Goal: Task Accomplishment & Management: Manage account settings

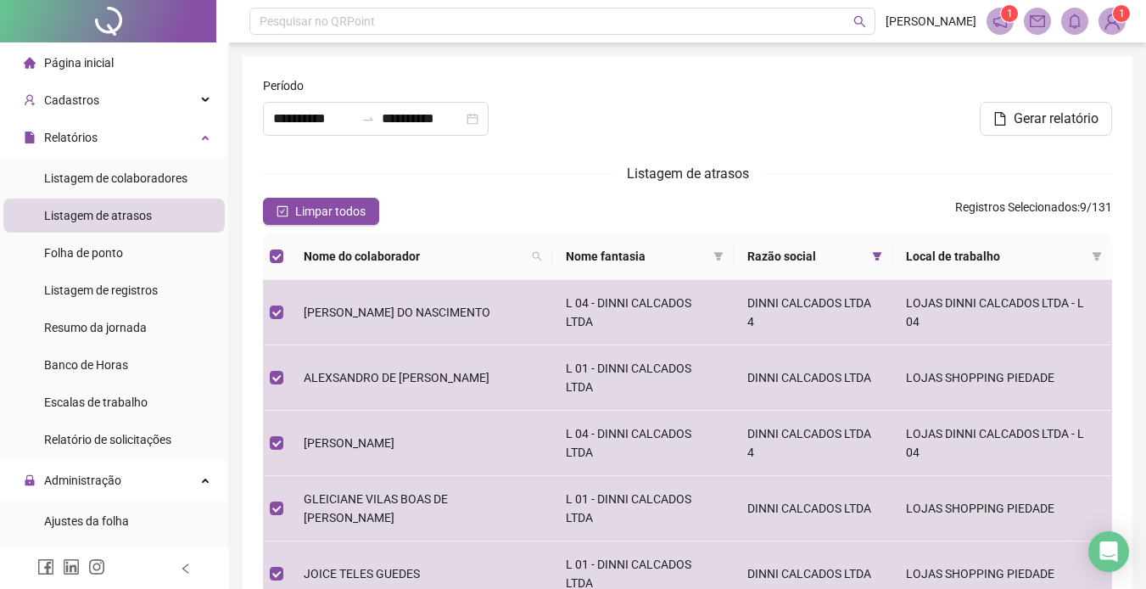
scroll to position [85, 0]
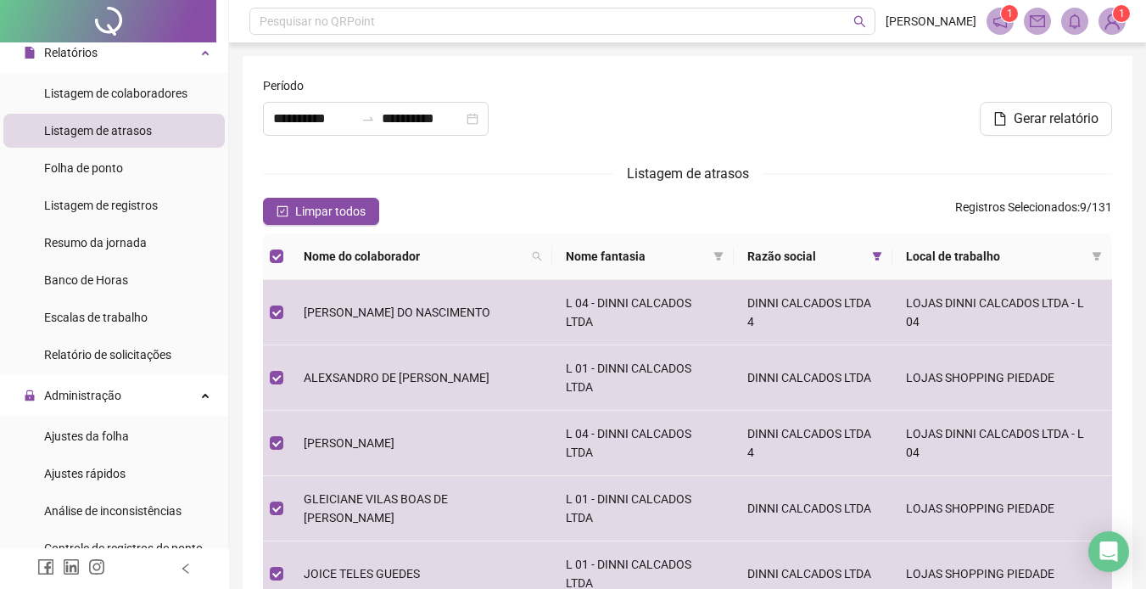
click at [577, 154] on form "**********" at bounding box center [687, 499] width 849 height 846
click at [98, 277] on span "Banco de Horas" at bounding box center [86, 280] width 84 height 14
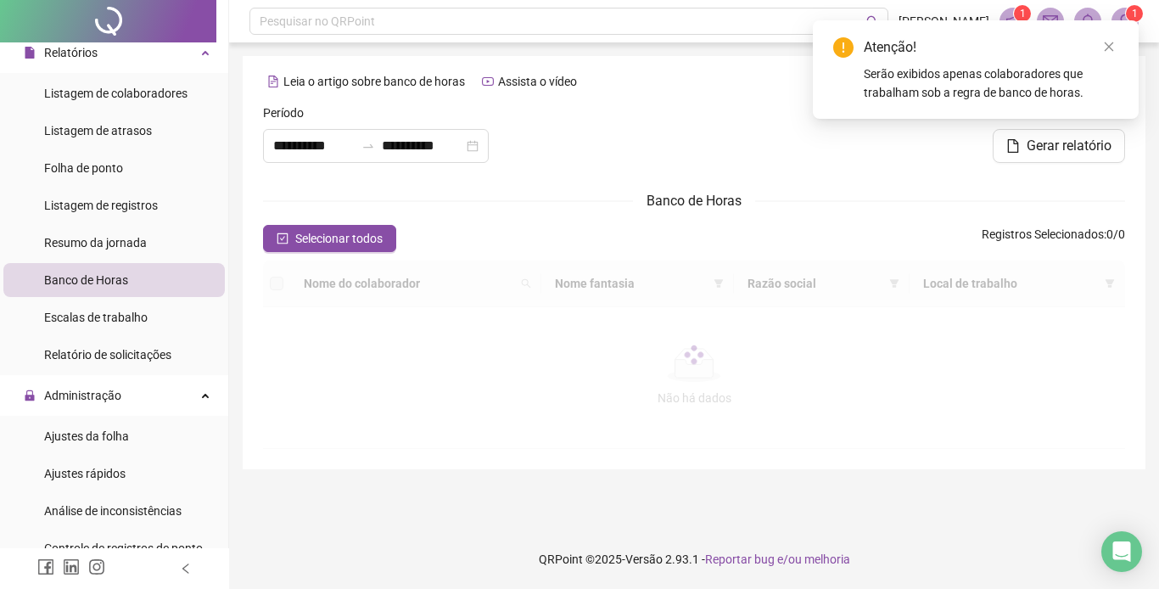
type input "**********"
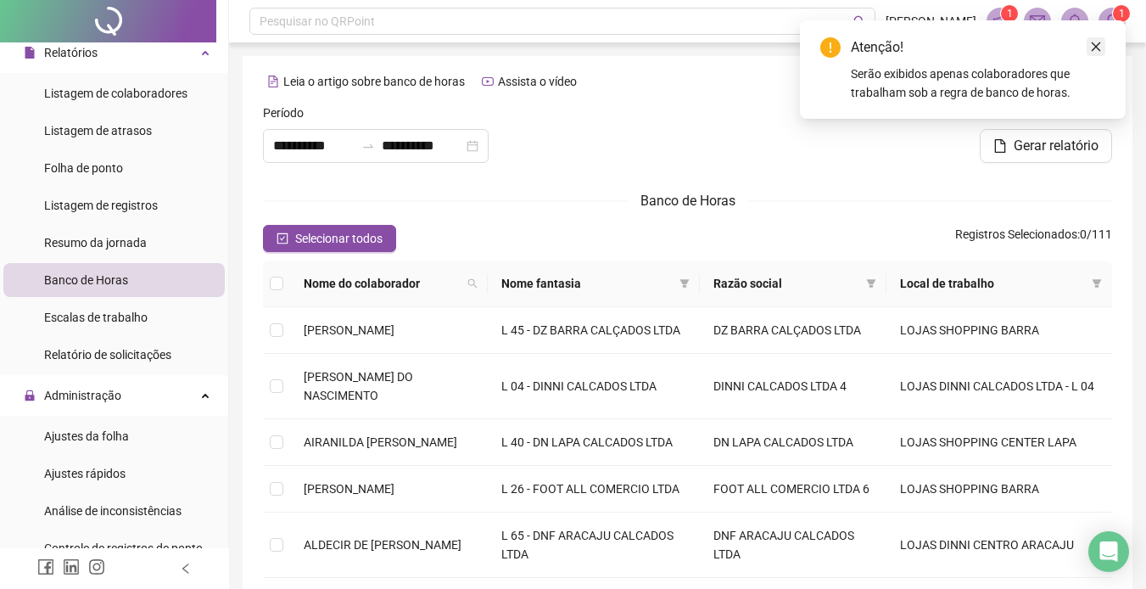
click at [1095, 41] on icon "close" at bounding box center [1096, 47] width 12 height 12
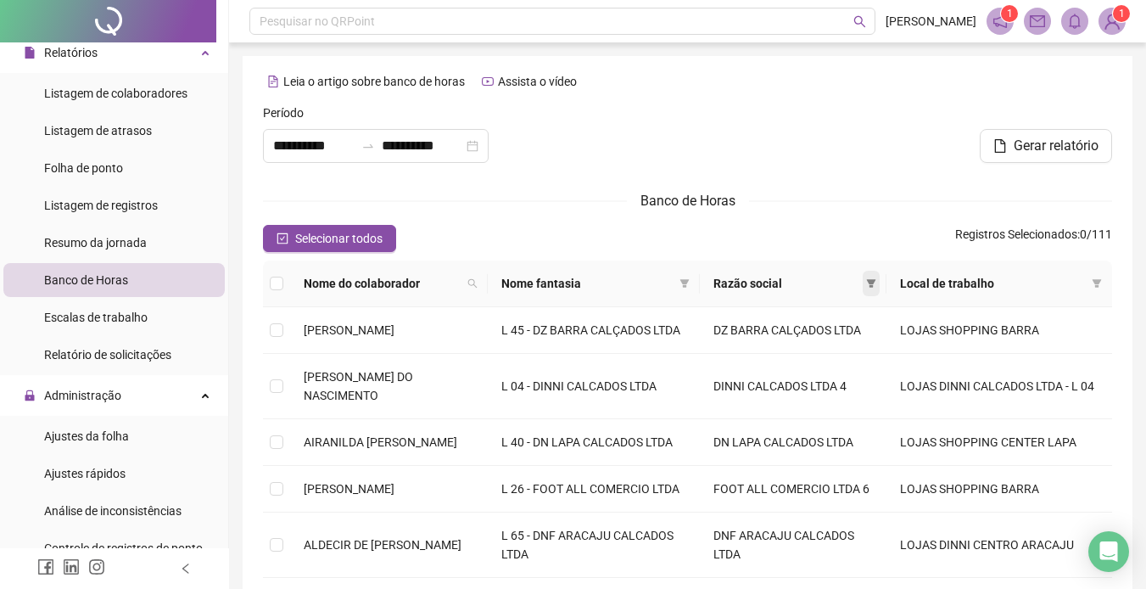
click at [880, 290] on span at bounding box center [871, 283] width 17 height 25
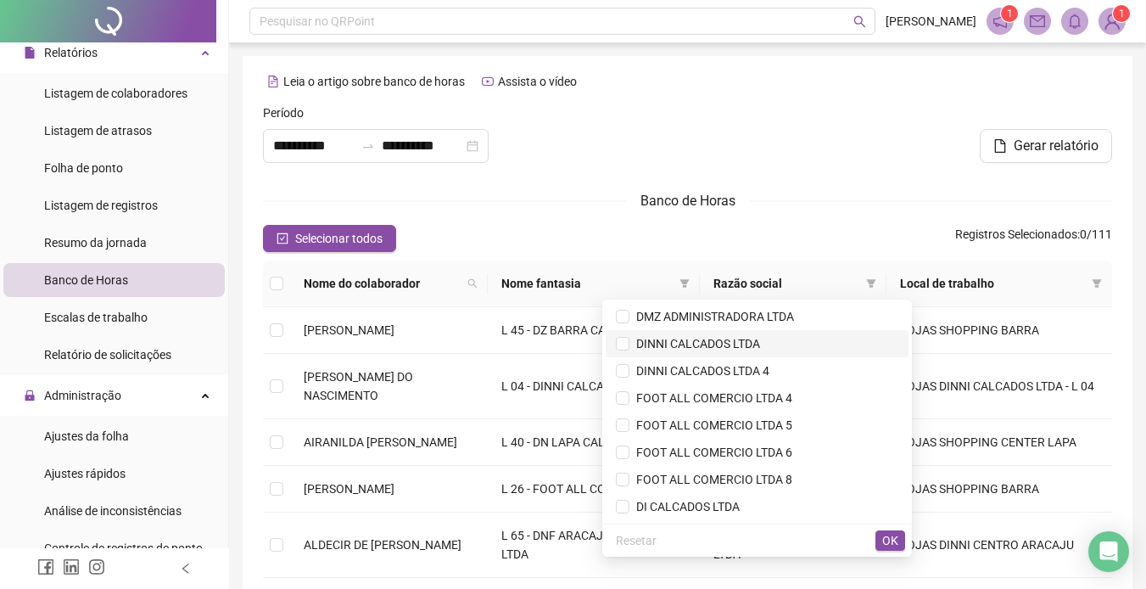
click at [713, 339] on span "DINNI CALCADOS LTDA" at bounding box center [695, 344] width 131 height 14
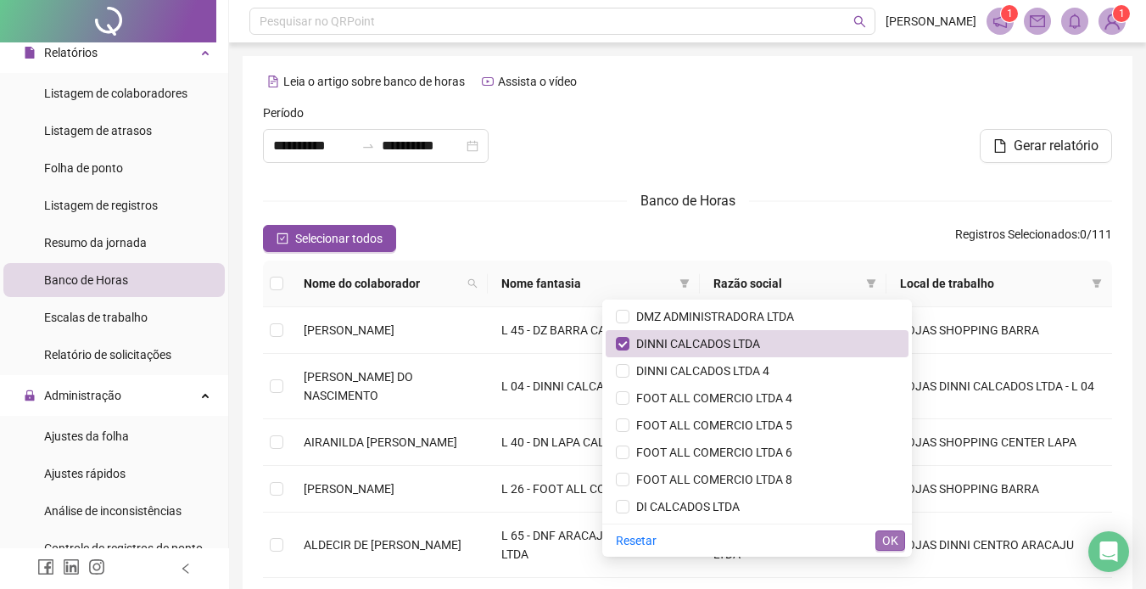
click at [881, 534] on button "OK" at bounding box center [891, 540] width 30 height 20
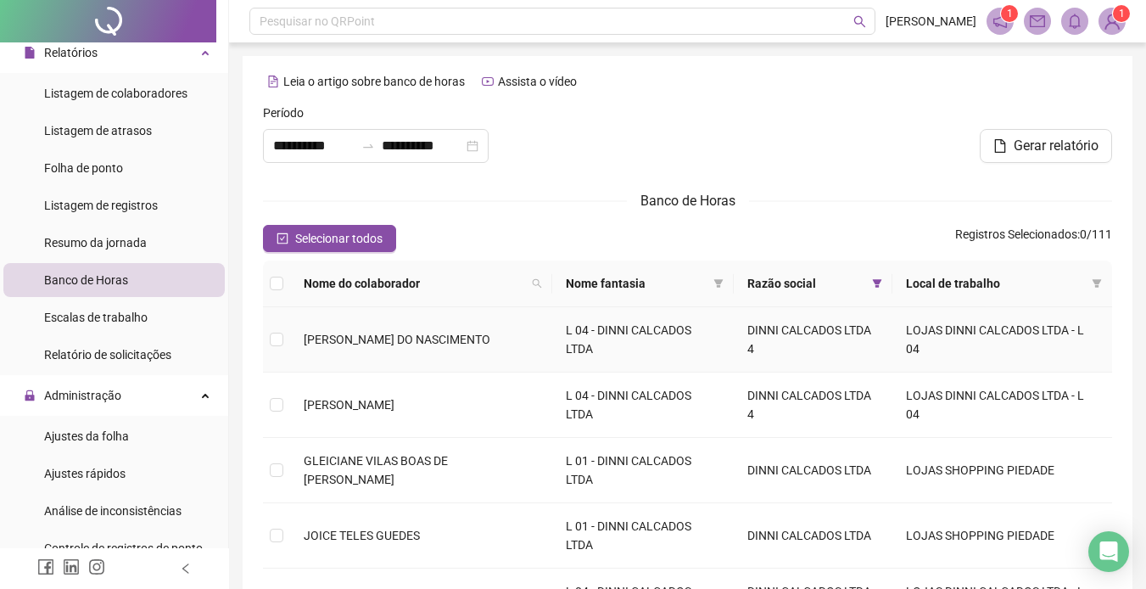
click at [277, 317] on td at bounding box center [276, 339] width 27 height 65
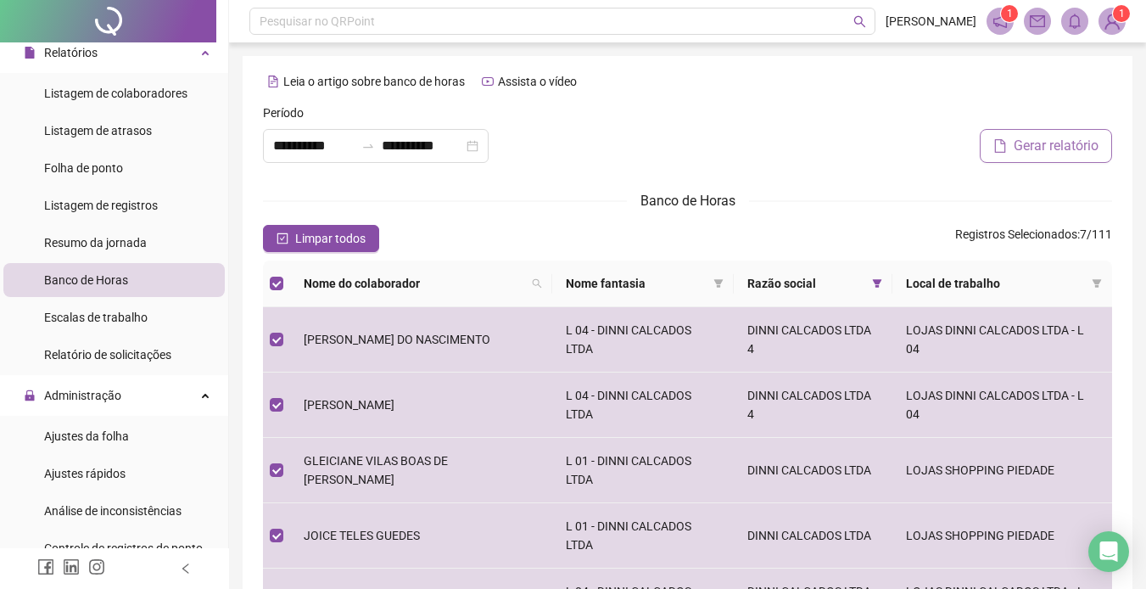
click at [1040, 140] on span "Gerar relatório" at bounding box center [1056, 146] width 85 height 20
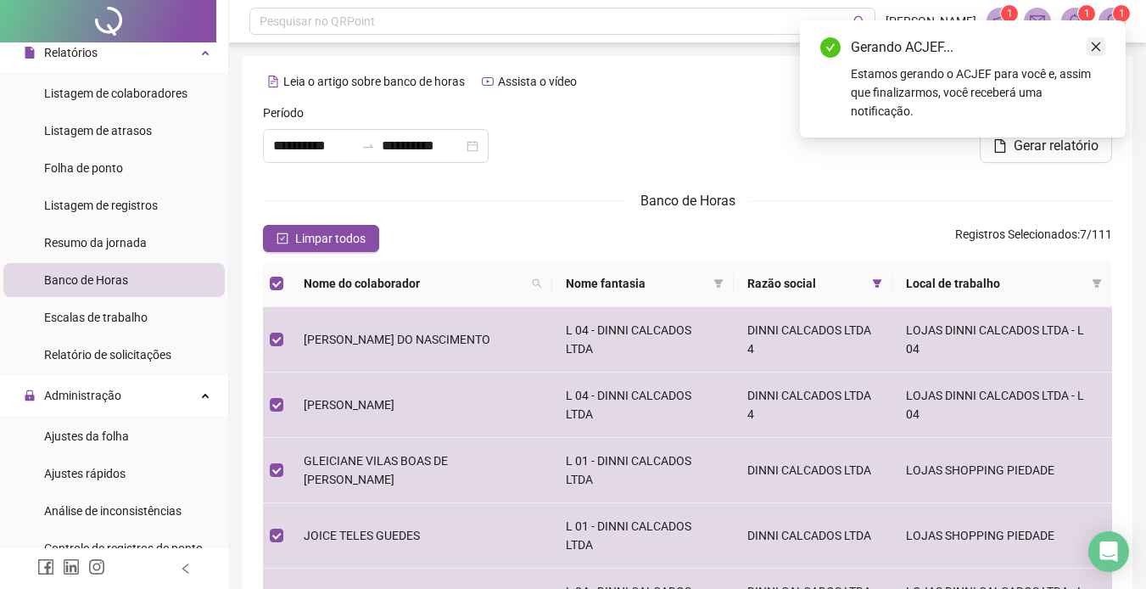
click at [1094, 43] on icon "close" at bounding box center [1096, 47] width 12 height 12
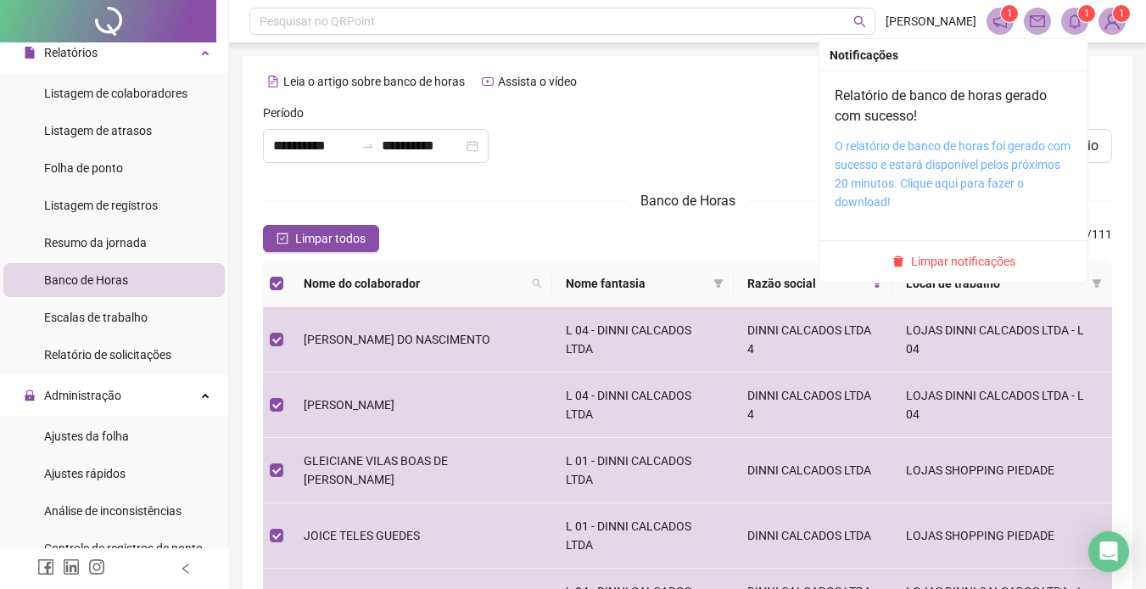
click at [930, 153] on link "O relatório de banco de horas foi gerado com sucesso e estará disponível pelos …" at bounding box center [953, 174] width 236 height 70
click at [928, 153] on link "O relatório de banco de horas foi gerado com sucesso e estará disponível pelos …" at bounding box center [953, 174] width 236 height 70
click at [923, 149] on link "O relatório de banco de horas foi gerado com sucesso e estará disponível pelos …" at bounding box center [953, 174] width 236 height 70
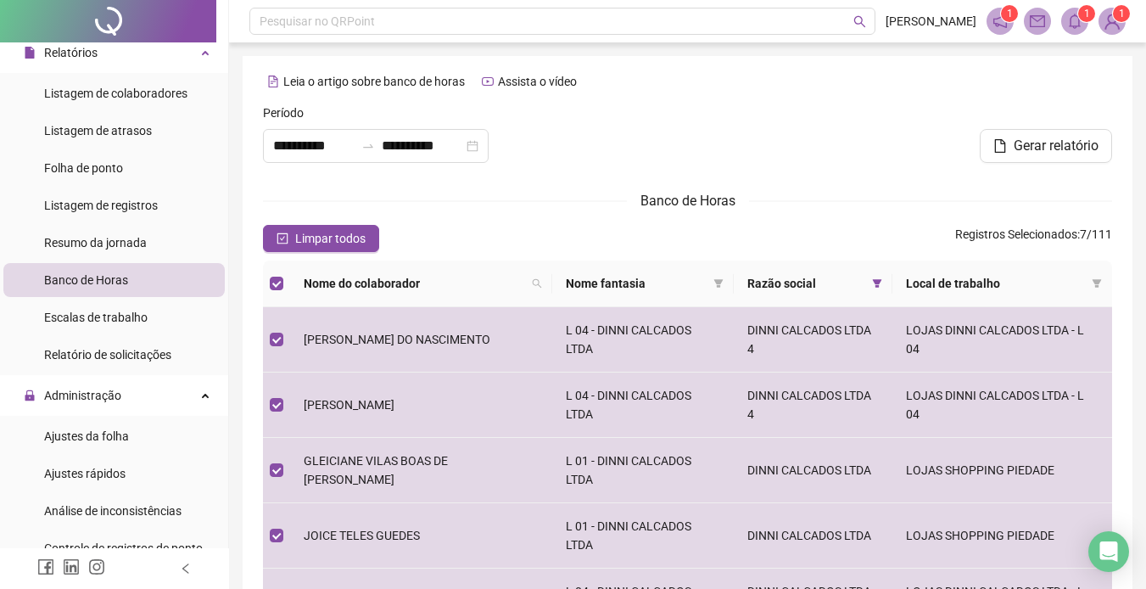
click at [104, 274] on span "Banco de Horas" at bounding box center [86, 280] width 84 height 14
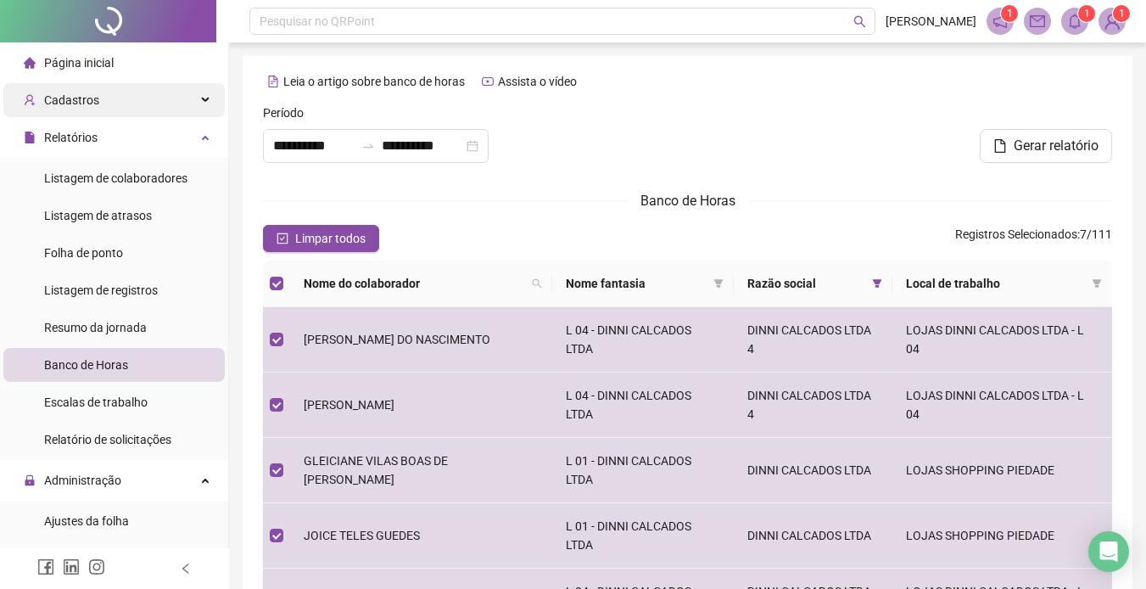
click at [184, 100] on div "Cadastros" at bounding box center [113, 100] width 221 height 34
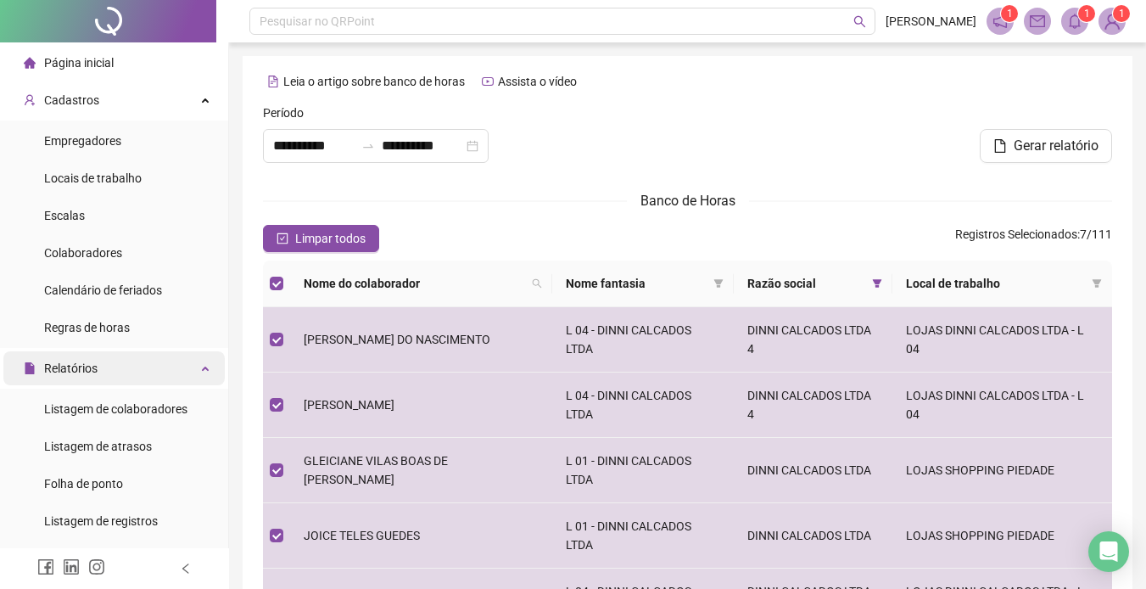
click at [188, 364] on div "Relatórios" at bounding box center [113, 368] width 221 height 34
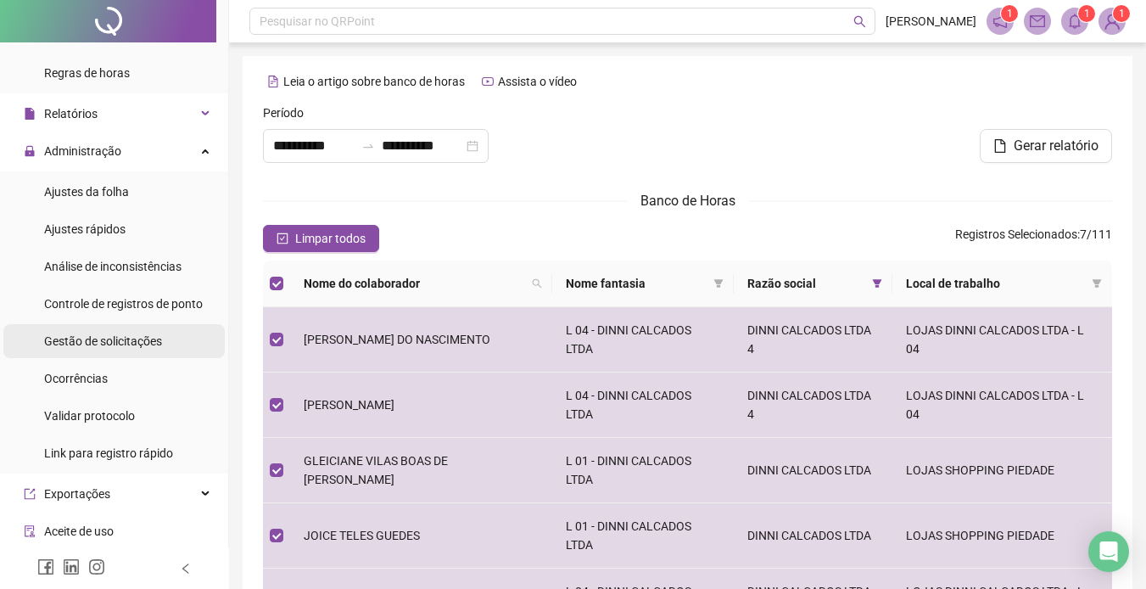
scroll to position [170, 0]
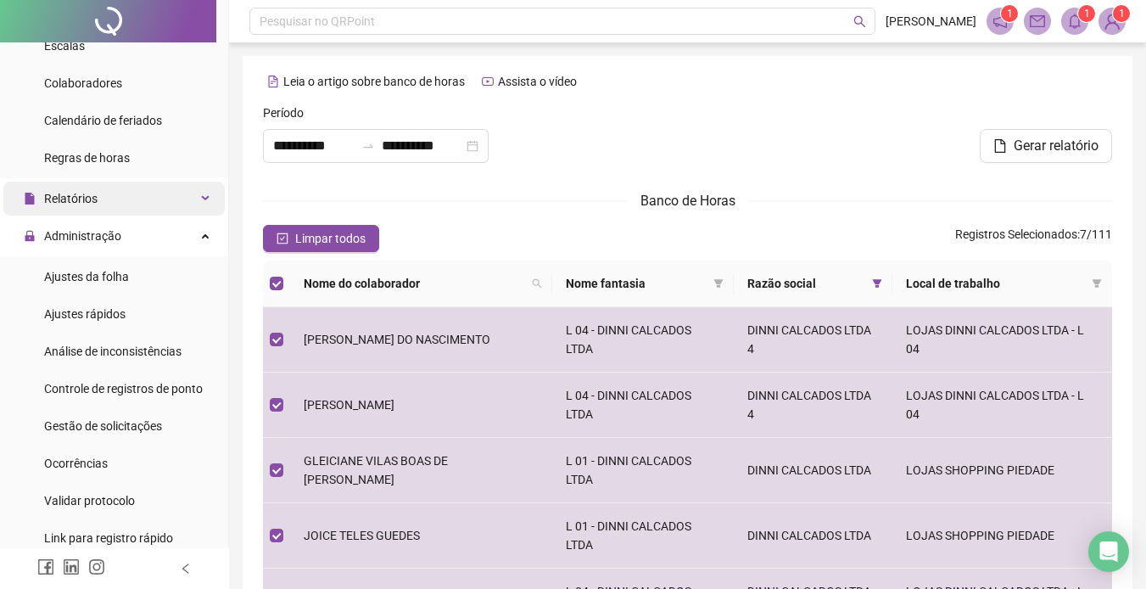
click at [170, 193] on div "Relatórios" at bounding box center [113, 199] width 221 height 34
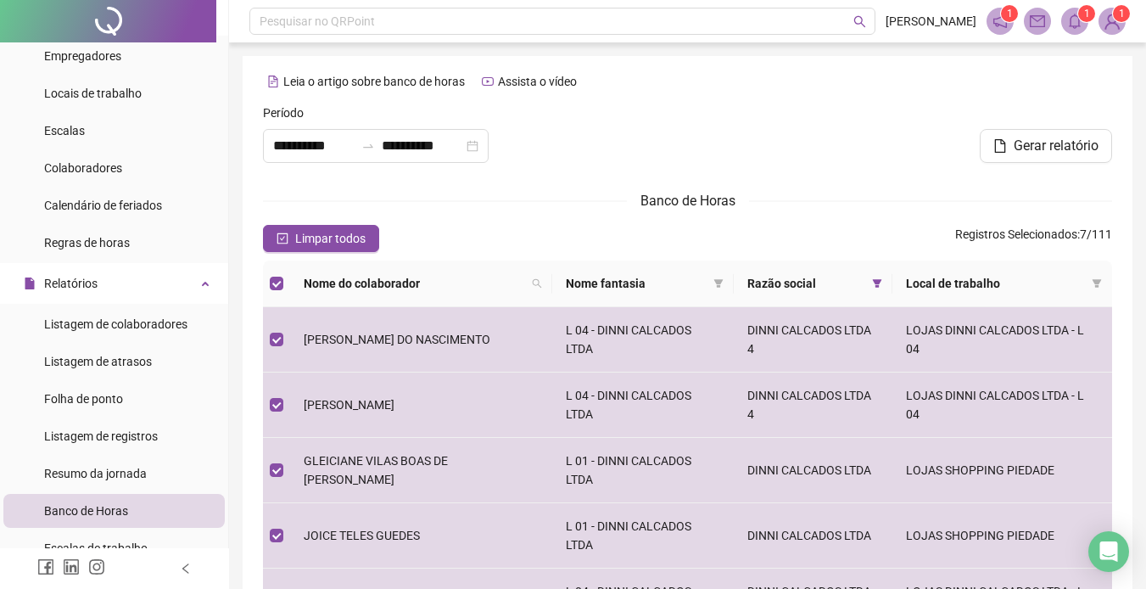
scroll to position [0, 0]
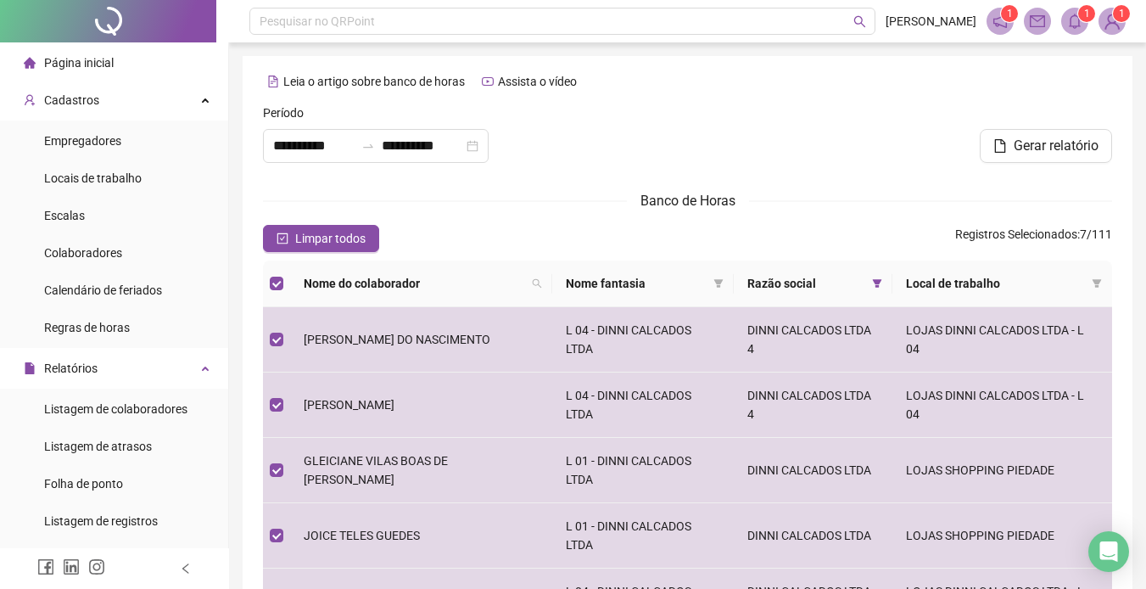
click at [477, 236] on div "Limpar todos Registros Selecionados : 7 / 111" at bounding box center [687, 238] width 849 height 27
click at [116, 98] on div "Cadastros" at bounding box center [113, 100] width 221 height 34
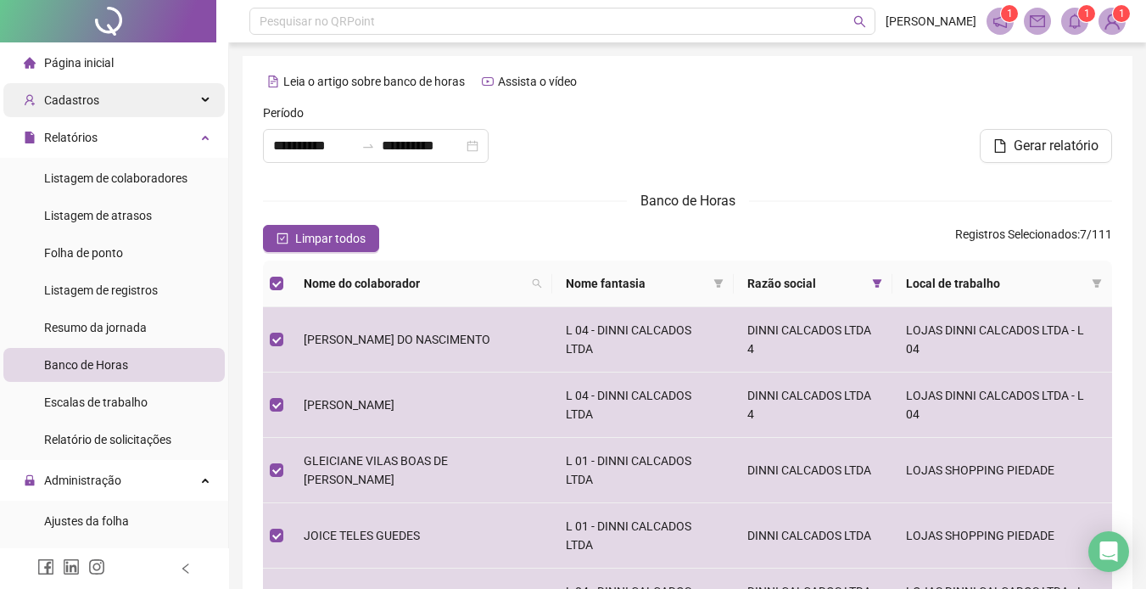
click at [116, 98] on div "Cadastros" at bounding box center [113, 100] width 221 height 34
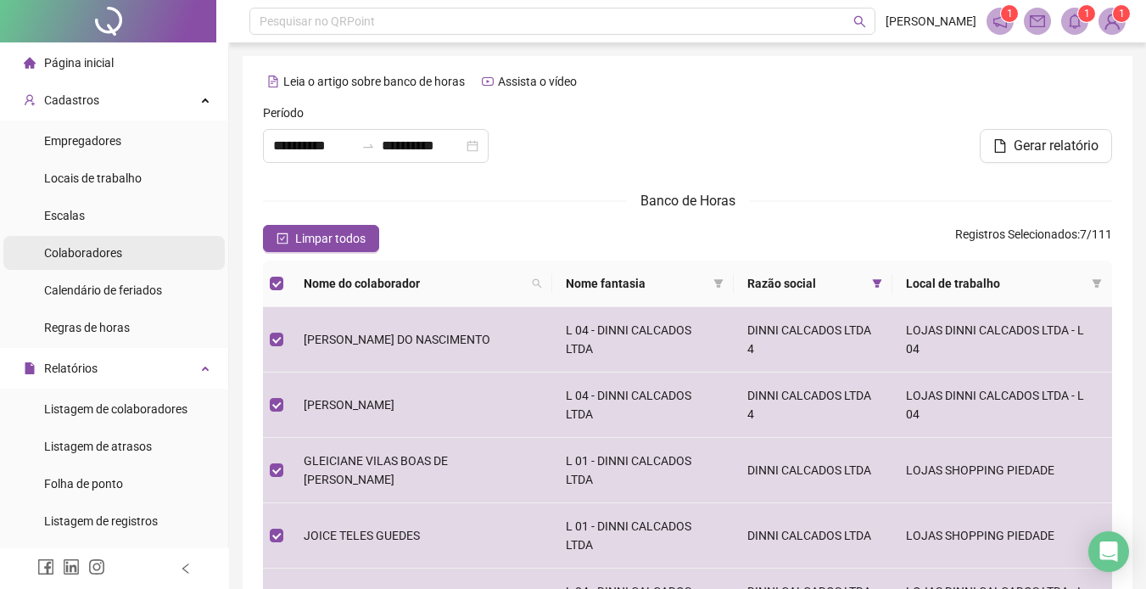
click at [98, 248] on span "Colaboradores" at bounding box center [83, 253] width 78 height 14
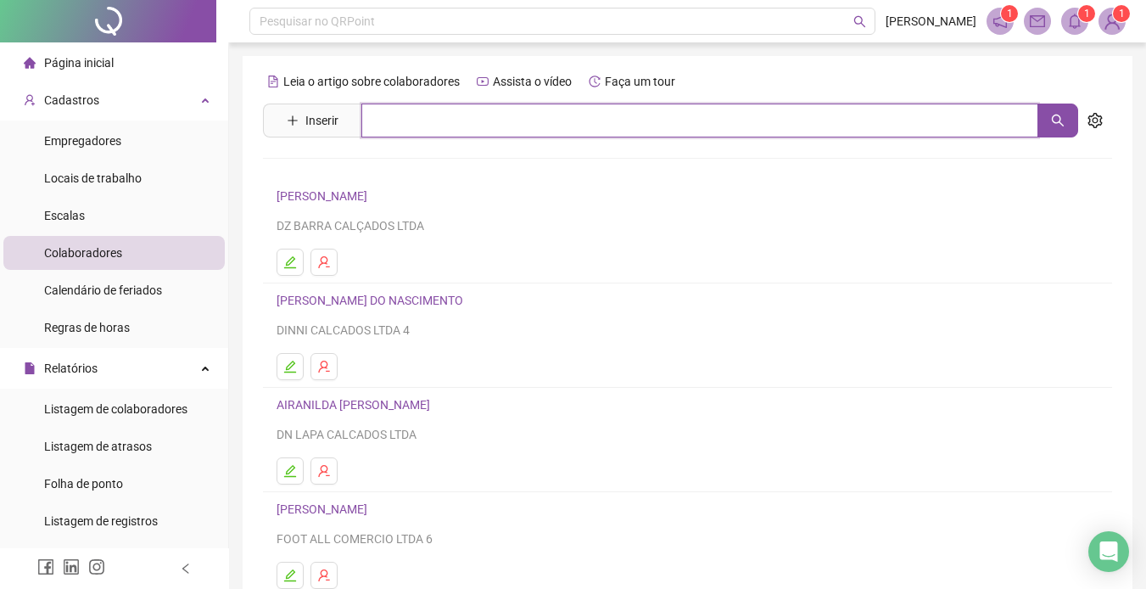
click at [428, 114] on input "text" at bounding box center [699, 121] width 677 height 34
type input "********"
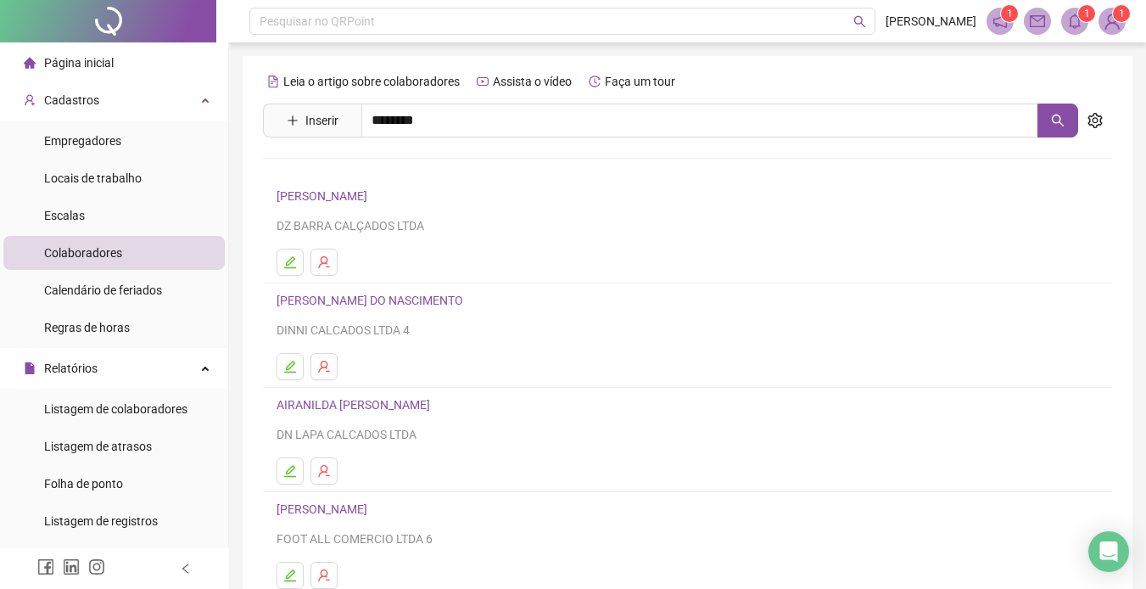
click at [385, 169] on link "[PERSON_NAME]" at bounding box center [339, 171] width 91 height 14
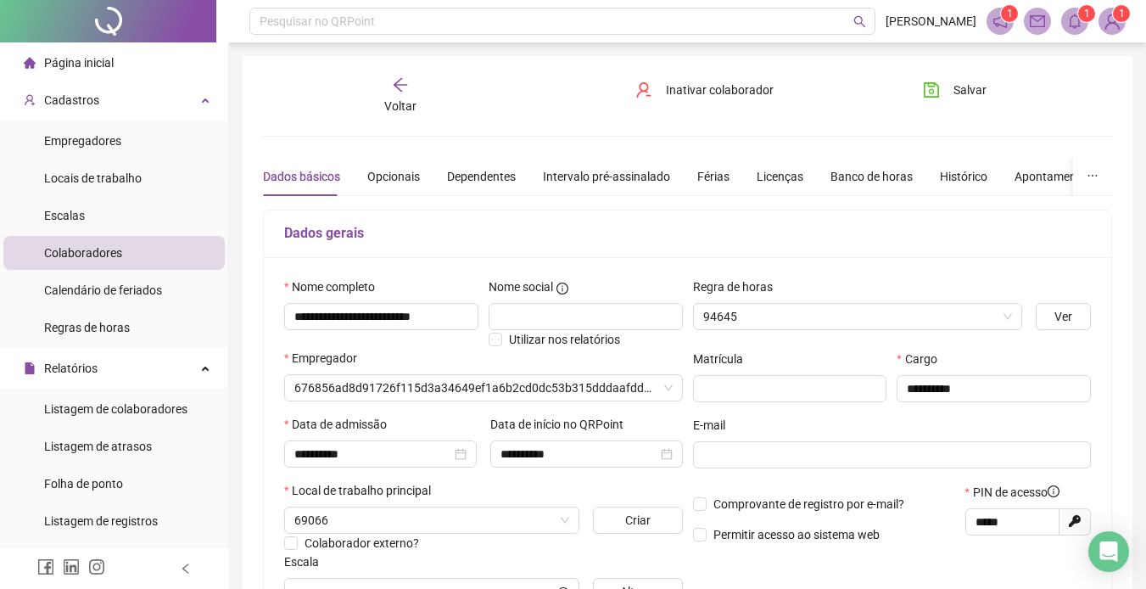
type input "**********"
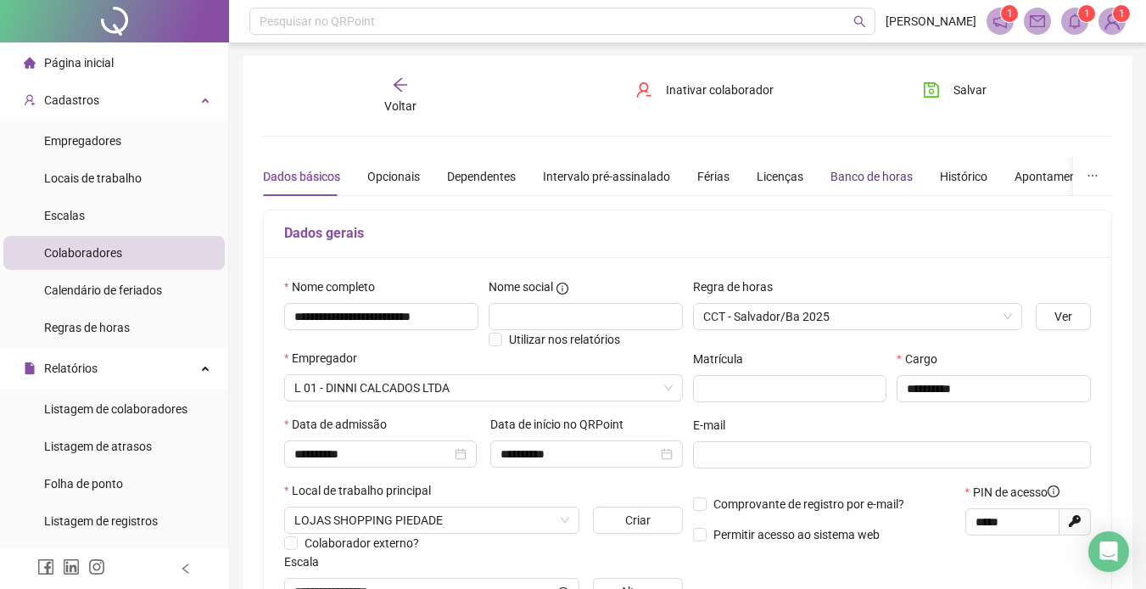
click at [852, 167] on div "Banco de horas" at bounding box center [872, 176] width 82 height 19
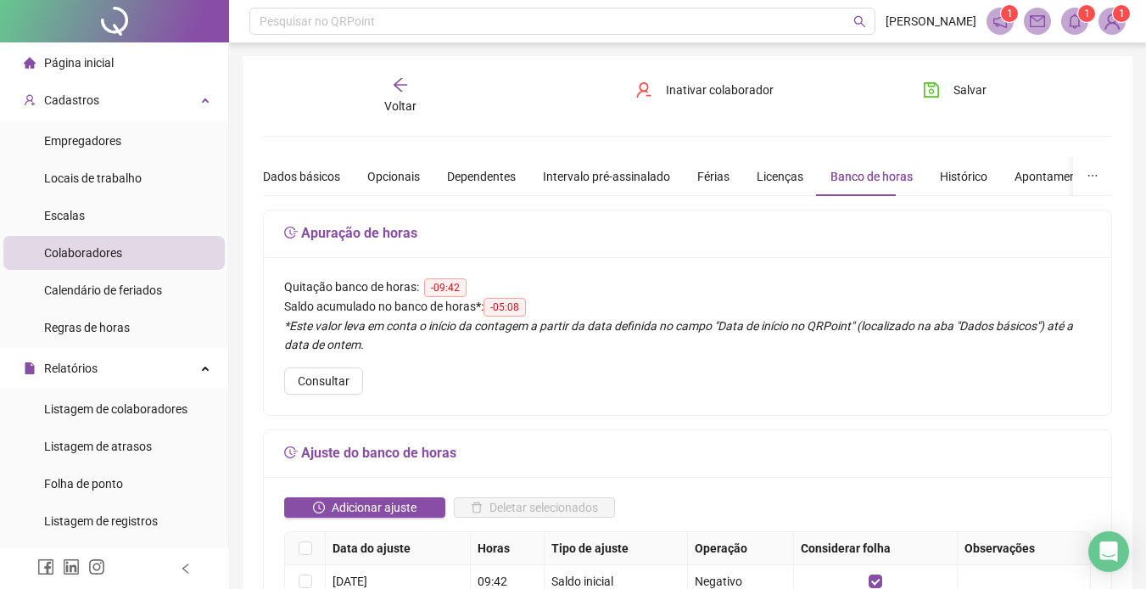
scroll to position [255, 0]
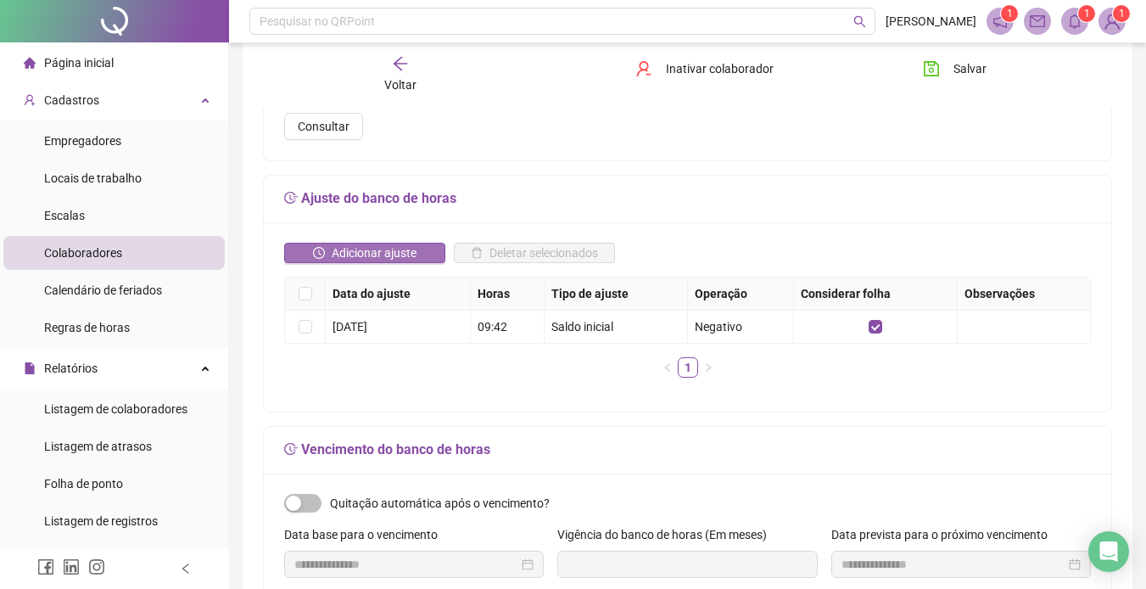
click at [363, 245] on span "Adicionar ajuste" at bounding box center [374, 252] width 85 height 19
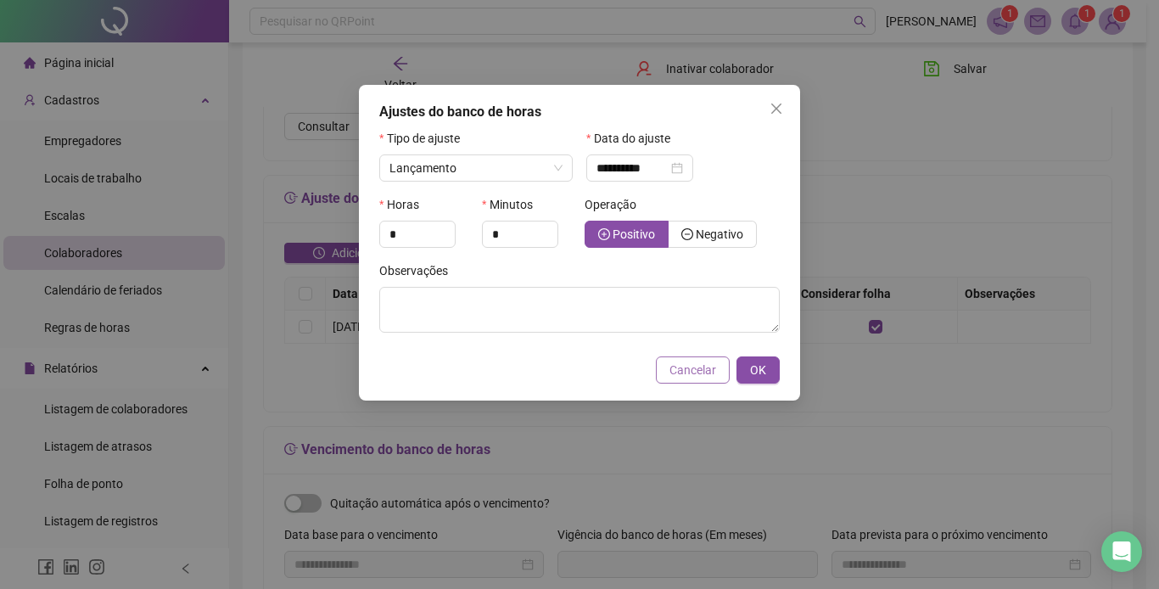
click at [700, 360] on button "Cancelar" at bounding box center [693, 369] width 74 height 27
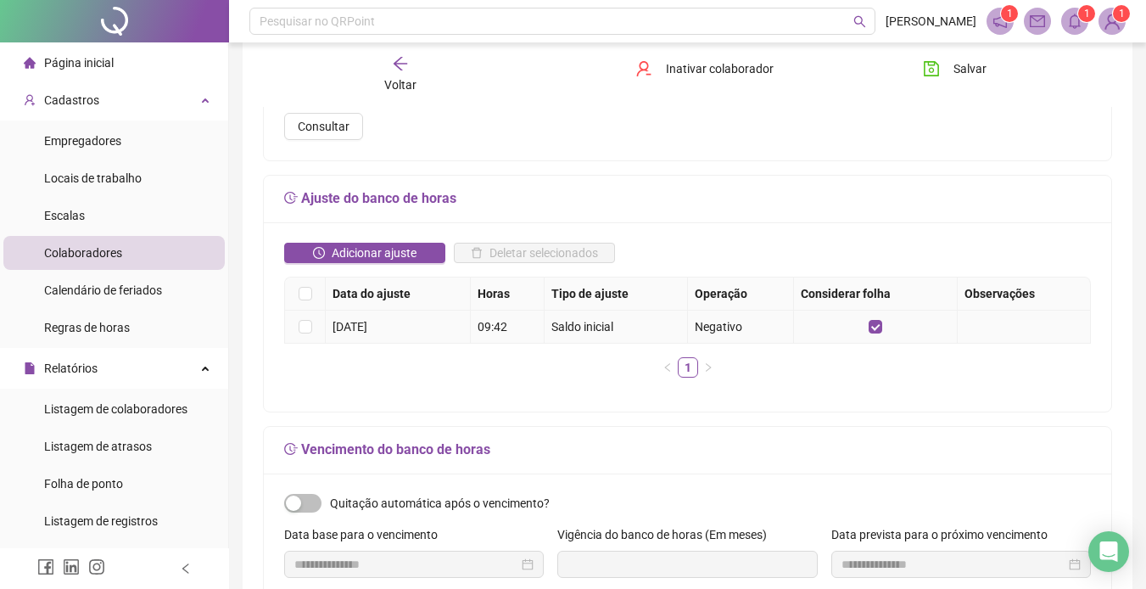
click at [372, 332] on div "[DATE]" at bounding box center [398, 326] width 131 height 19
click at [361, 320] on div "[DATE]" at bounding box center [398, 326] width 131 height 19
click at [313, 326] on td at bounding box center [305, 327] width 41 height 33
click at [312, 326] on td at bounding box center [305, 327] width 41 height 33
click at [831, 199] on h5 "Ajuste do banco de horas" at bounding box center [687, 198] width 807 height 20
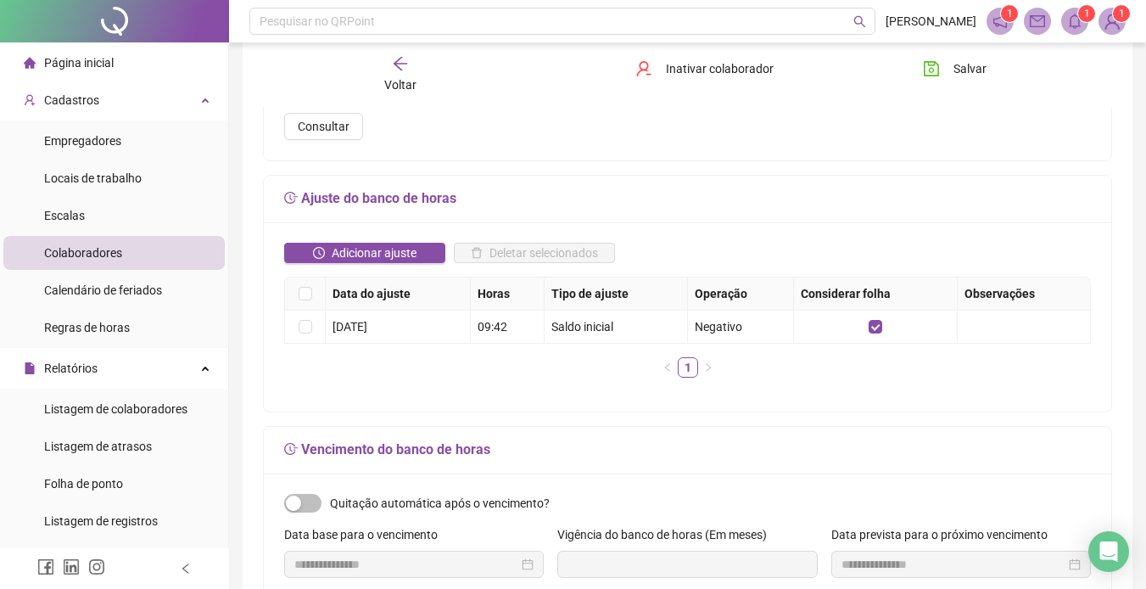
click at [111, 242] on div "Colaboradores" at bounding box center [83, 253] width 78 height 34
click at [405, 70] on icon "arrow-left" at bounding box center [400, 63] width 17 height 17
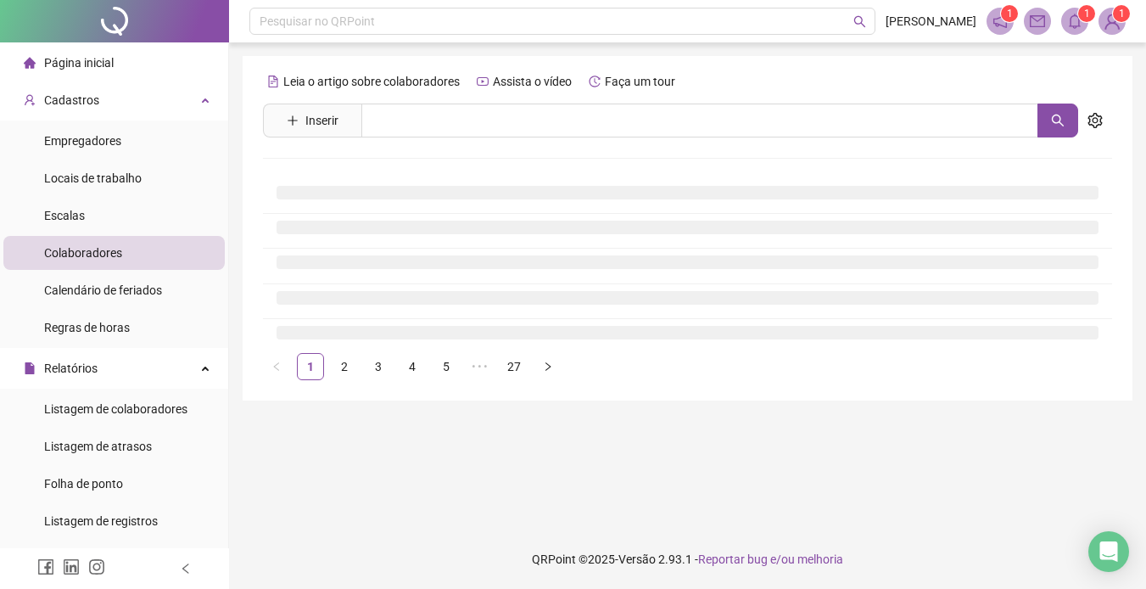
scroll to position [0, 0]
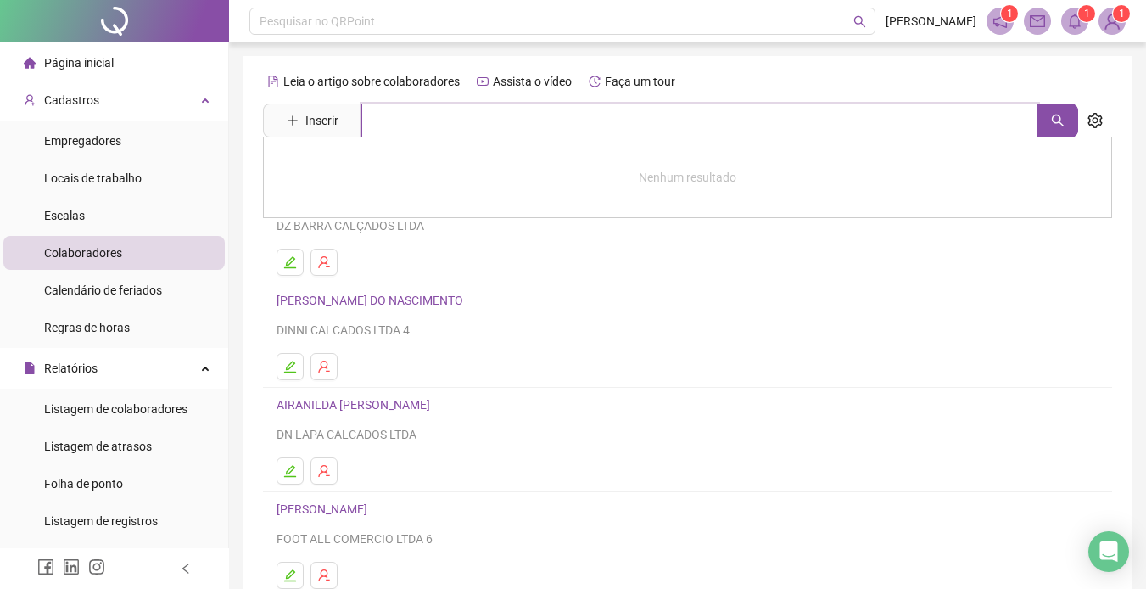
click at [415, 123] on input "text" at bounding box center [699, 121] width 677 height 34
type input "****"
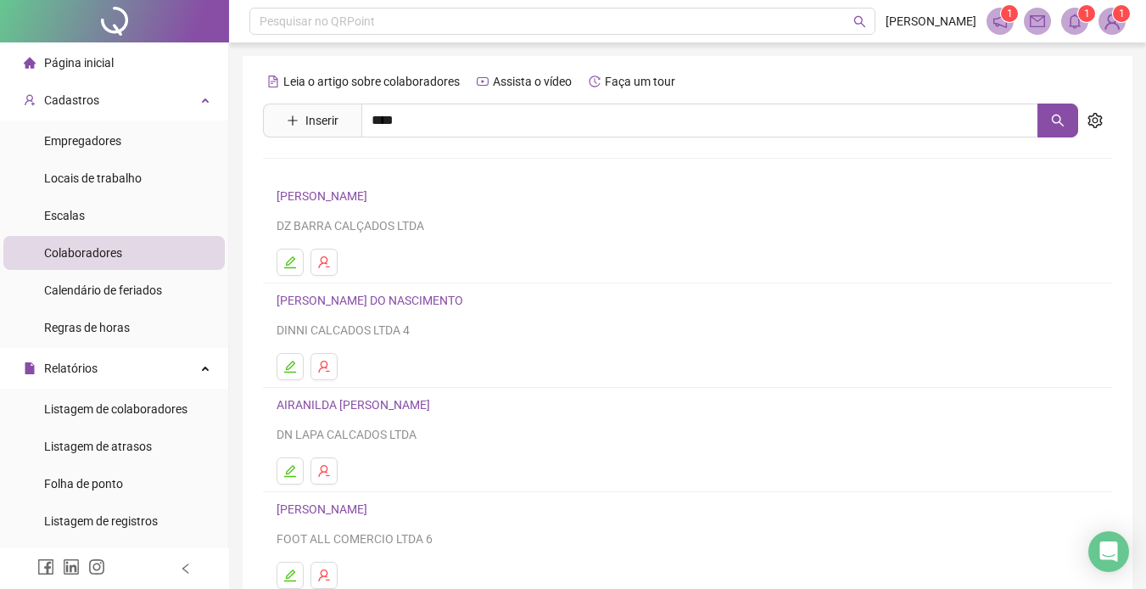
click at [326, 160] on div "GLEICIANE VILAS BOAS DE [PERSON_NAME]" at bounding box center [687, 172] width 849 height 70
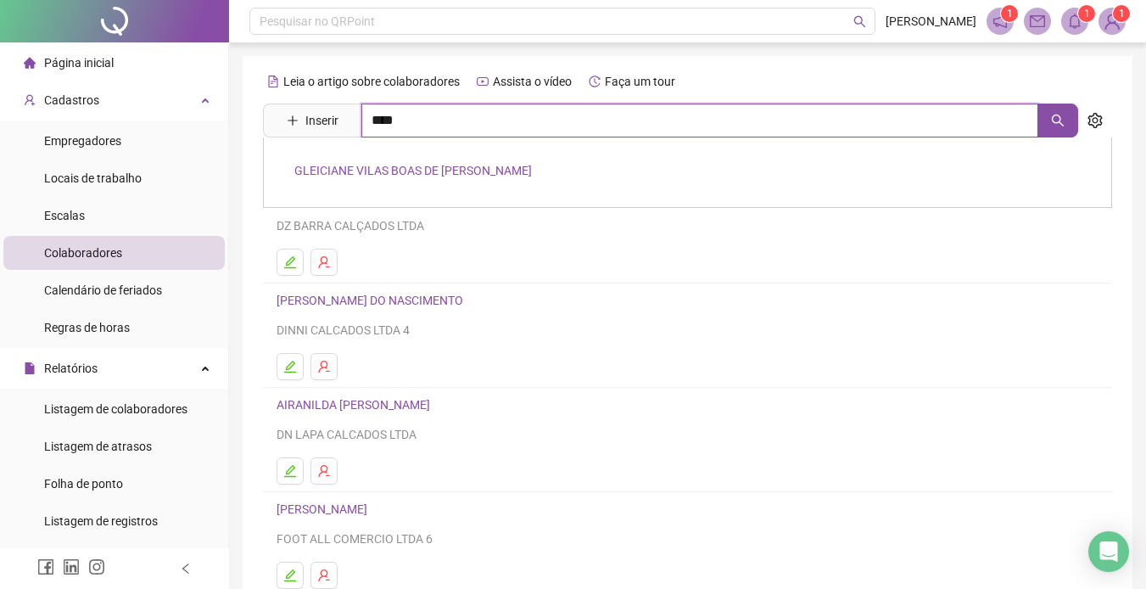
click at [419, 122] on input "****" at bounding box center [699, 121] width 677 height 34
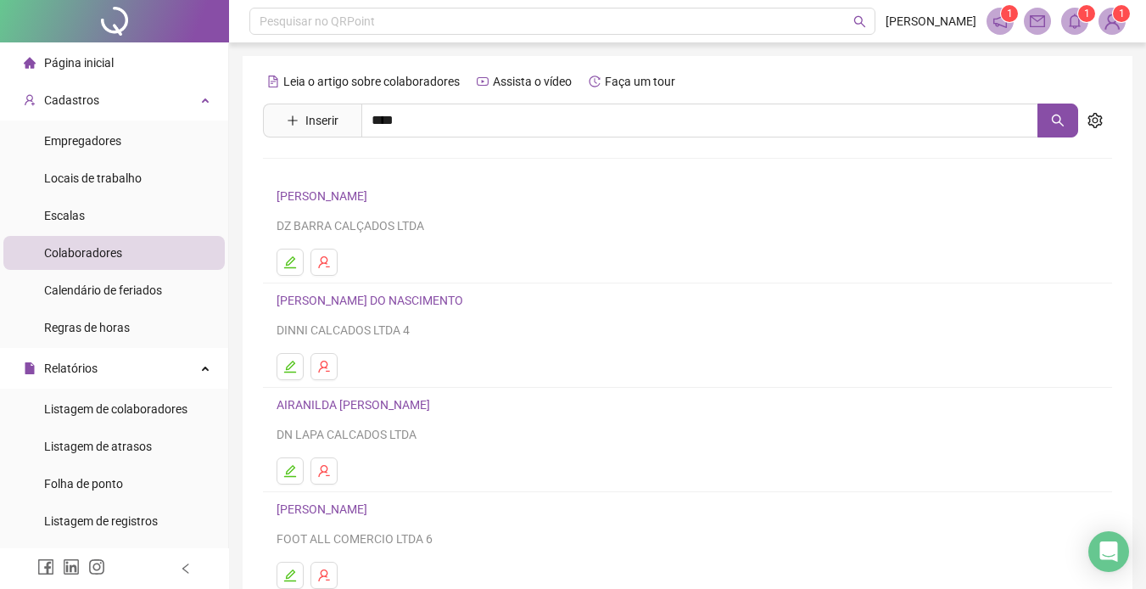
click at [352, 169] on link "GLEICIANE VILAS BOAS DE [PERSON_NAME]" at bounding box center [413, 171] width 238 height 14
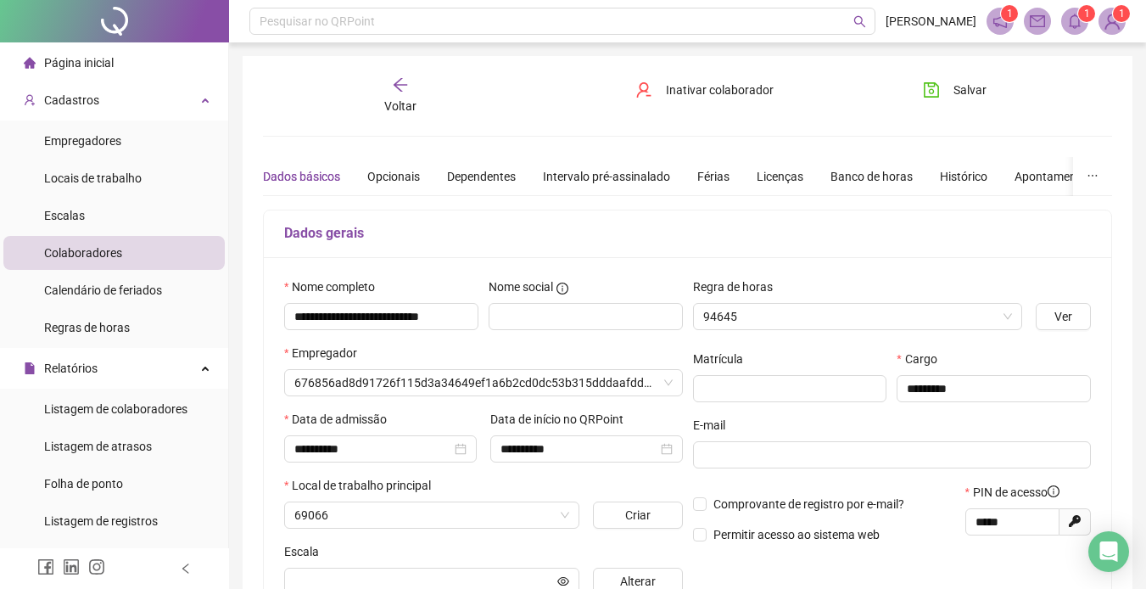
type input "**********"
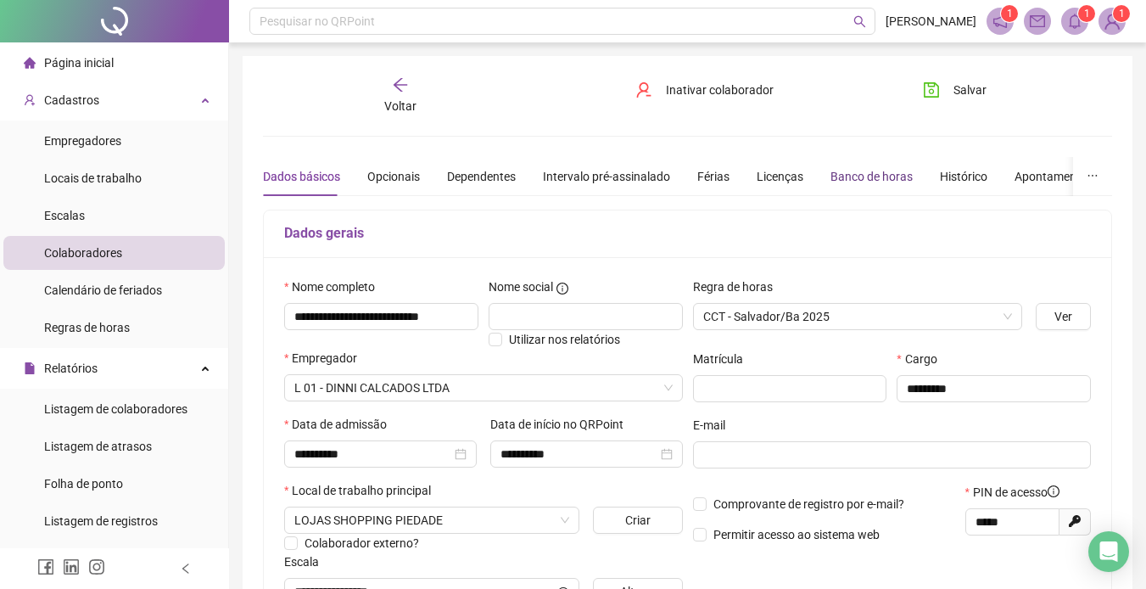
click at [864, 173] on div "Banco de horas" at bounding box center [872, 176] width 82 height 19
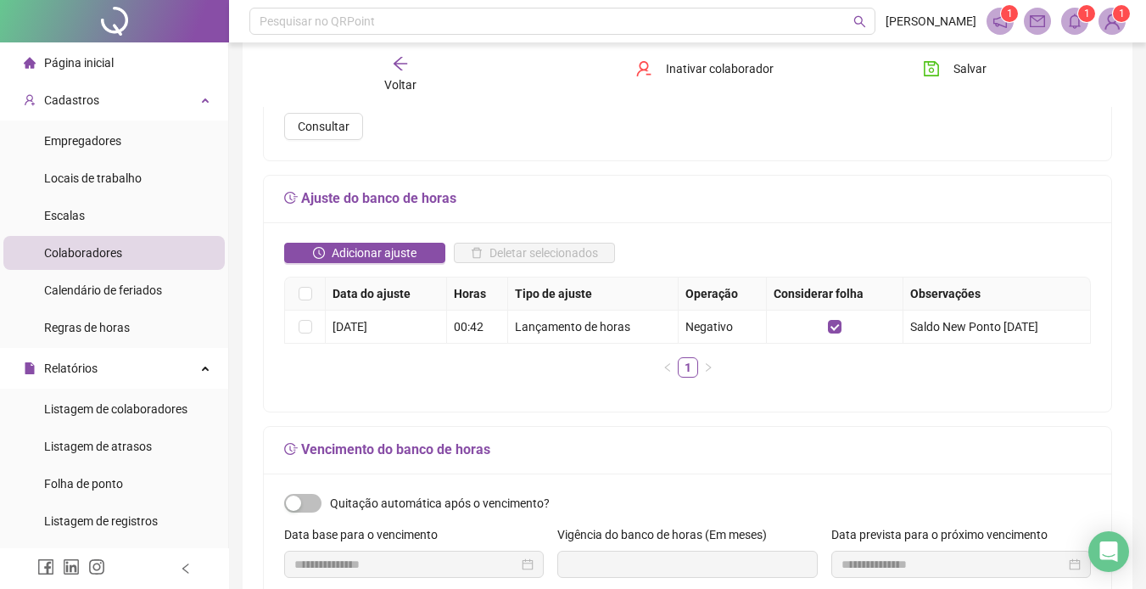
scroll to position [339, 0]
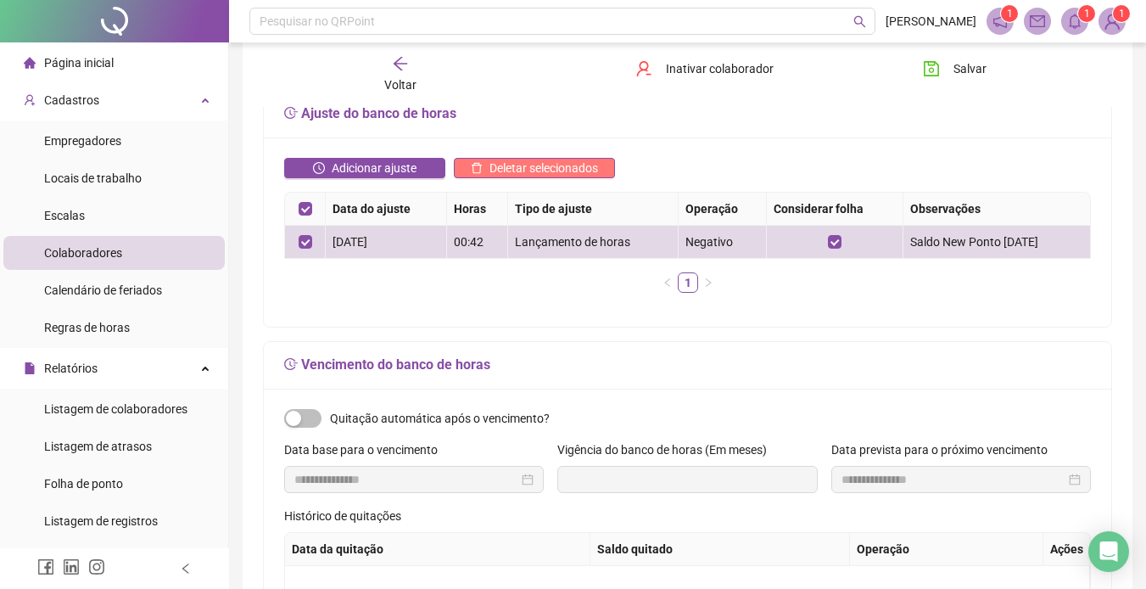
click at [523, 158] on button "Deletar selecionados" at bounding box center [534, 168] width 161 height 20
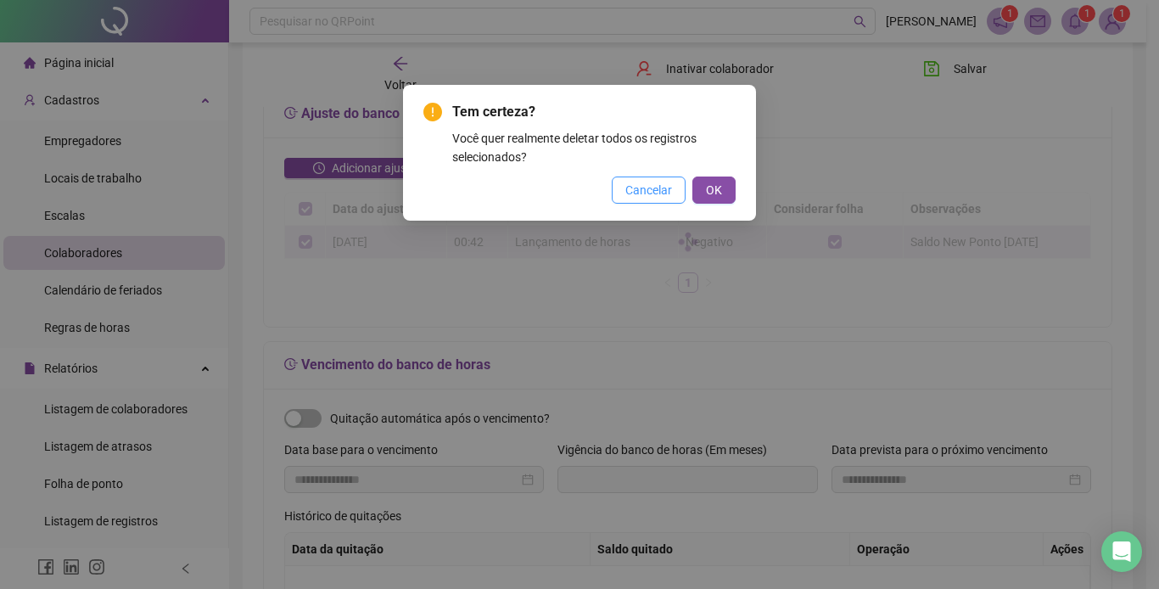
click at [652, 182] on span "Cancelar" at bounding box center [648, 190] width 47 height 19
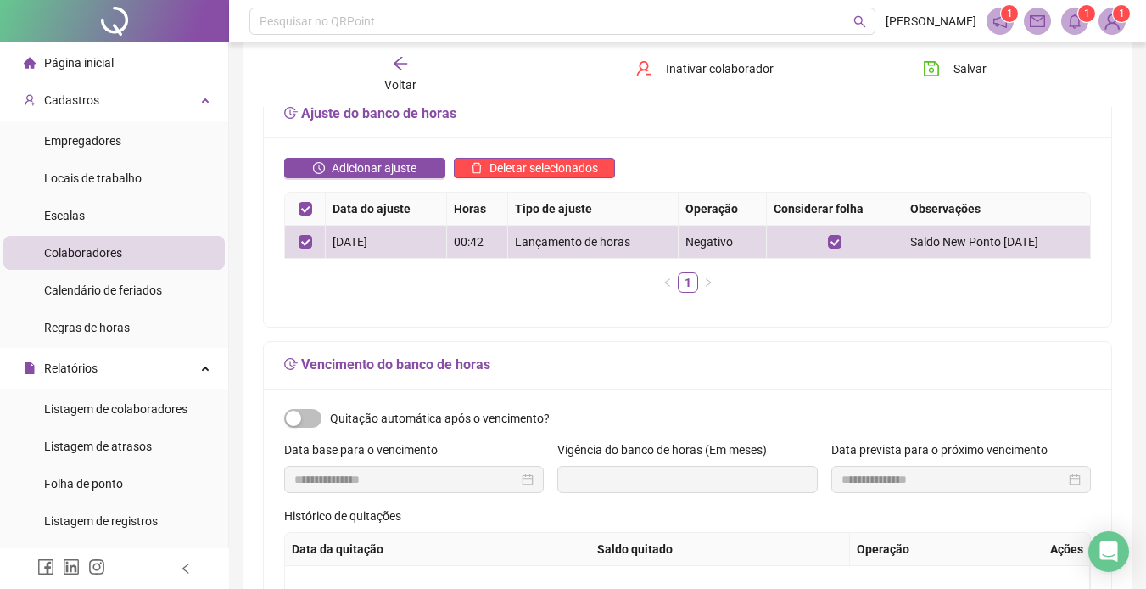
click at [559, 153] on div "Adicionar ajuste Deletar selecionados Data do ajuste Horas Tipo de ajuste Opera…" at bounding box center [688, 231] width 848 height 189
click at [557, 156] on div "Adicionar ajuste Deletar selecionados Data do ajuste Horas Tipo de ajuste Opera…" at bounding box center [688, 231] width 848 height 189
click at [552, 164] on span "Deletar selecionados" at bounding box center [544, 168] width 109 height 19
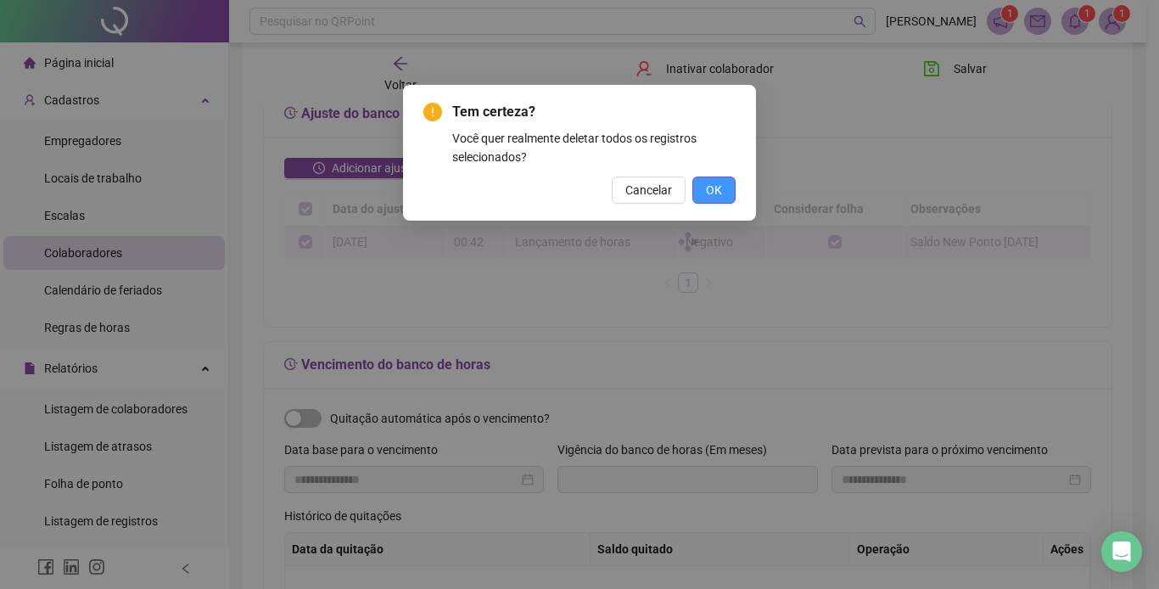
click at [719, 188] on span "OK" at bounding box center [714, 190] width 16 height 19
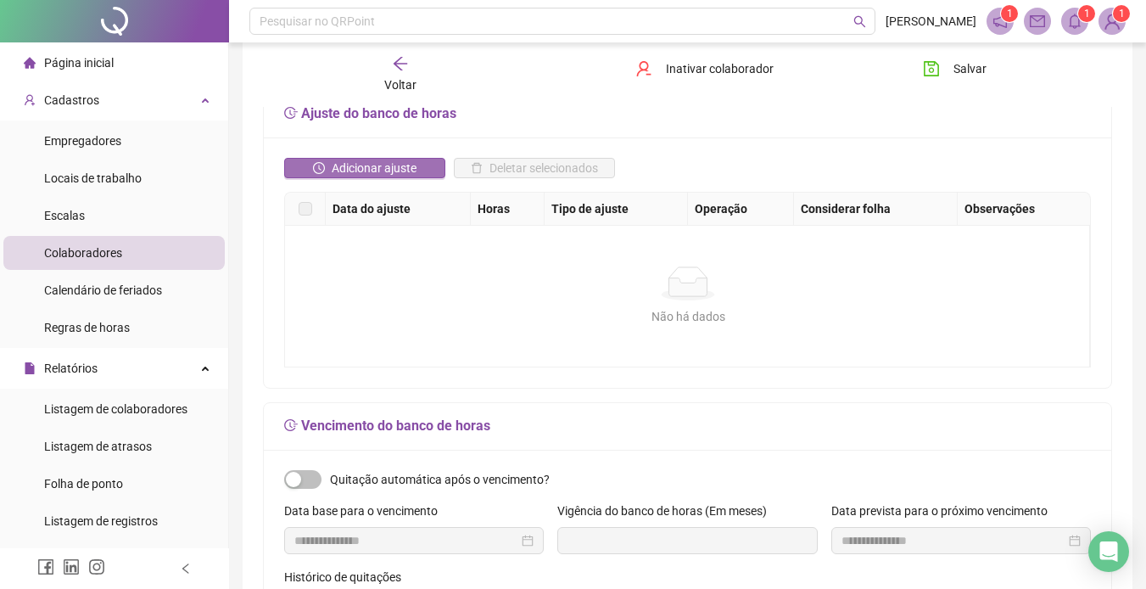
click at [373, 162] on span "Adicionar ajuste" at bounding box center [374, 168] width 85 height 19
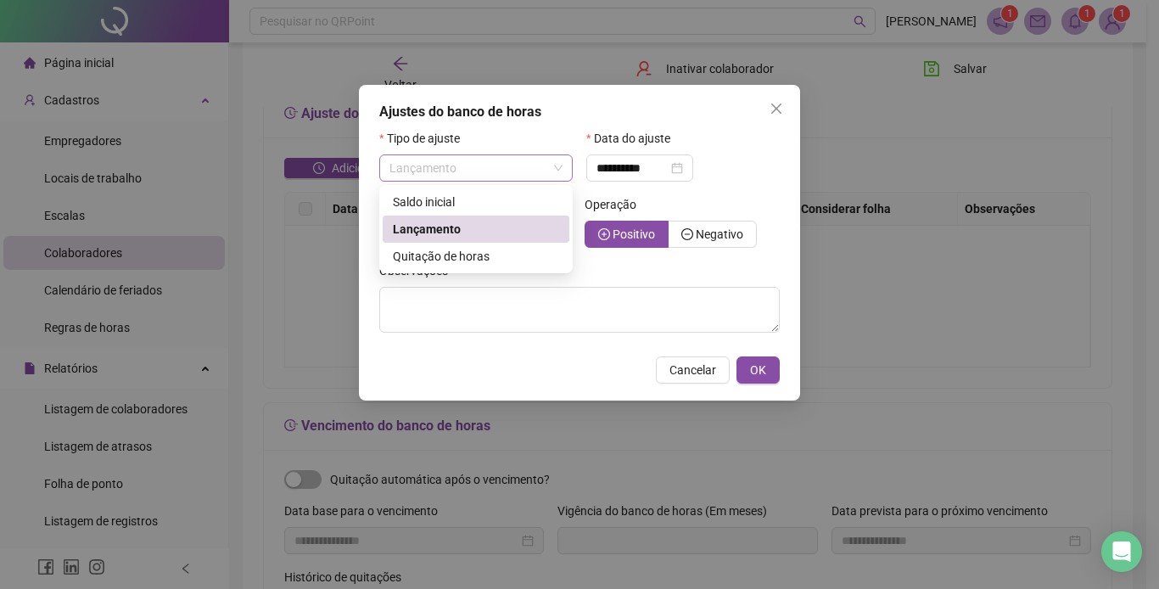
click at [560, 164] on span "Lançamento" at bounding box center [475, 167] width 173 height 25
click at [456, 195] on div "Saldo inicial" at bounding box center [476, 202] width 166 height 19
type input "**********"
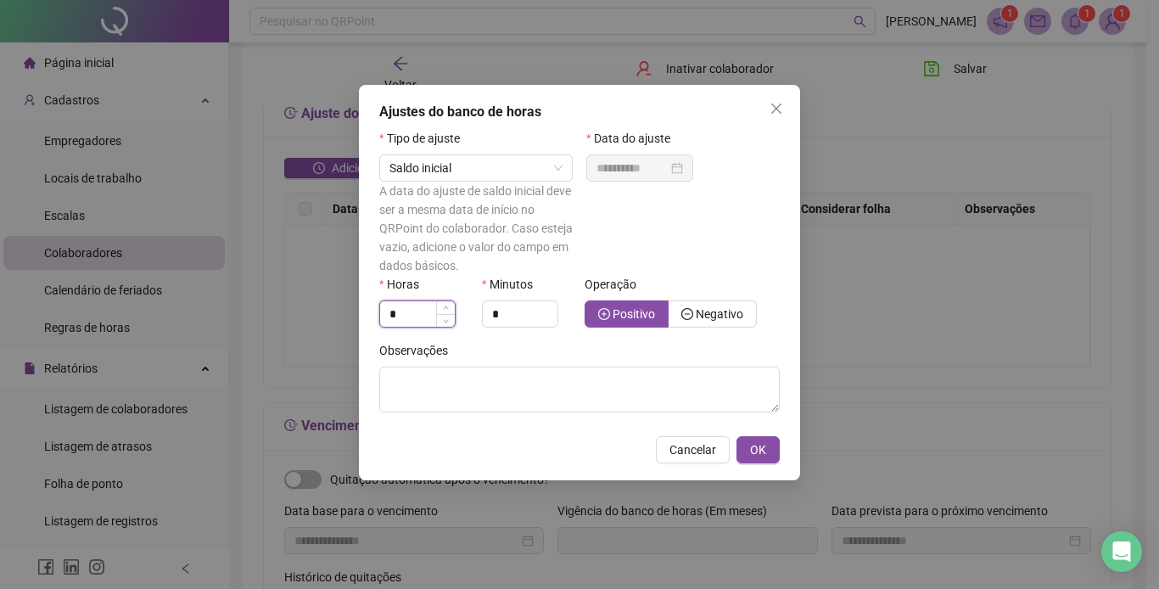
click at [409, 302] on input "*" at bounding box center [417, 313] width 75 height 25
drag, startPoint x: 381, startPoint y: 295, endPoint x: 341, endPoint y: 296, distance: 39.9
click at [341, 296] on div "**********" at bounding box center [579, 294] width 1159 height 589
type input "*"
type input "**"
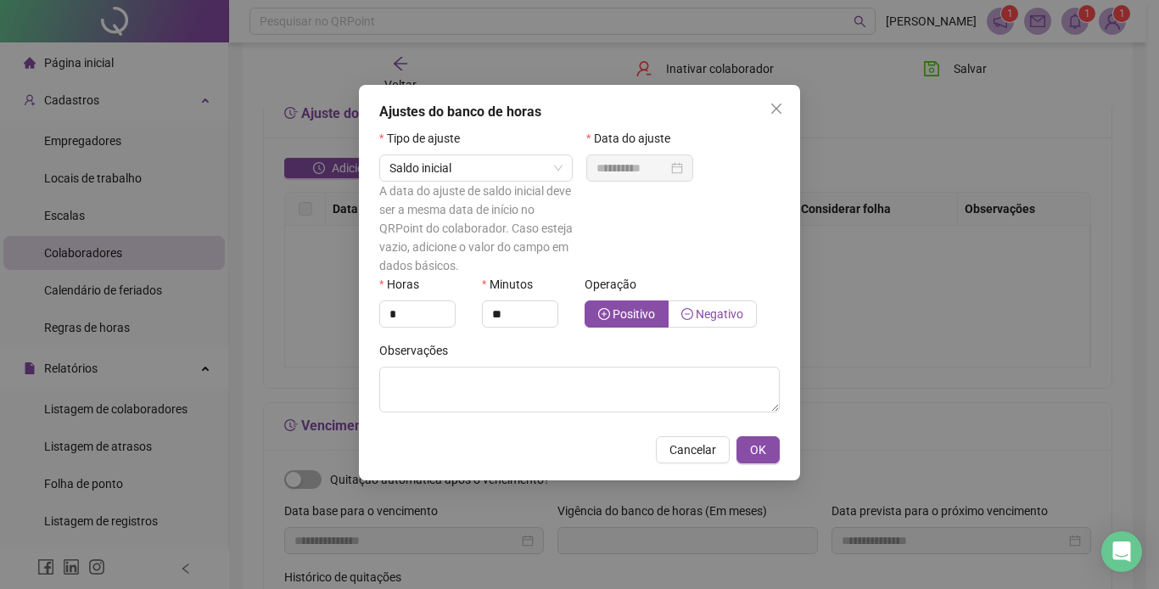
click at [705, 310] on span "Negativo" at bounding box center [720, 314] width 48 height 14
click at [766, 452] on button "OK" at bounding box center [757, 449] width 43 height 27
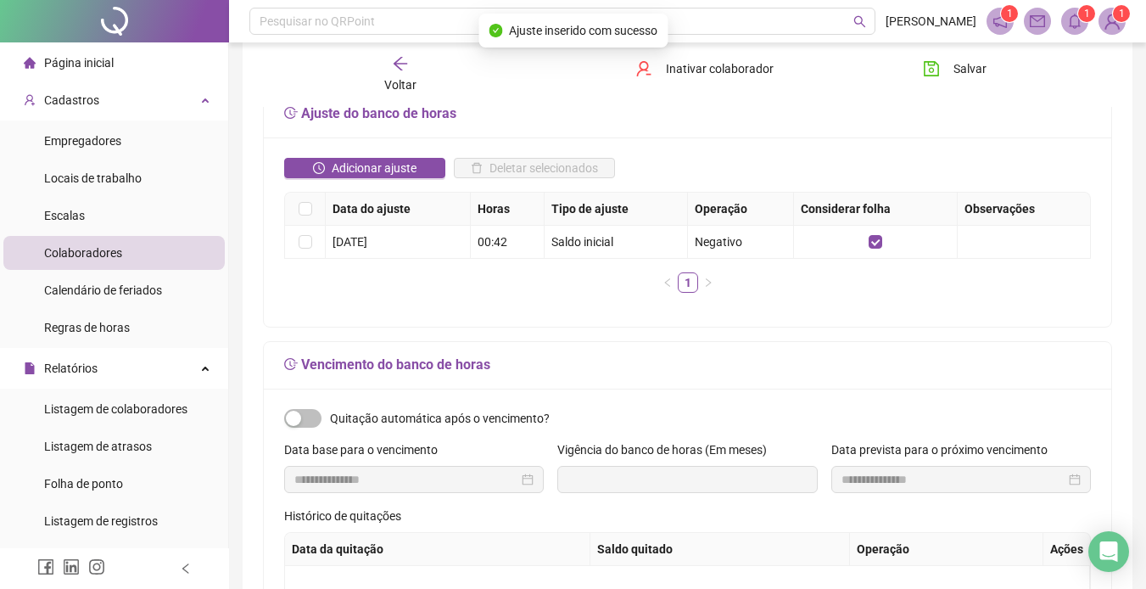
click at [793, 325] on div "Adicionar ajuste Deletar selecionados Data do ajuste Horas Tipo de ajuste Opera…" at bounding box center [688, 231] width 848 height 189
click at [962, 70] on span "Salvar" at bounding box center [970, 68] width 33 height 19
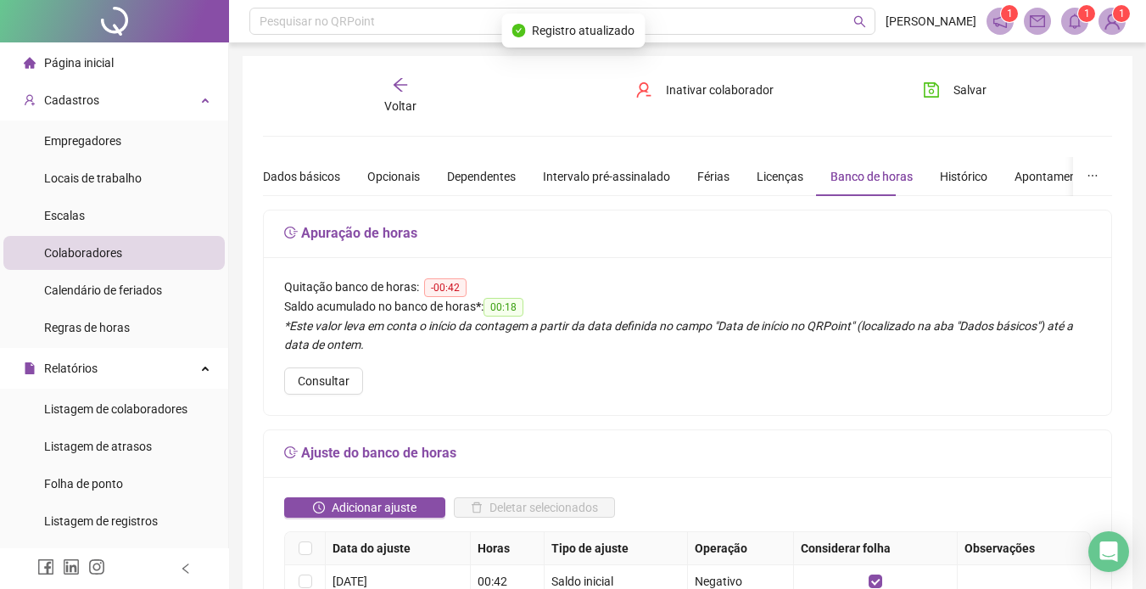
click at [399, 99] on span "Voltar" at bounding box center [400, 106] width 32 height 14
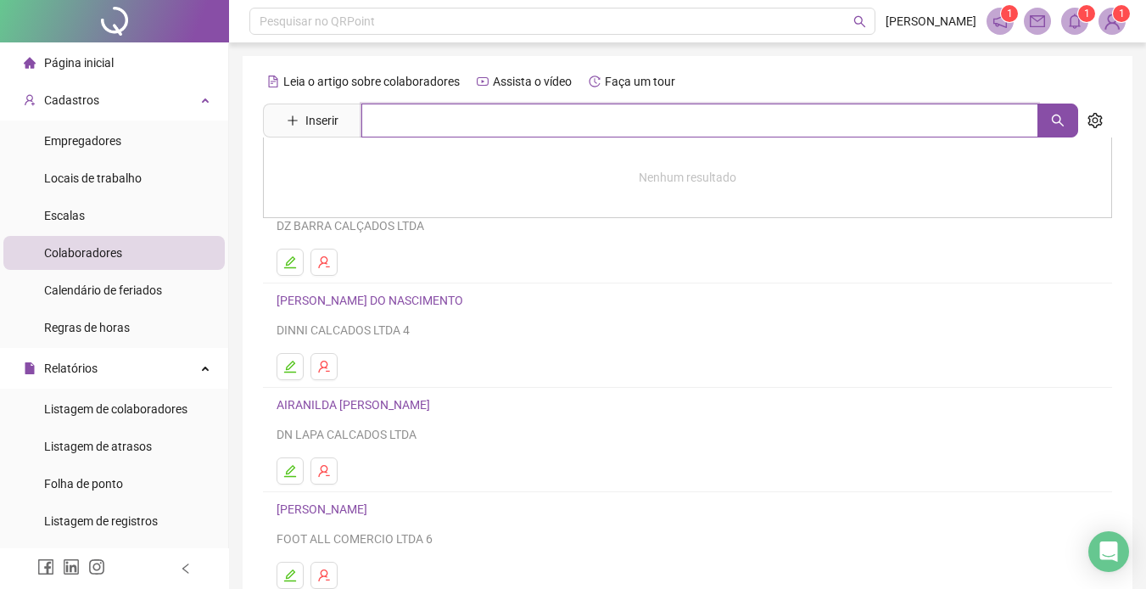
click at [416, 121] on input "text" at bounding box center [699, 121] width 677 height 34
click at [1055, 123] on icon "search" at bounding box center [1058, 121] width 12 height 12
click at [1059, 120] on icon "search" at bounding box center [1058, 121] width 14 height 14
type input "********"
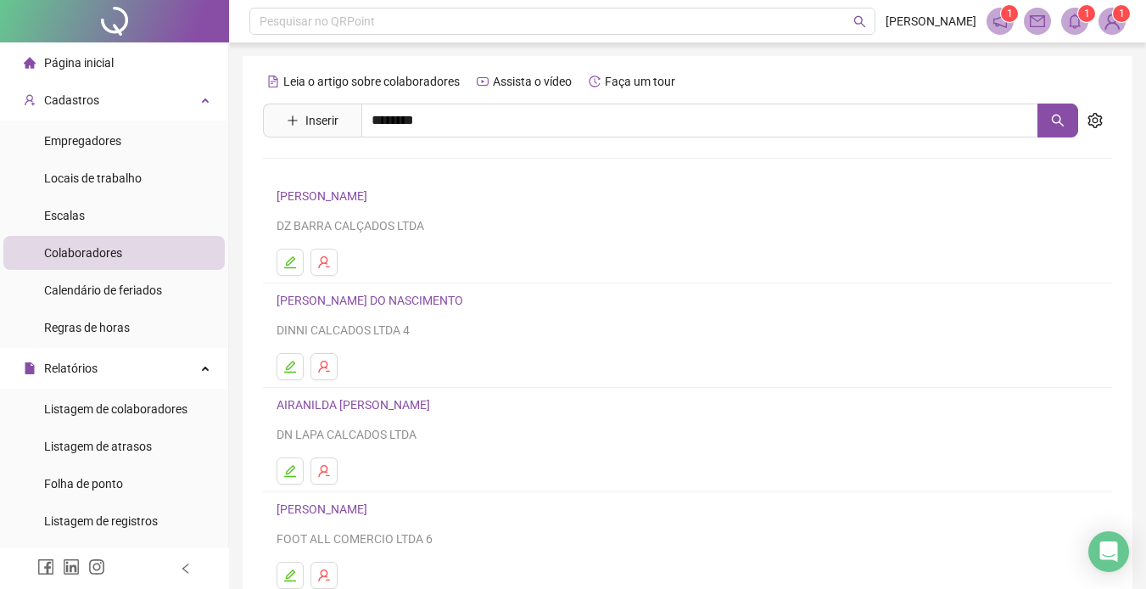
click at [360, 165] on link "ROBERVAL SENA DOS SANTOS" at bounding box center [376, 171] width 165 height 14
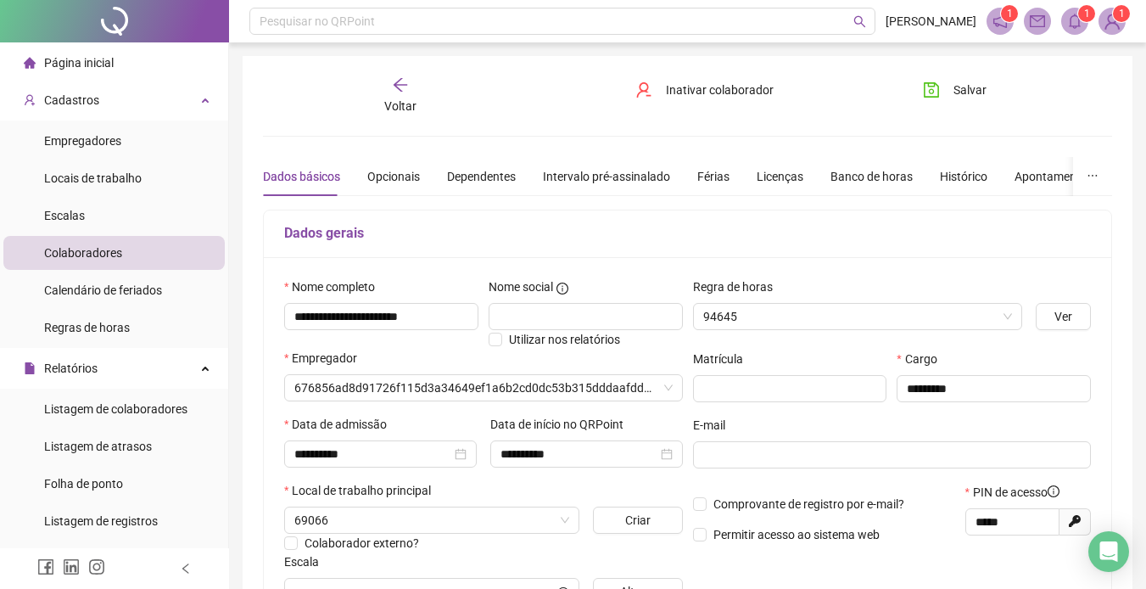
type input "**********"
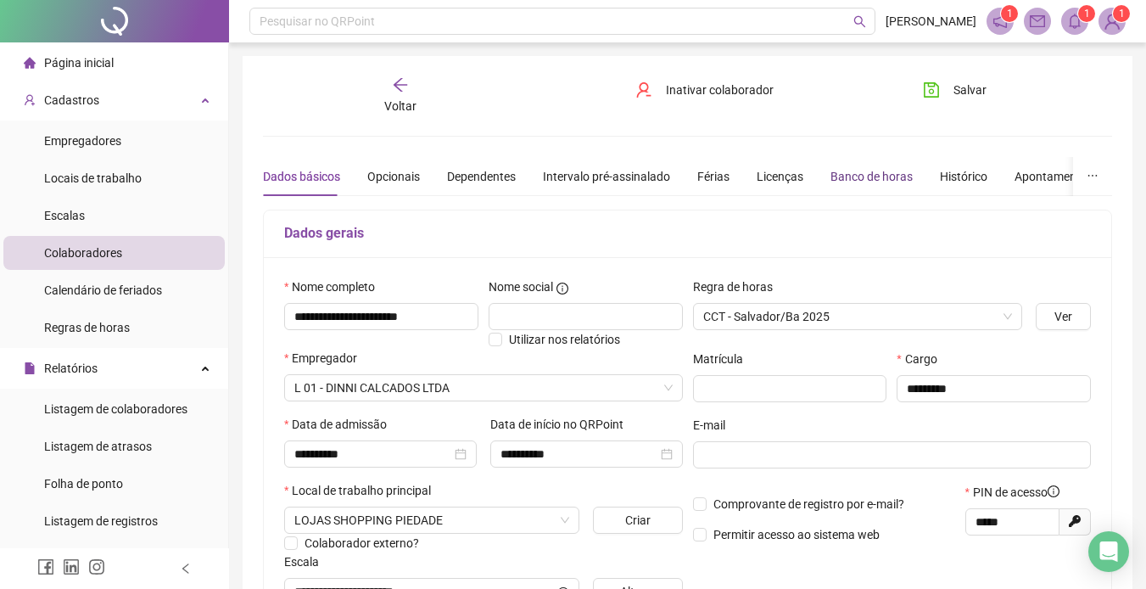
click at [866, 172] on div "Banco de horas" at bounding box center [872, 176] width 82 height 19
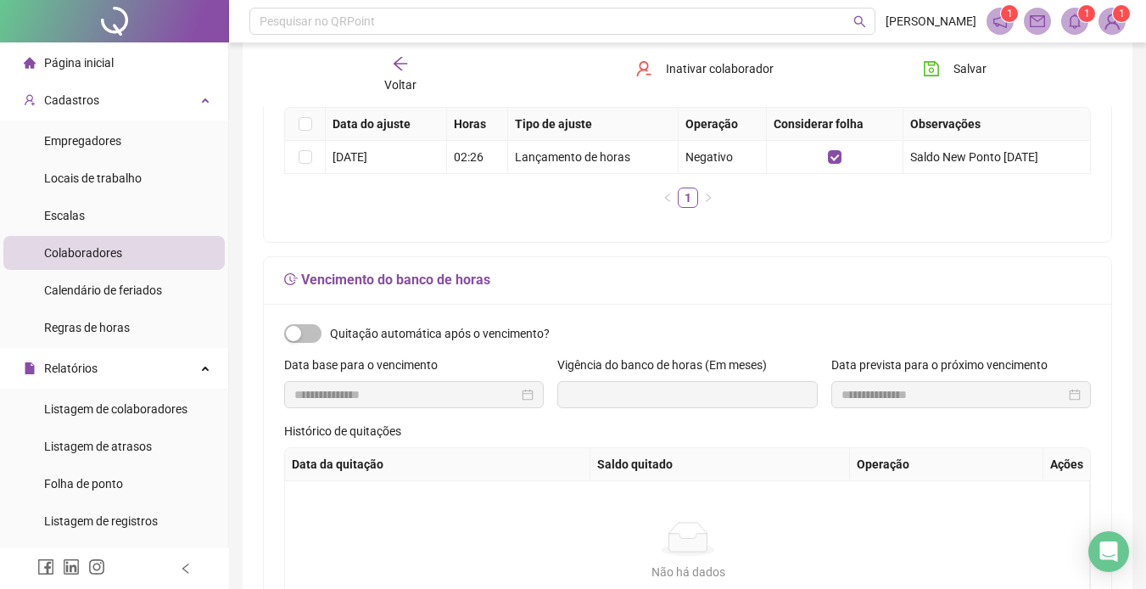
scroll to position [170, 0]
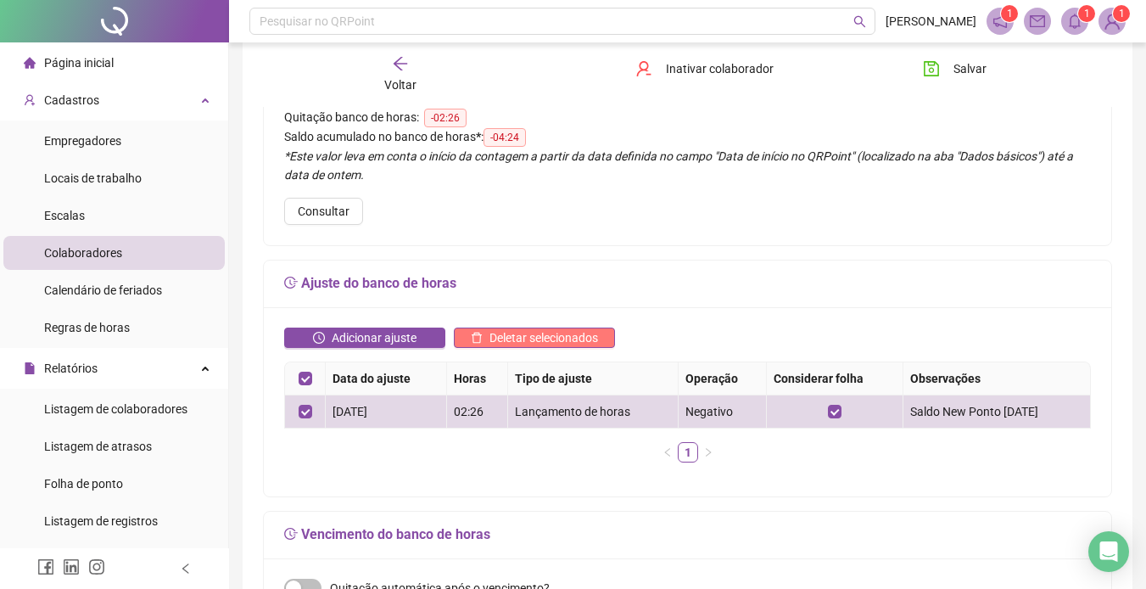
click at [554, 337] on span "Deletar selecionados" at bounding box center [544, 337] width 109 height 19
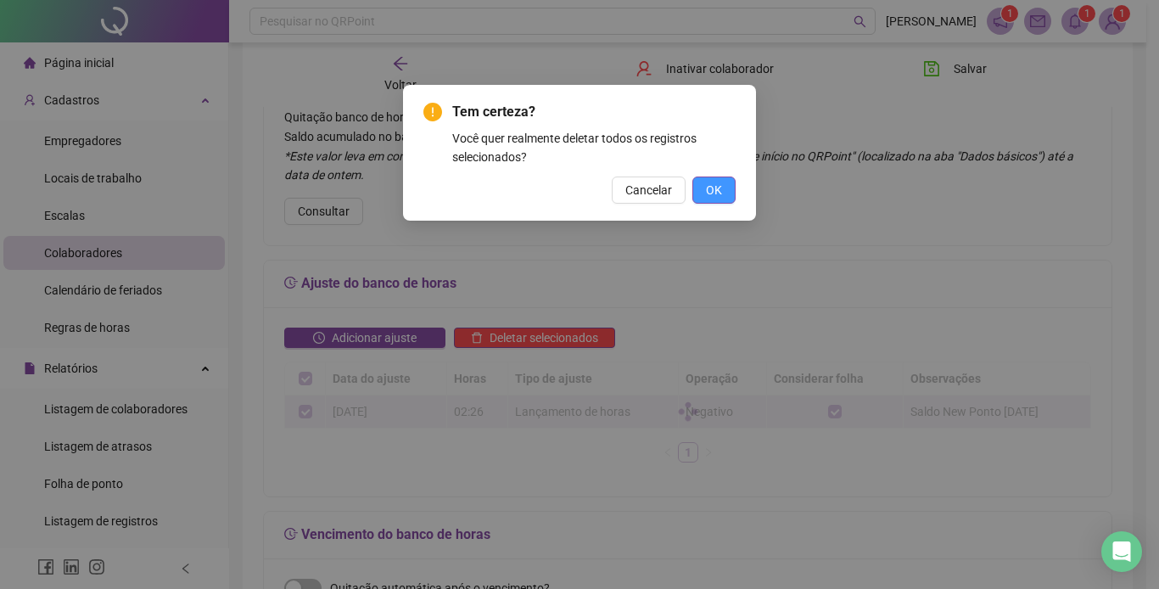
click at [715, 188] on span "OK" at bounding box center [714, 190] width 16 height 19
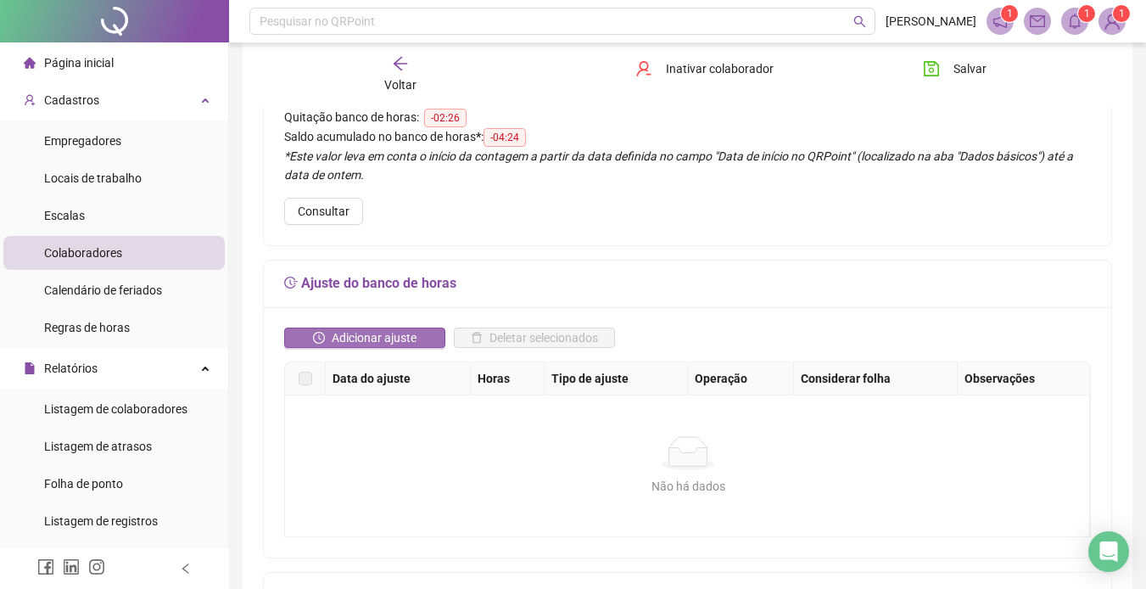
click at [359, 333] on span "Adicionar ajuste" at bounding box center [374, 337] width 85 height 19
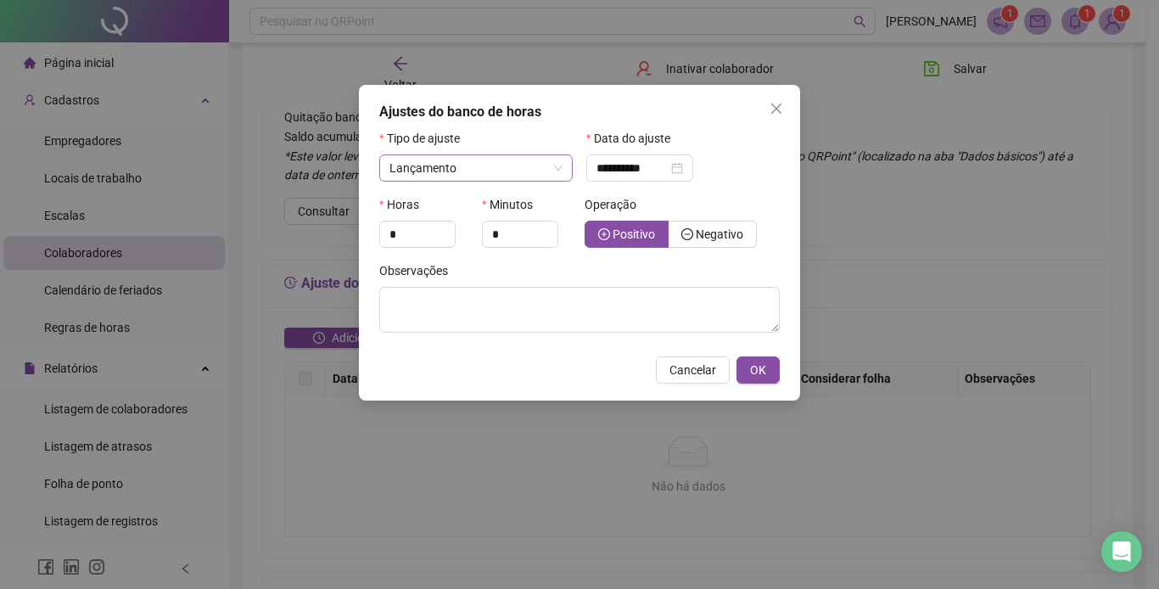
click at [551, 171] on span "Lançamento" at bounding box center [475, 167] width 173 height 25
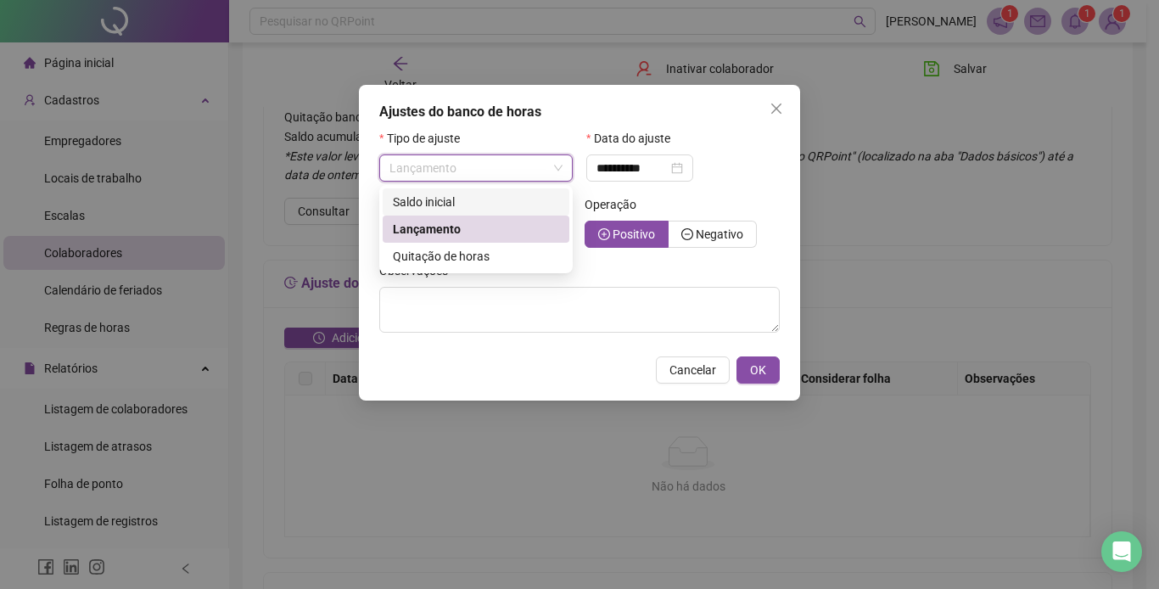
click at [433, 195] on span "Saldo inicial" at bounding box center [424, 202] width 62 height 14
type input "**********"
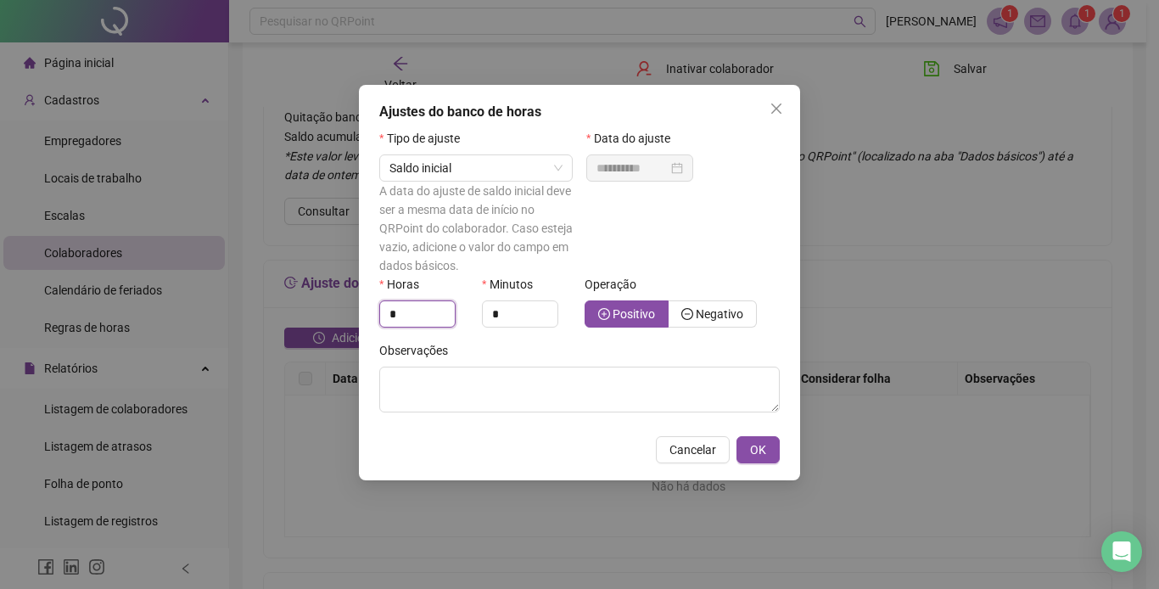
drag, startPoint x: 411, startPoint y: 316, endPoint x: 367, endPoint y: 318, distance: 44.1
click at [367, 318] on div "**********" at bounding box center [579, 282] width 441 height 395
type input "*"
type input "**"
click at [728, 313] on span "Negativo" at bounding box center [720, 314] width 48 height 14
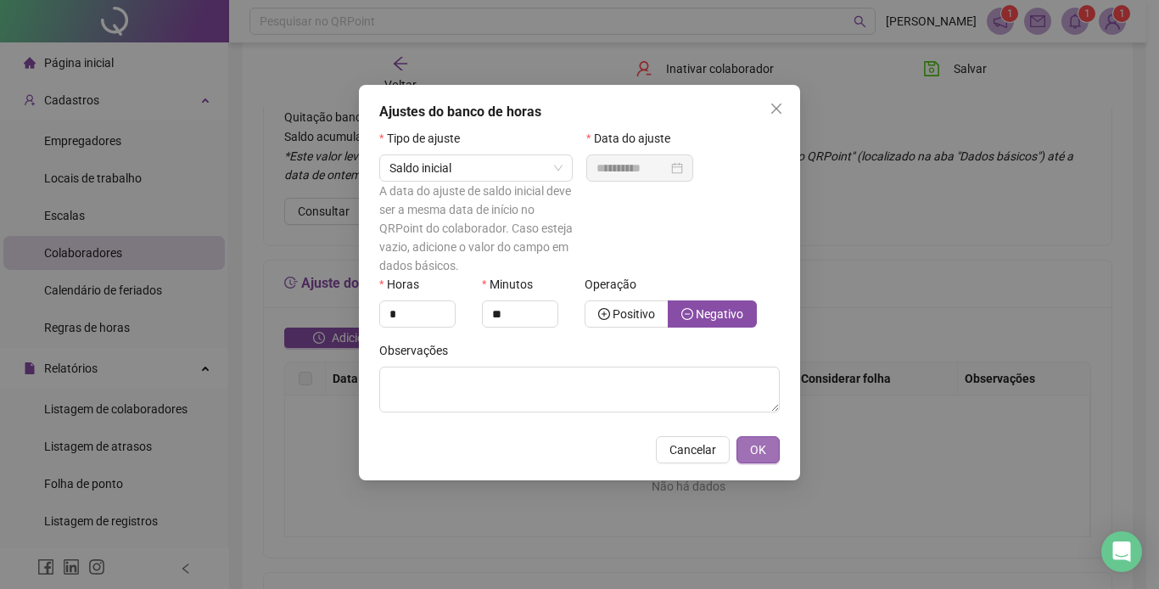
click at [766, 438] on button "OK" at bounding box center [757, 449] width 43 height 27
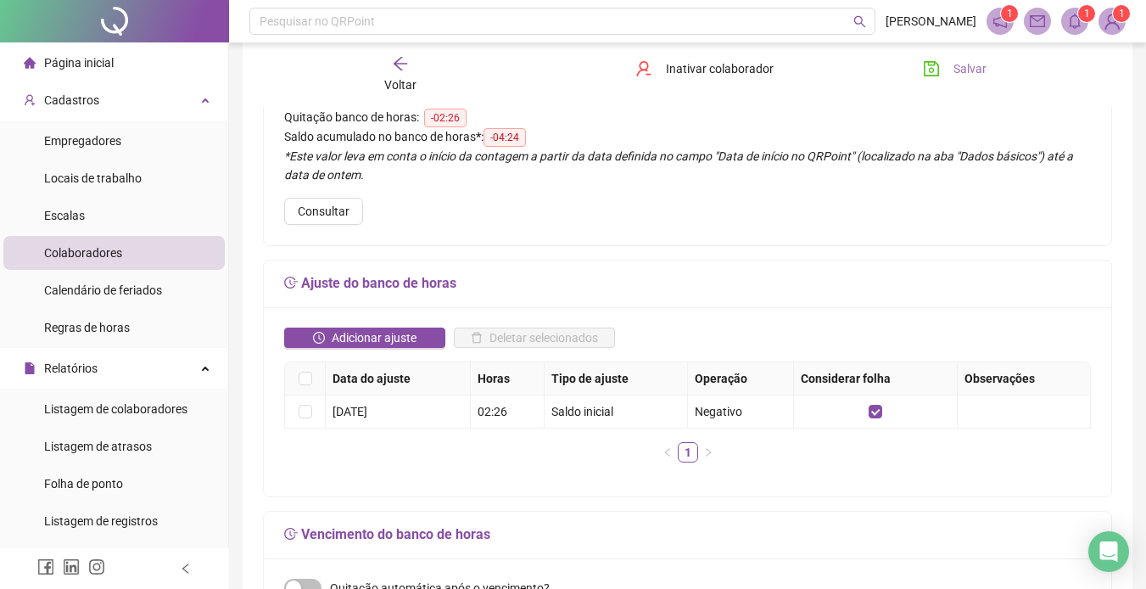
click at [951, 66] on button "Salvar" at bounding box center [954, 68] width 89 height 27
click at [410, 58] on div "Voltar" at bounding box center [400, 74] width 131 height 39
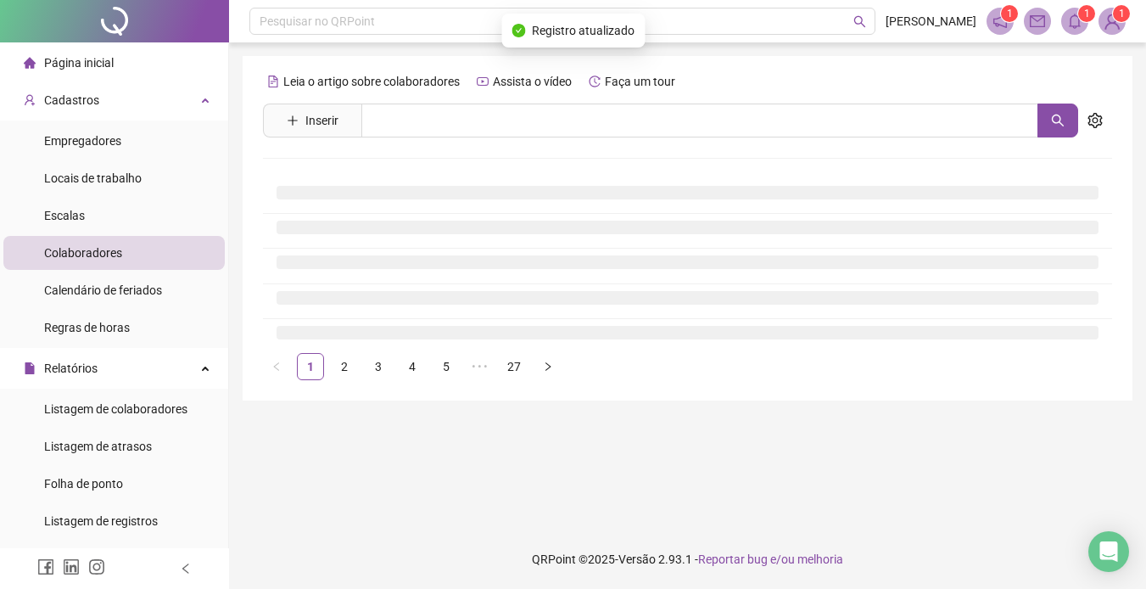
scroll to position [0, 0]
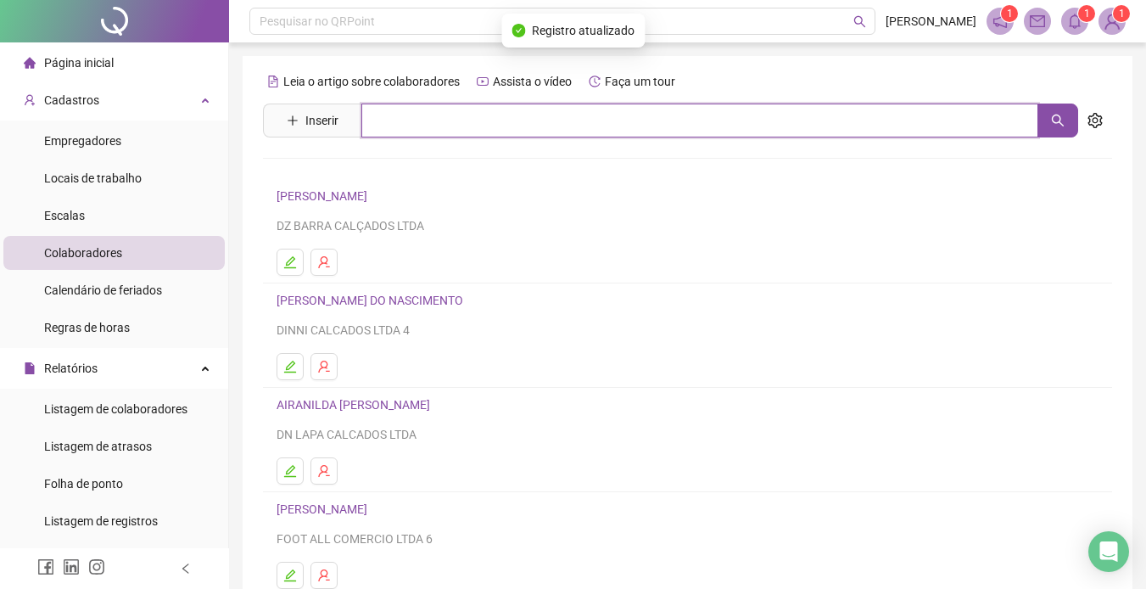
click at [467, 112] on input "text" at bounding box center [699, 121] width 677 height 34
type input "*****"
click at [419, 121] on input "*****" at bounding box center [699, 121] width 677 height 34
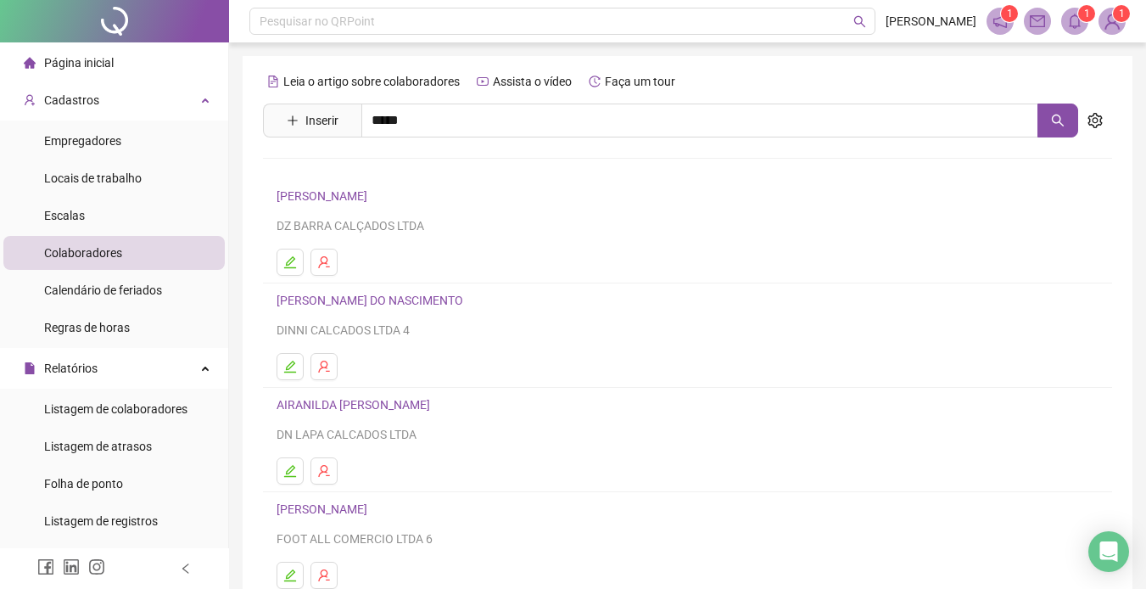
click at [358, 167] on link "JOICE TELES GUEDES" at bounding box center [352, 171] width 116 height 14
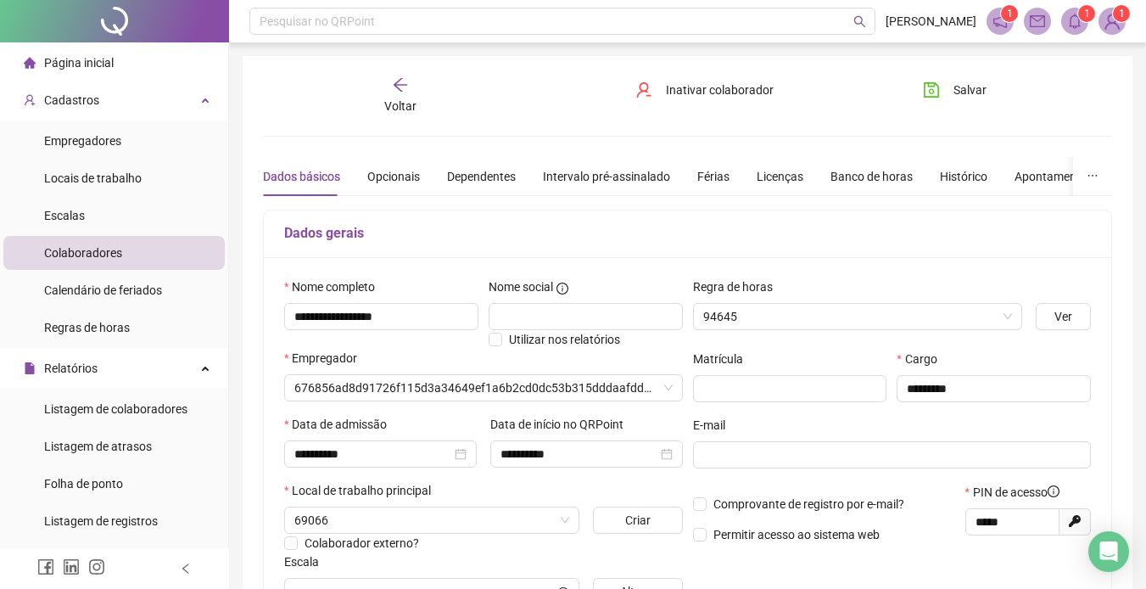
type input "**********"
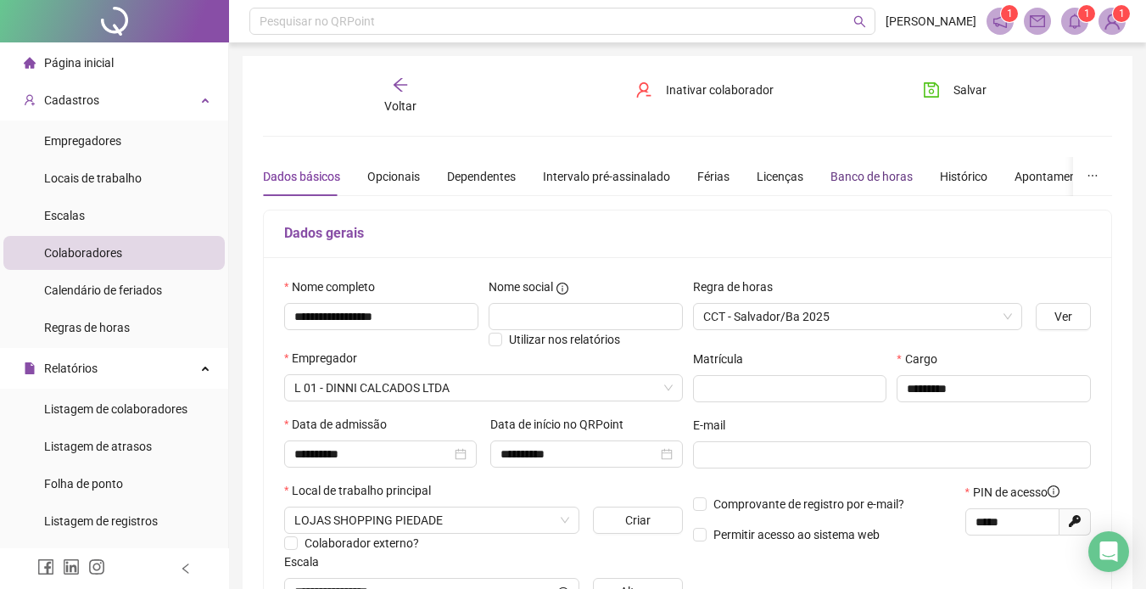
click at [852, 172] on div "Banco de horas" at bounding box center [872, 176] width 82 height 19
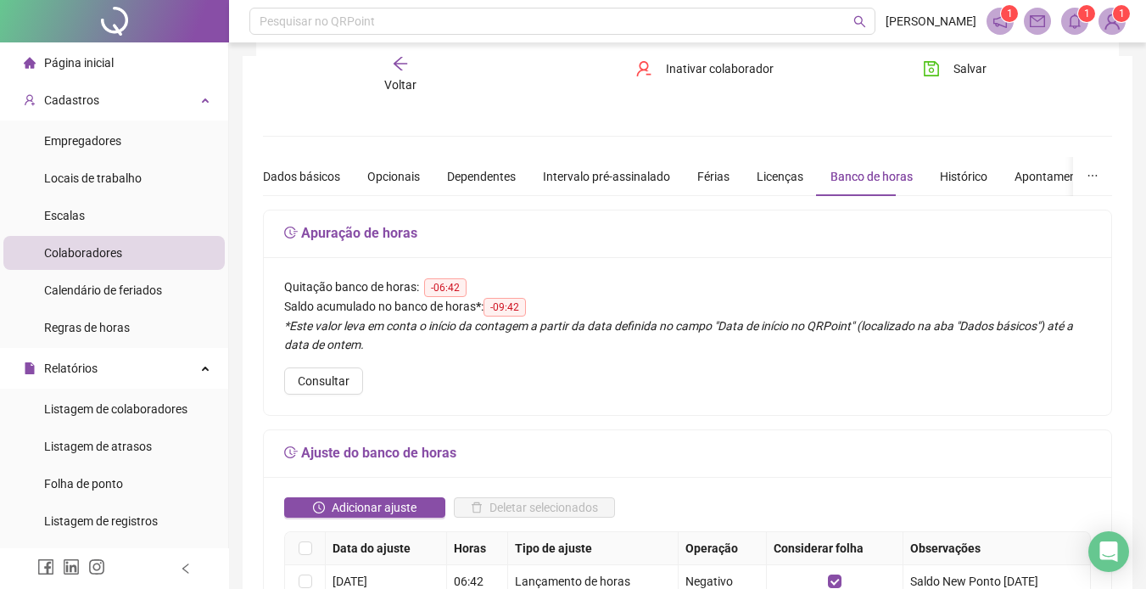
scroll to position [255, 0]
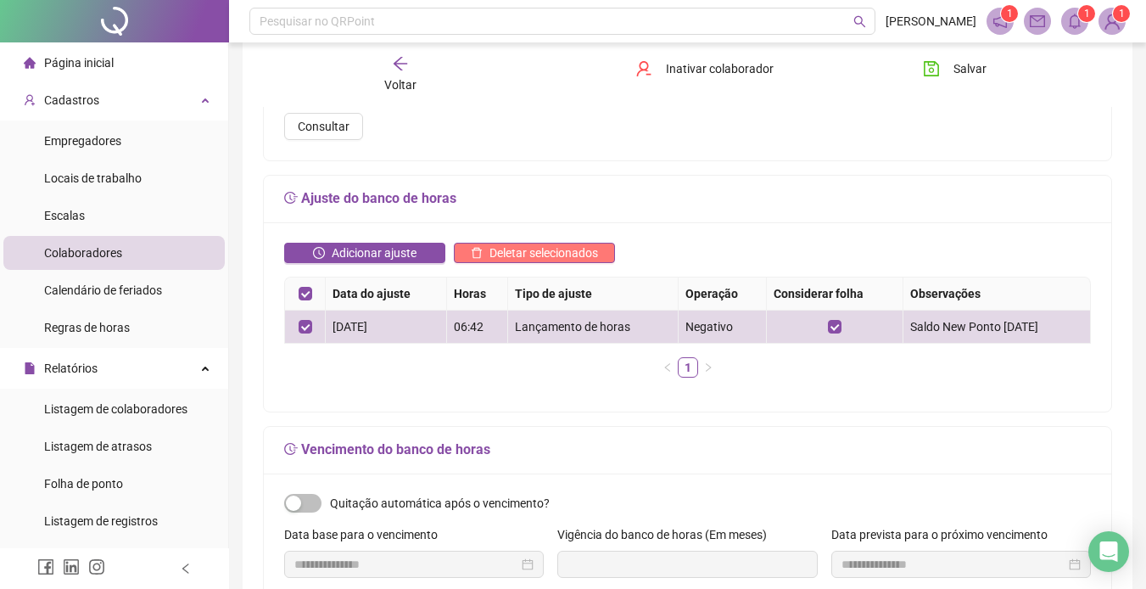
click at [562, 243] on span "Deletar selecionados" at bounding box center [544, 252] width 109 height 19
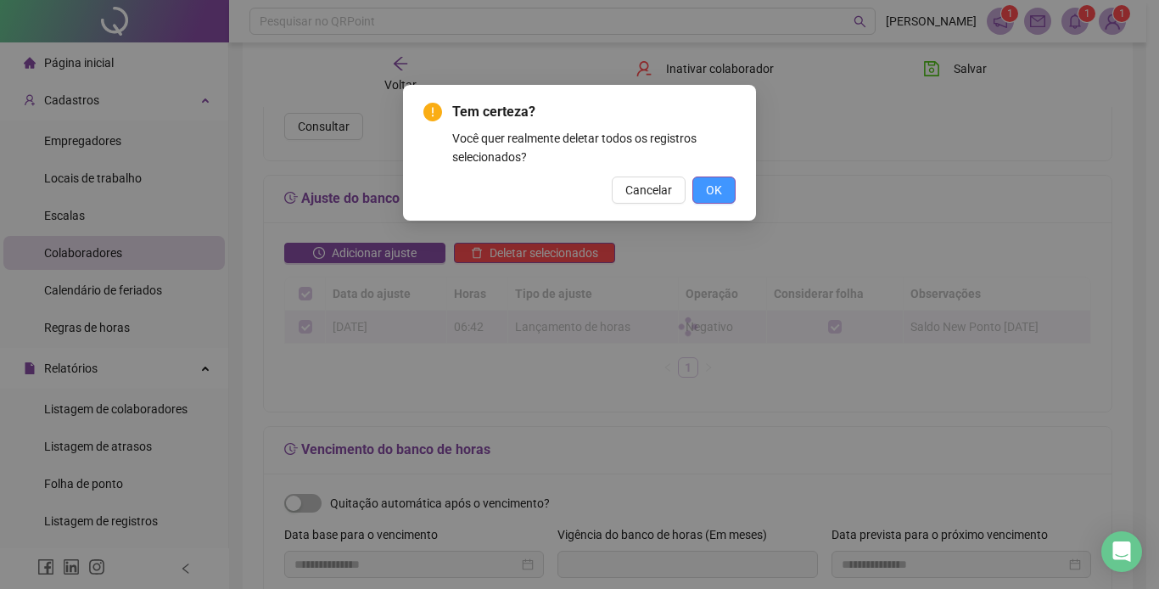
click at [706, 186] on span "OK" at bounding box center [714, 190] width 16 height 19
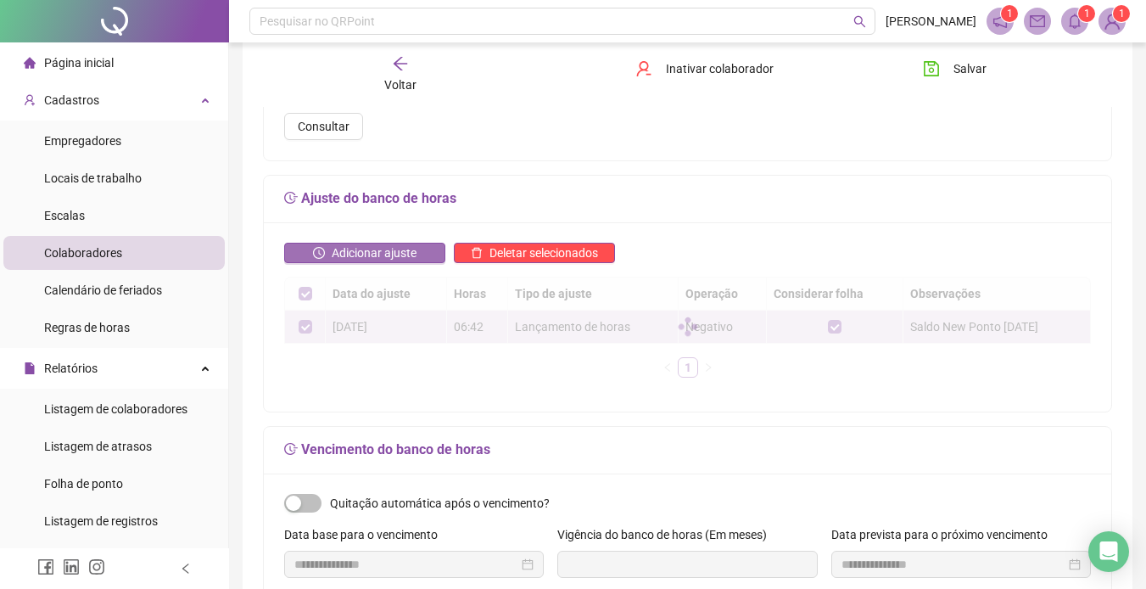
click at [355, 244] on span "Adicionar ajuste" at bounding box center [374, 252] width 85 height 19
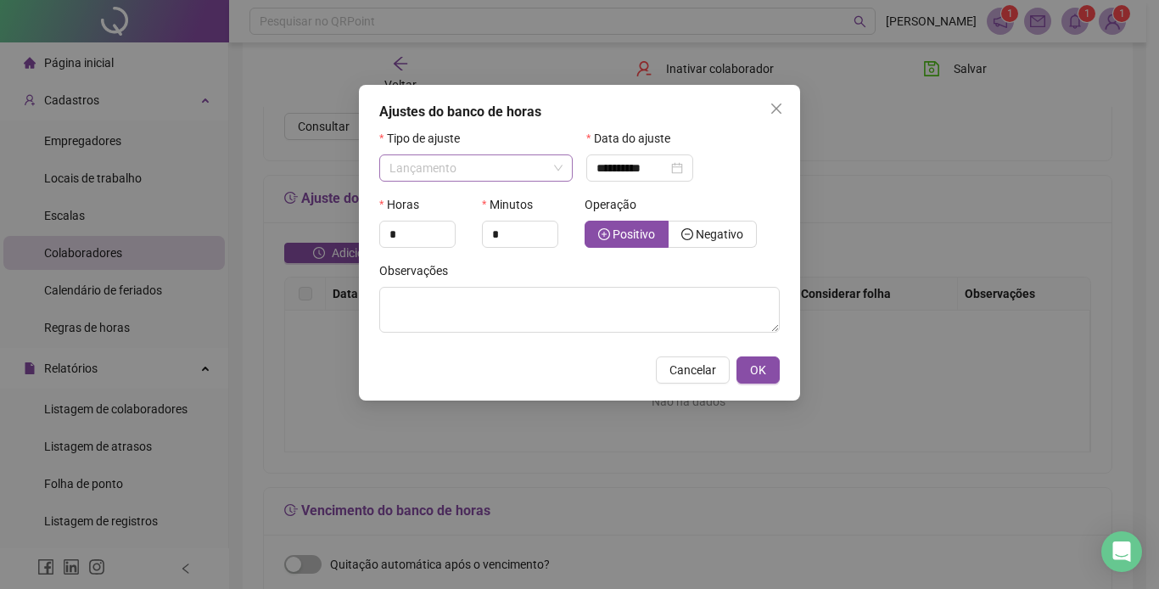
click at [557, 159] on span "Lançamento" at bounding box center [475, 167] width 173 height 25
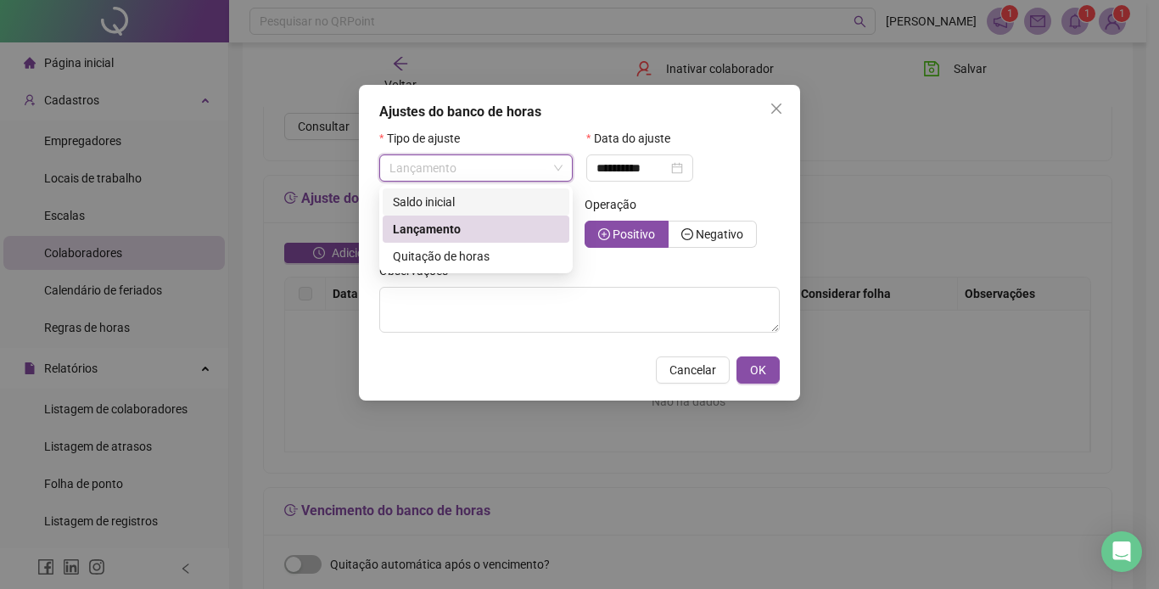
click at [474, 199] on div "Saldo inicial" at bounding box center [476, 202] width 166 height 19
type input "**********"
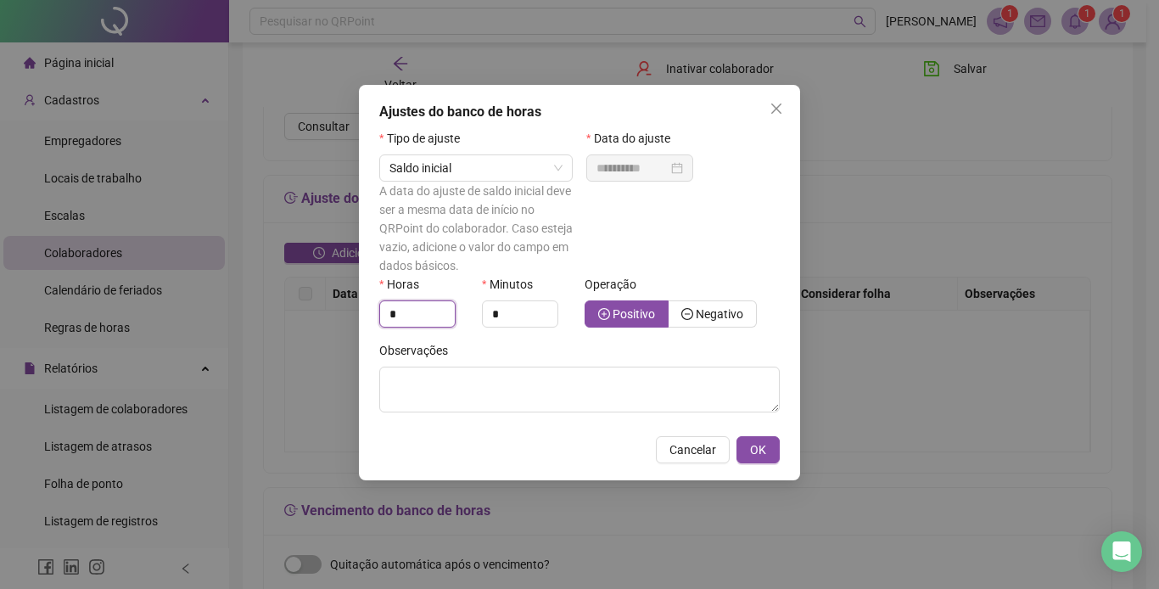
drag, startPoint x: 404, startPoint y: 310, endPoint x: 353, endPoint y: 304, distance: 51.2
click at [353, 304] on div "**********" at bounding box center [579, 294] width 1159 height 589
type input "*"
type input "**"
click at [712, 311] on span "Negativo" at bounding box center [720, 314] width 48 height 14
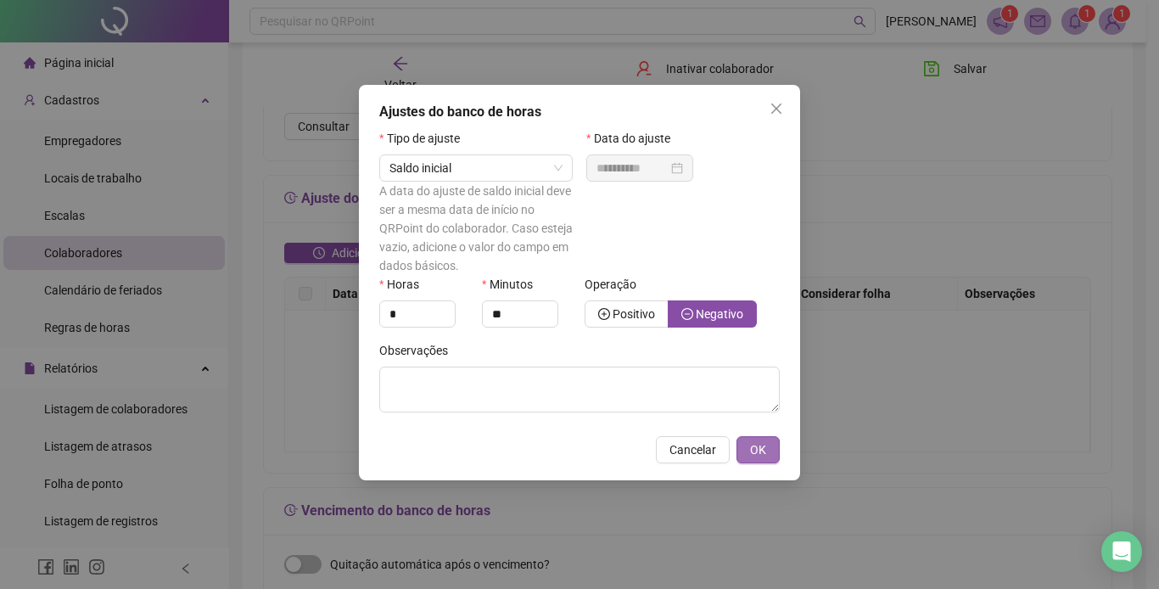
click at [756, 443] on span "OK" at bounding box center [758, 449] width 16 height 19
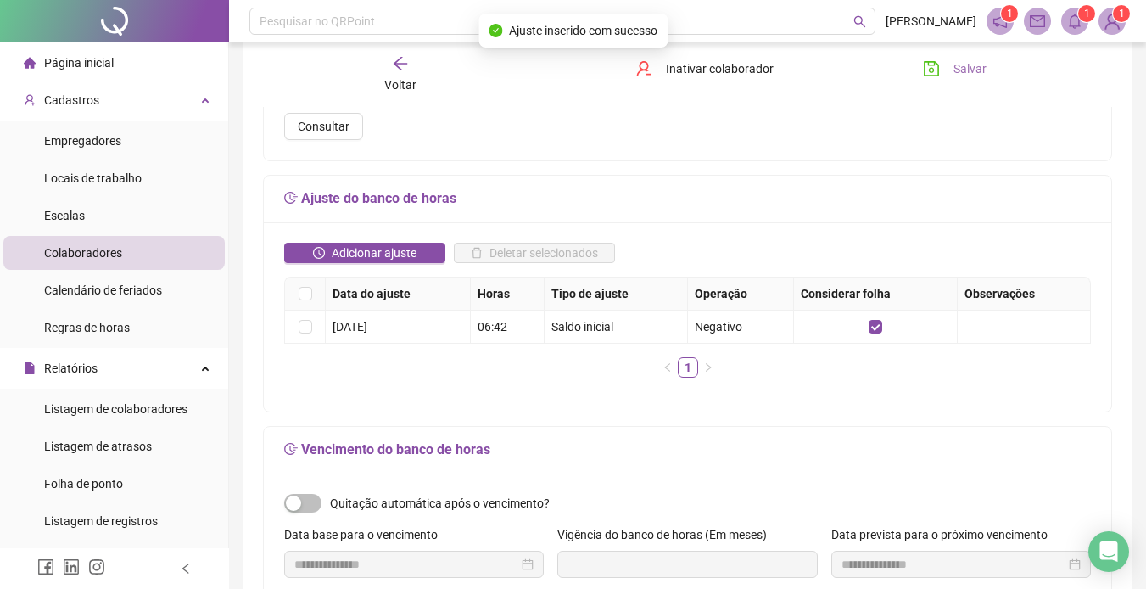
click at [956, 64] on span "Salvar" at bounding box center [970, 68] width 33 height 19
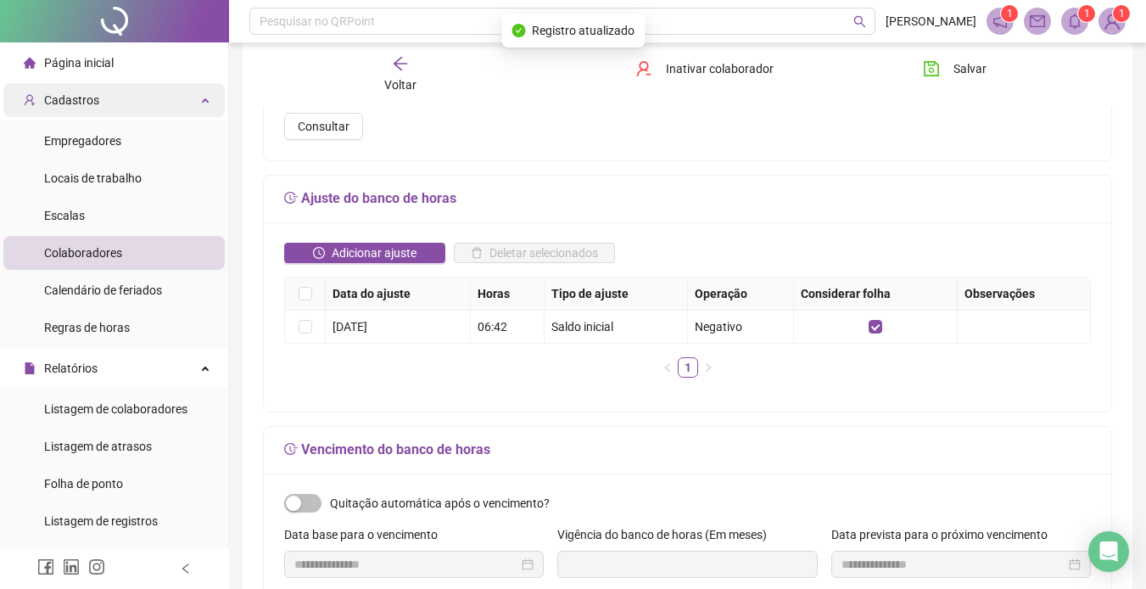
click at [76, 98] on span "Cadastros" at bounding box center [71, 100] width 55 height 14
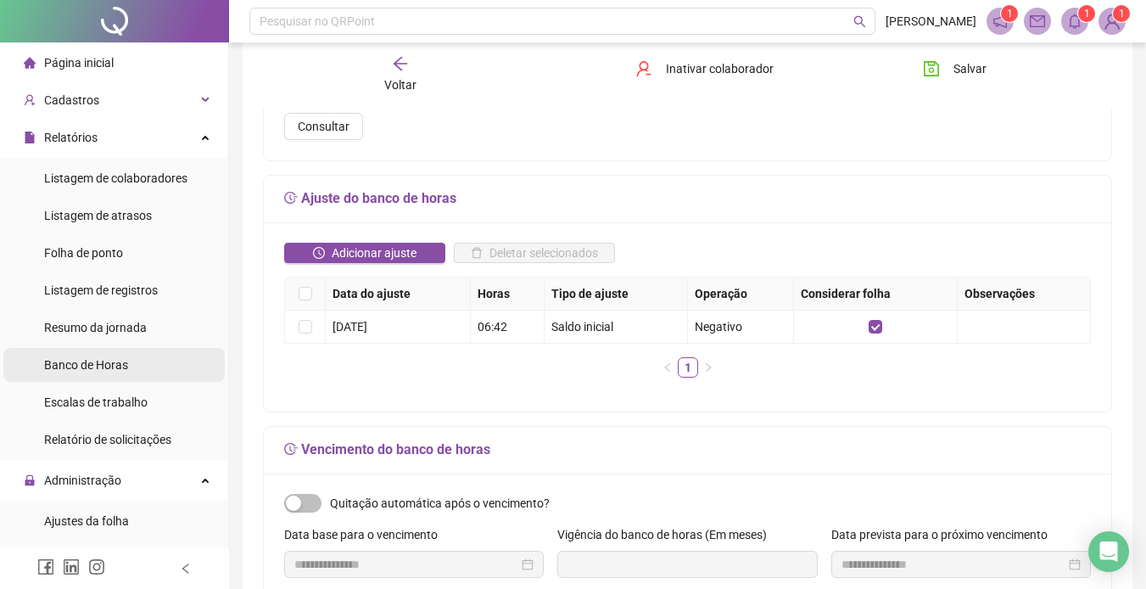
scroll to position [170, 0]
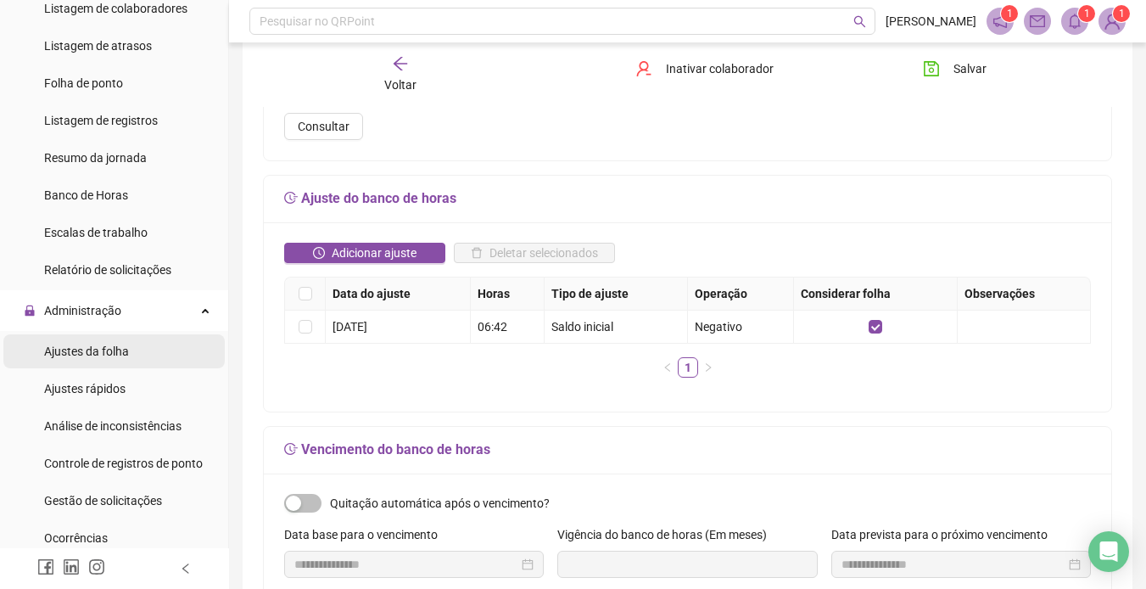
click at [94, 347] on span "Ajustes da folha" at bounding box center [86, 351] width 85 height 14
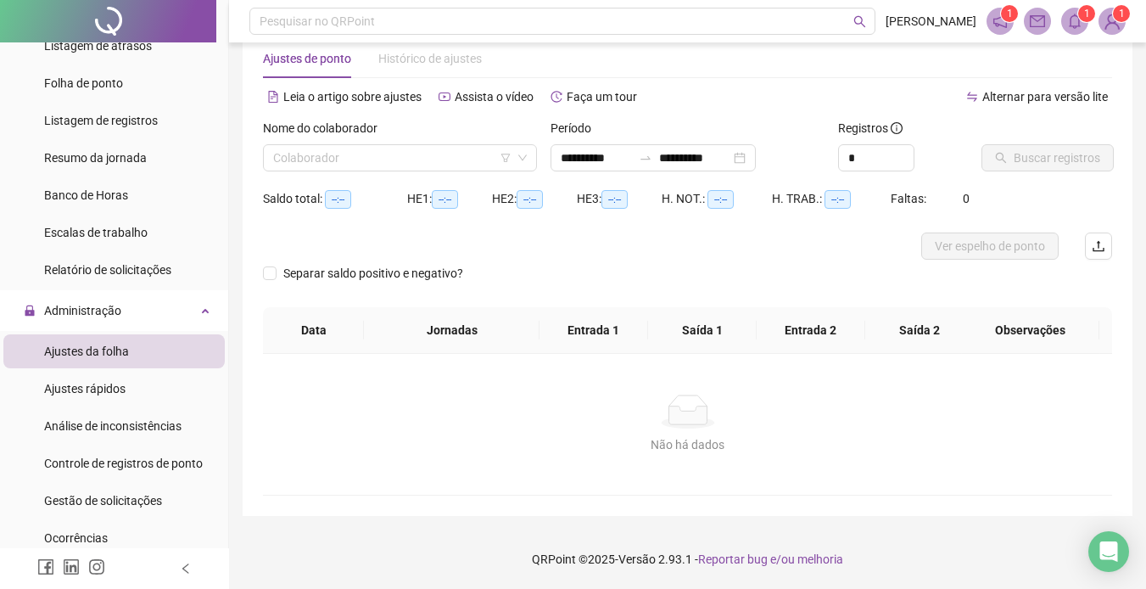
scroll to position [37, 0]
type input "**********"
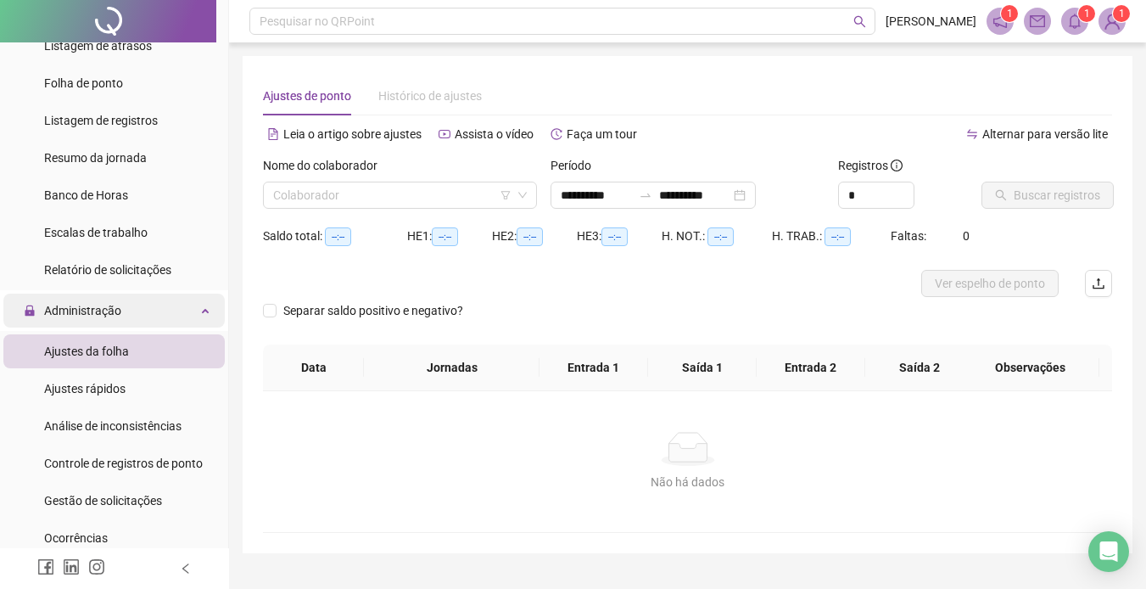
click at [193, 311] on div "Administração" at bounding box center [113, 311] width 221 height 34
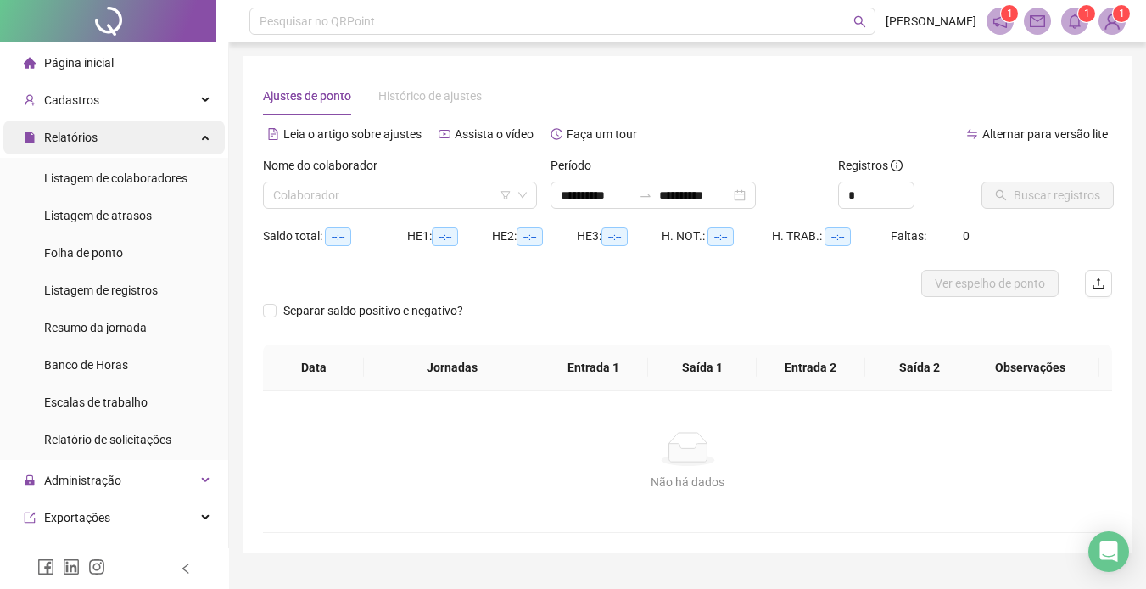
click at [190, 131] on div "Relatórios" at bounding box center [113, 137] width 221 height 34
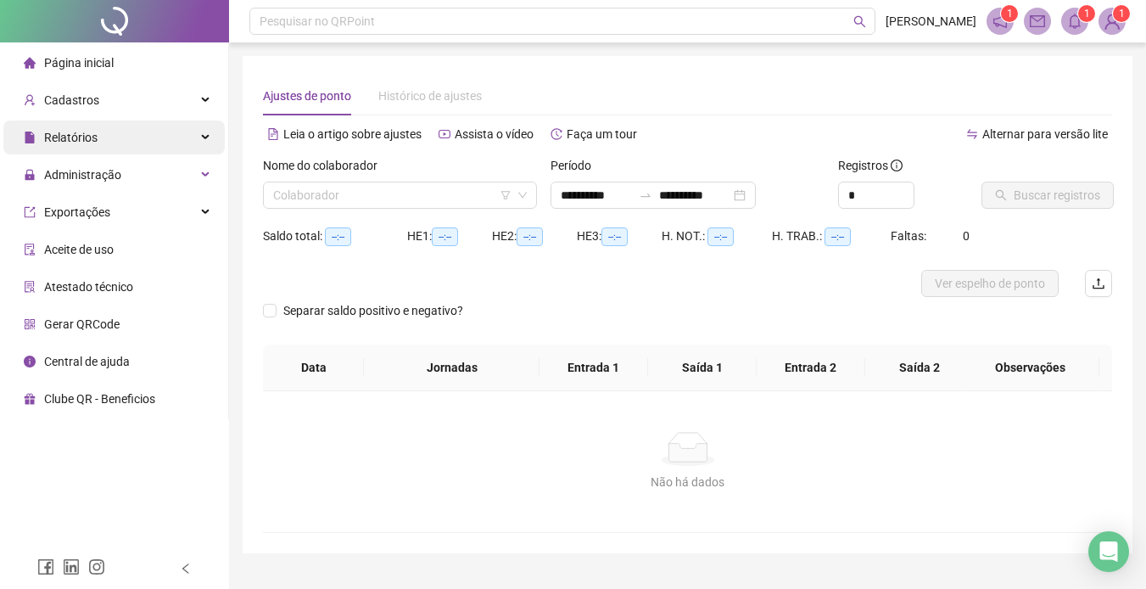
click at [191, 136] on div "Relatórios" at bounding box center [113, 137] width 221 height 34
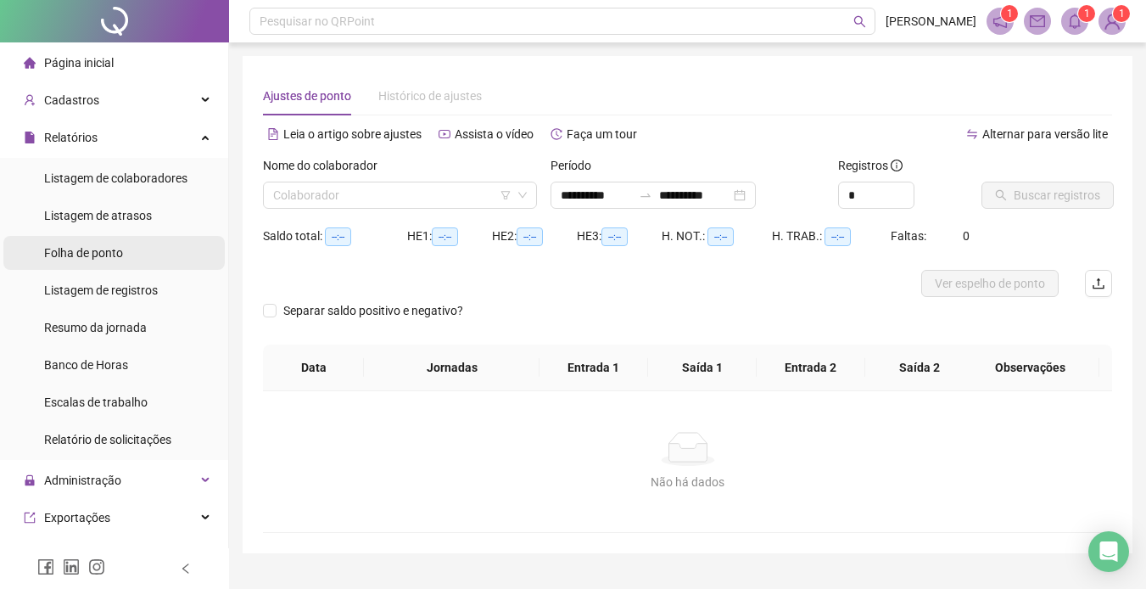
click at [101, 247] on span "Folha de ponto" at bounding box center [83, 253] width 79 height 14
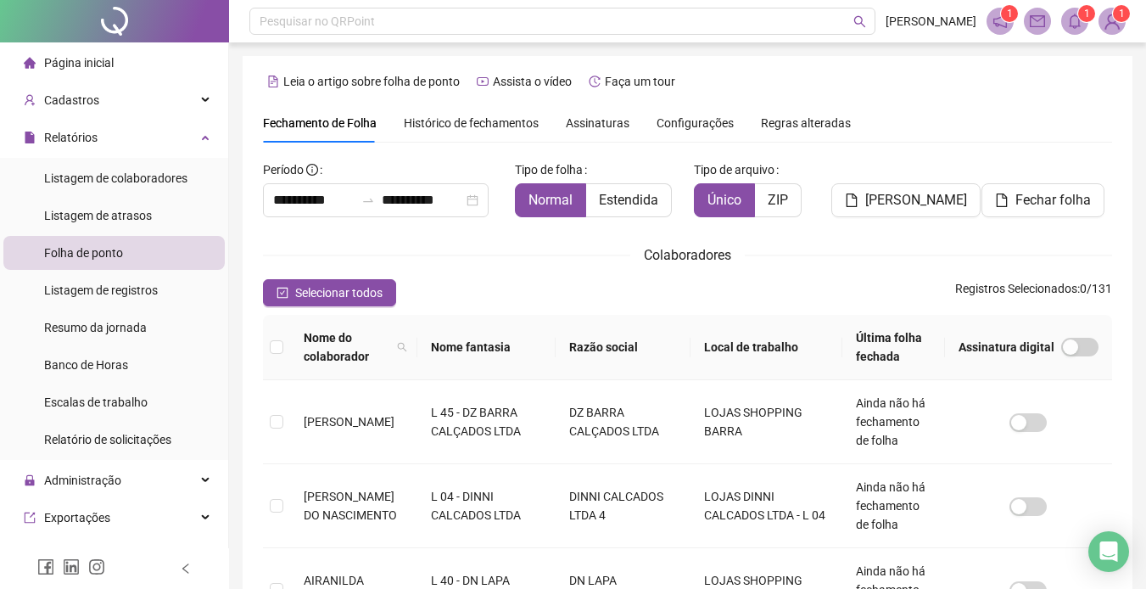
type input "**********"
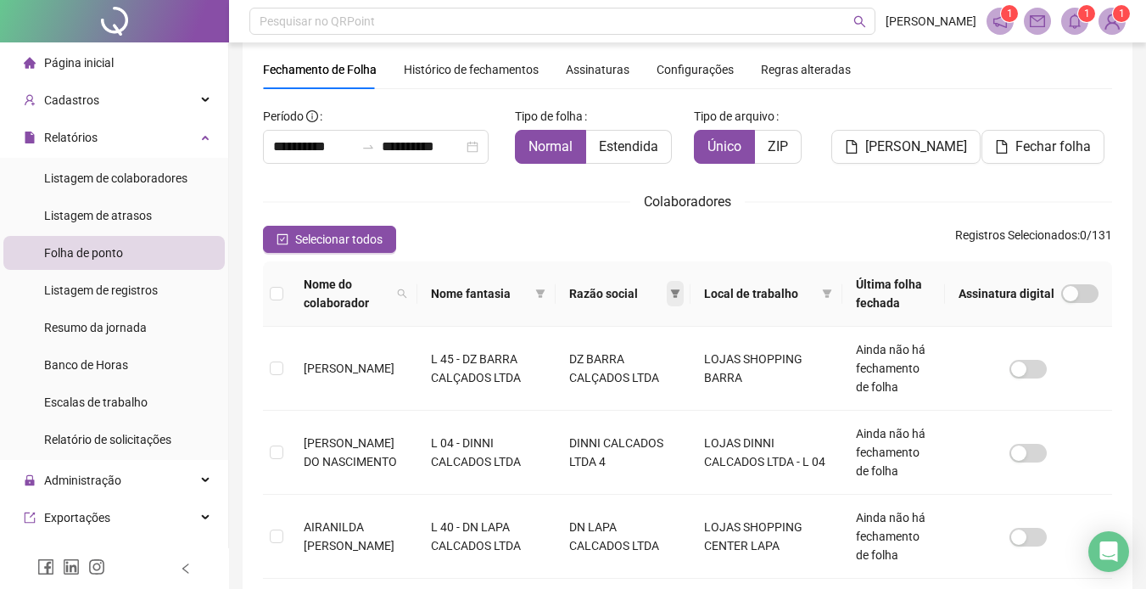
click at [680, 291] on icon "filter" at bounding box center [675, 293] width 10 height 10
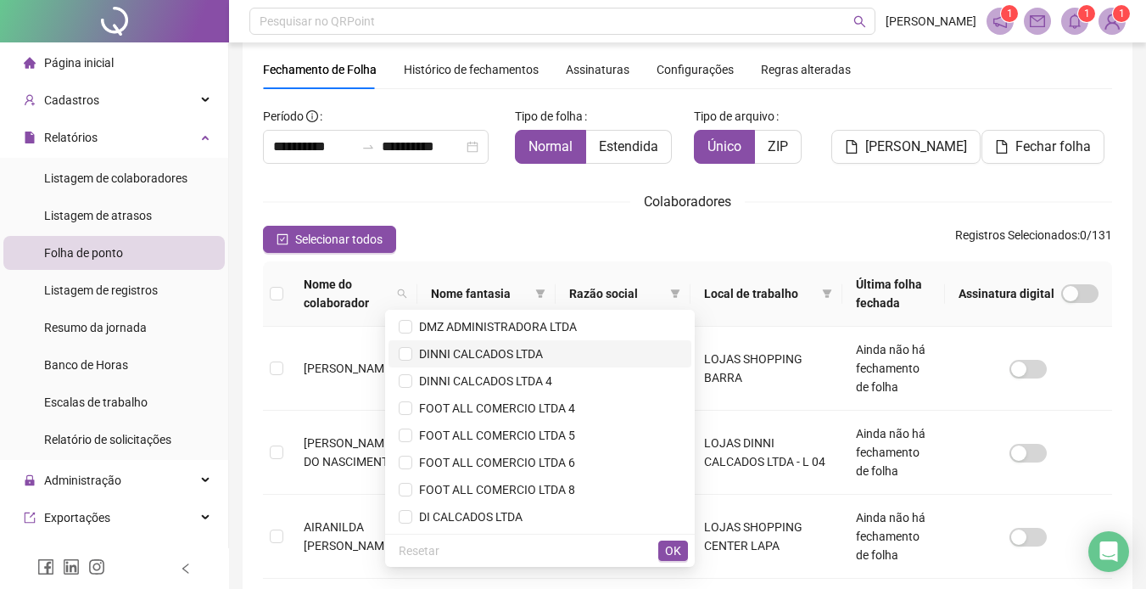
click at [514, 344] on li "DINNI CALCADOS LTDA" at bounding box center [540, 353] width 303 height 27
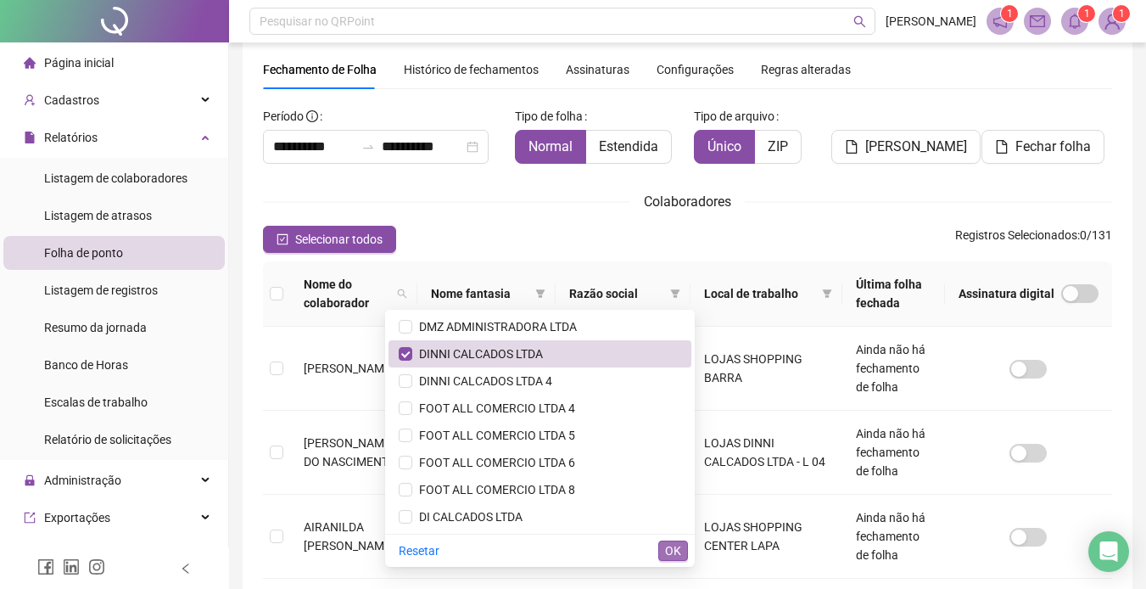
click at [669, 543] on span "OK" at bounding box center [673, 550] width 16 height 19
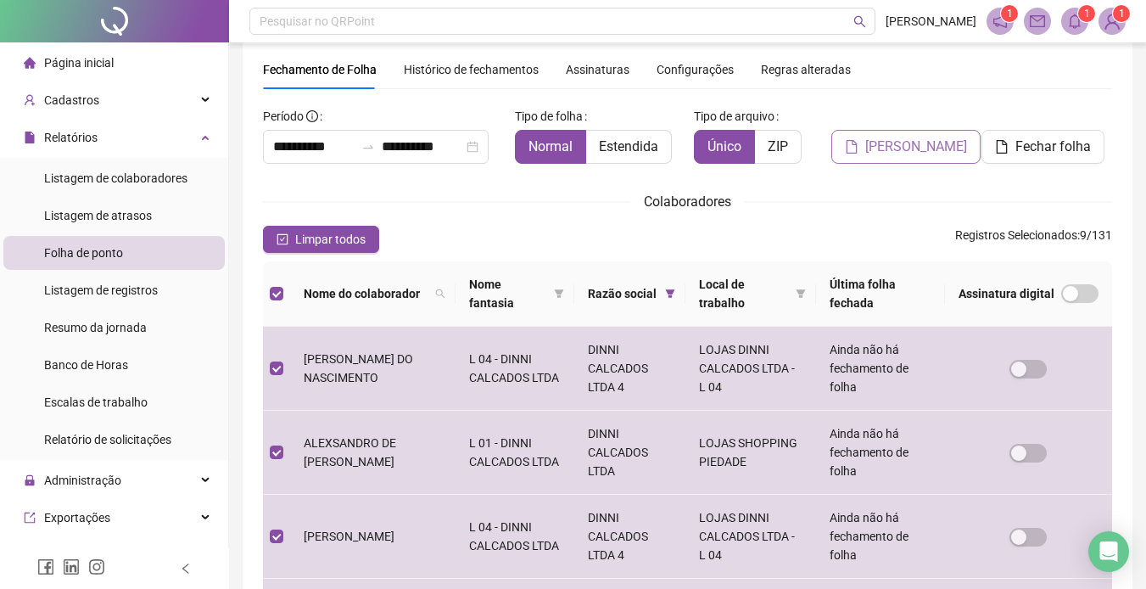
click at [904, 143] on span "[PERSON_NAME]" at bounding box center [916, 147] width 102 height 20
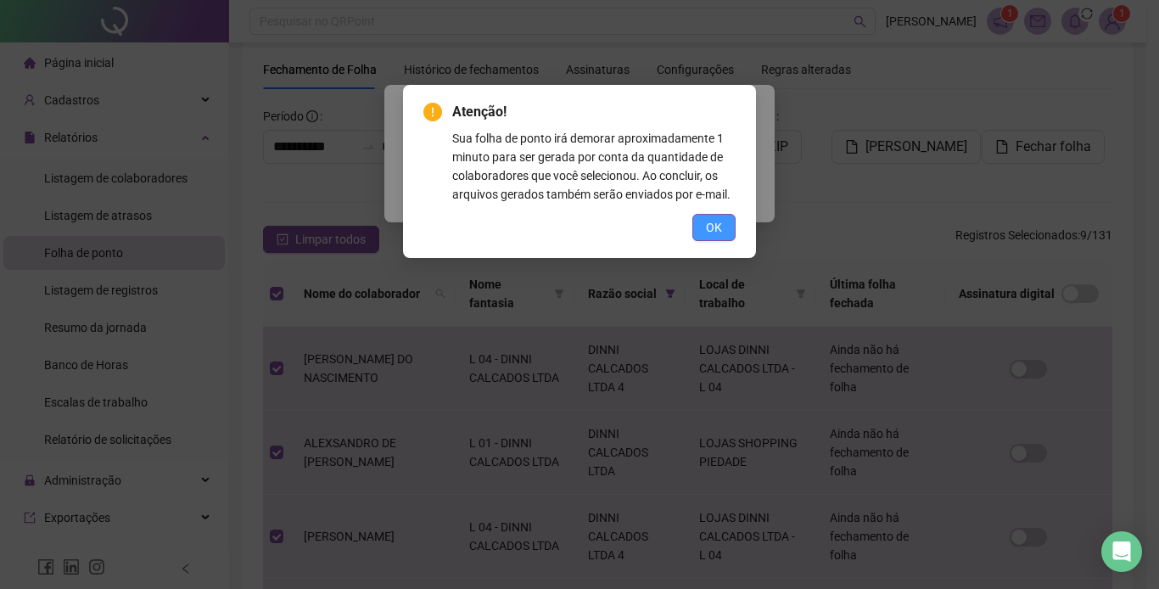
click at [716, 216] on button "OK" at bounding box center [713, 227] width 43 height 27
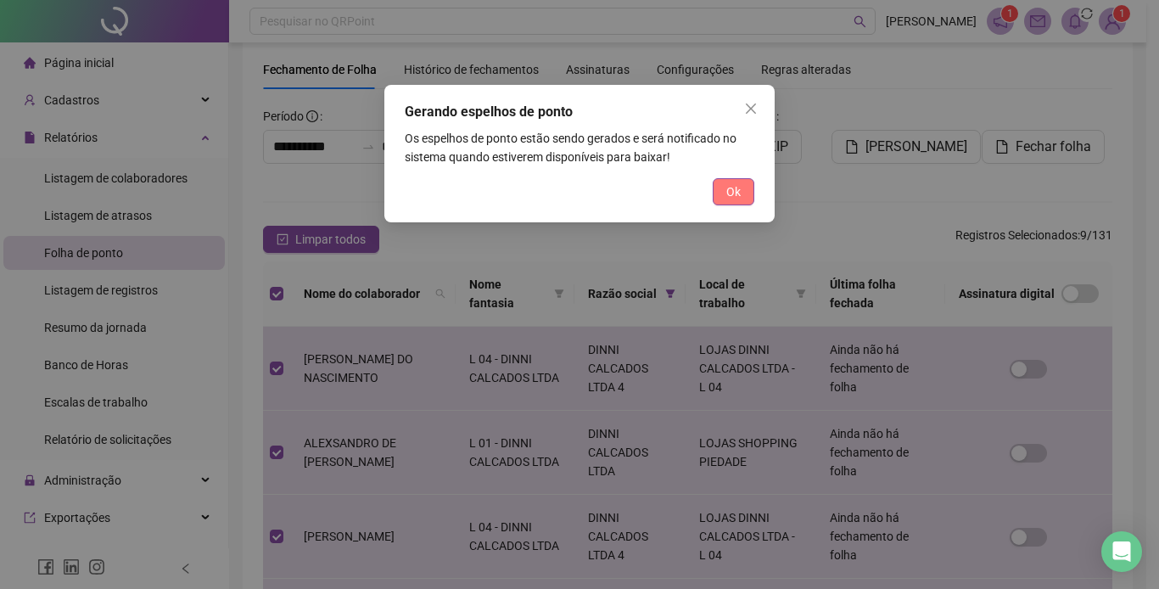
click at [732, 190] on span "Ok" at bounding box center [733, 191] width 14 height 19
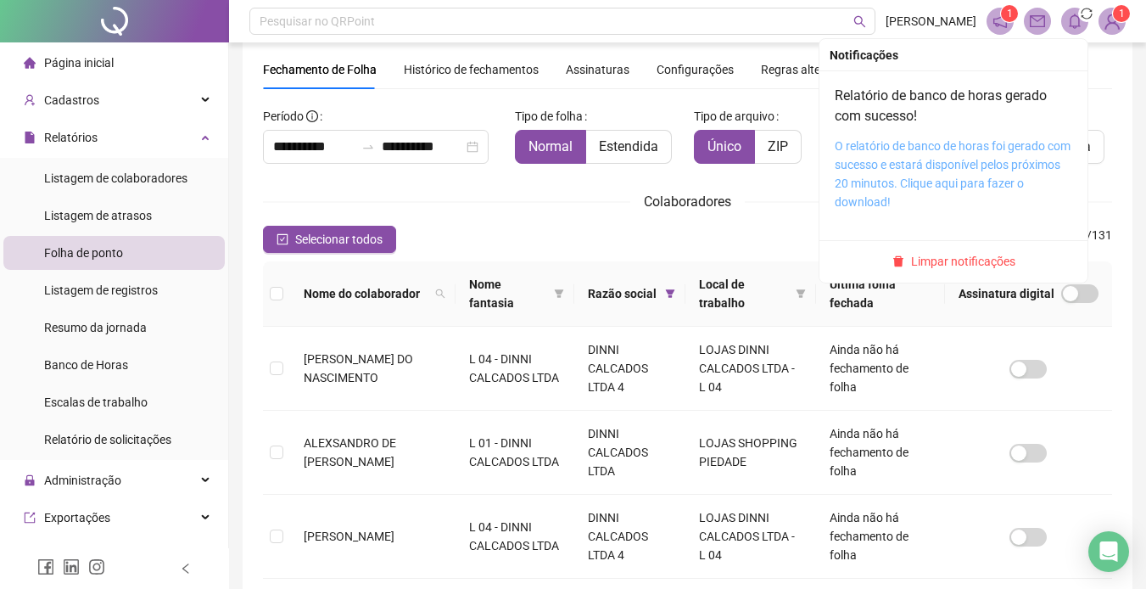
click at [922, 151] on link "O relatório de banco de horas foi gerado com sucesso e estará disponível pelos …" at bounding box center [953, 174] width 236 height 70
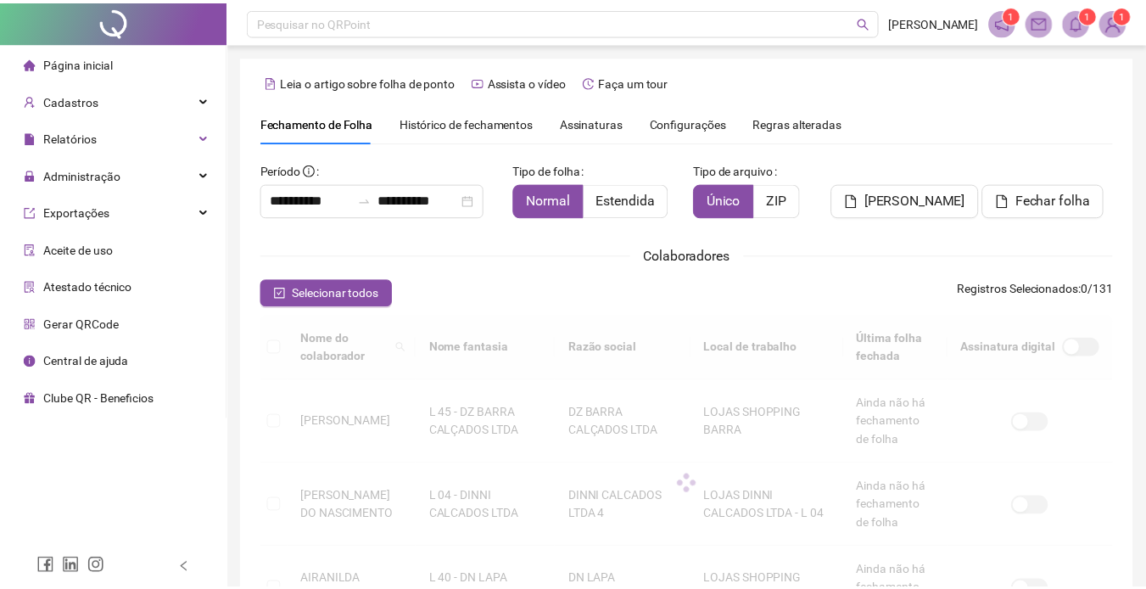
scroll to position [53, 0]
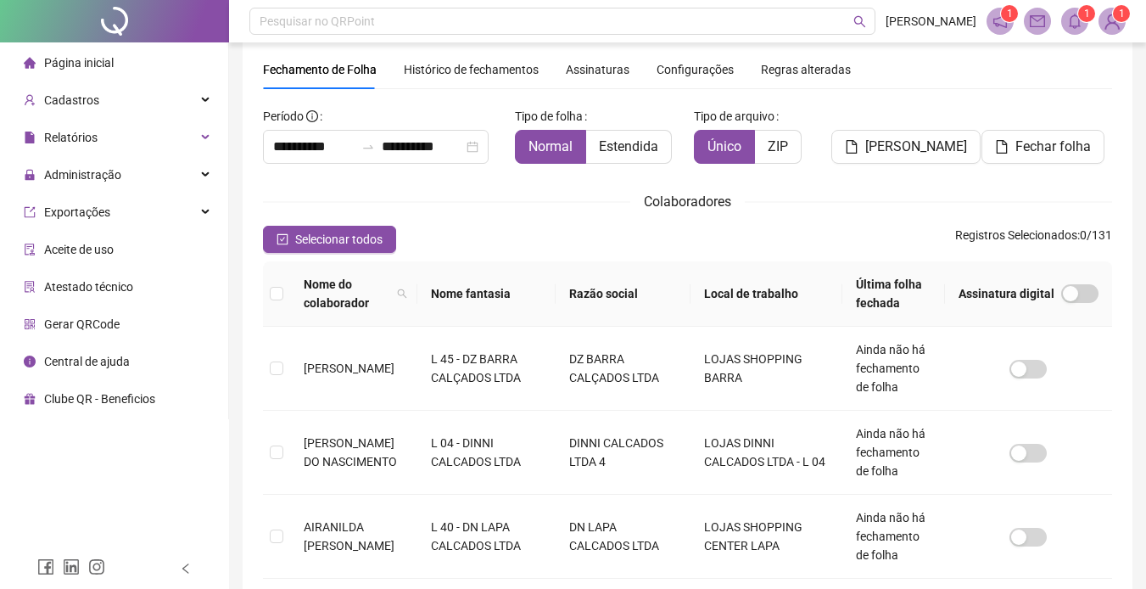
type input "**********"
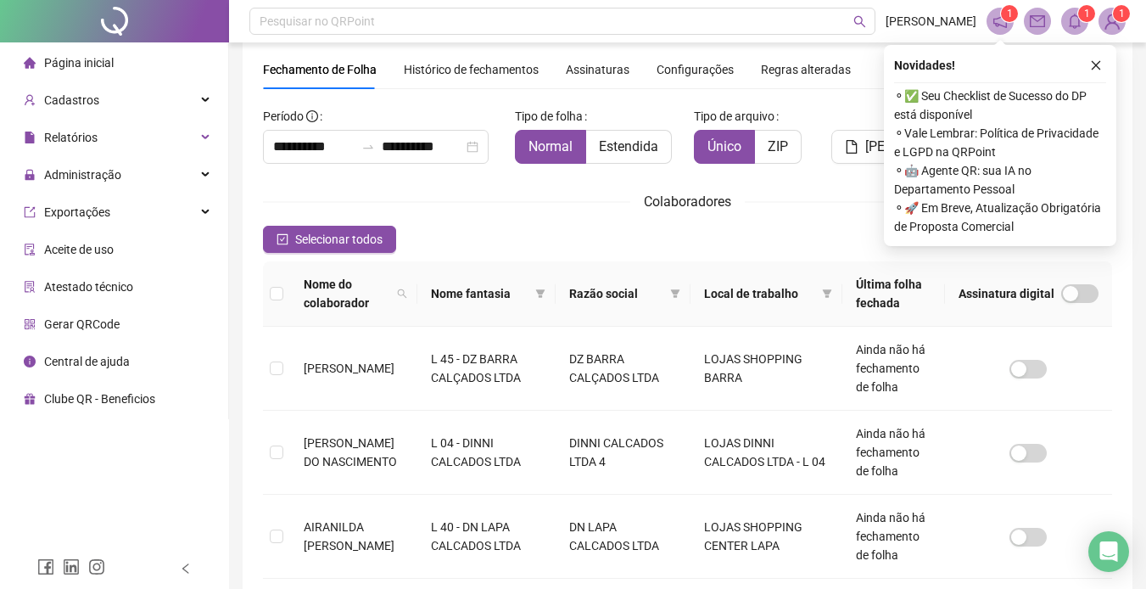
click at [663, 288] on span "Razão social" at bounding box center [616, 293] width 94 height 19
click at [680, 293] on icon "filter" at bounding box center [675, 293] width 10 height 10
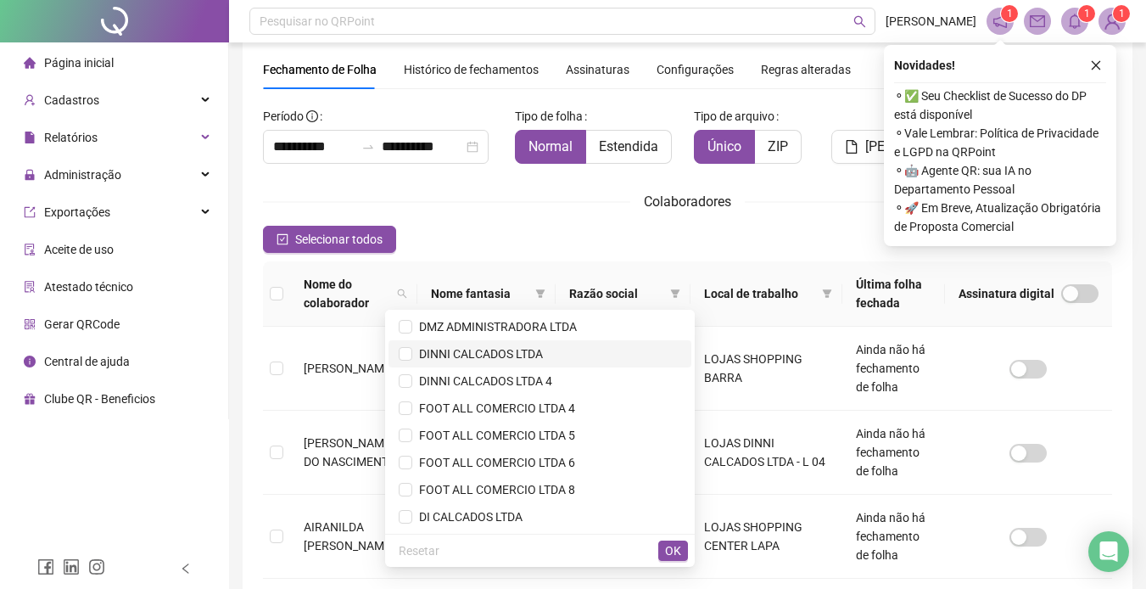
click at [425, 353] on span "DINNI CALCADOS LTDA" at bounding box center [477, 354] width 131 height 14
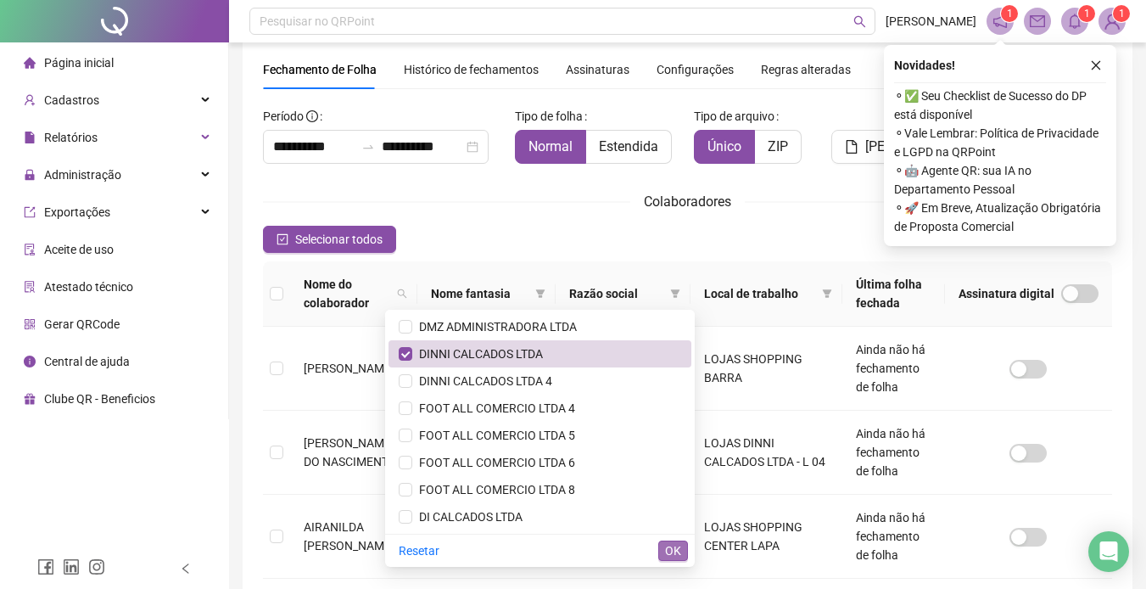
click at [670, 542] on span "OK" at bounding box center [673, 550] width 16 height 19
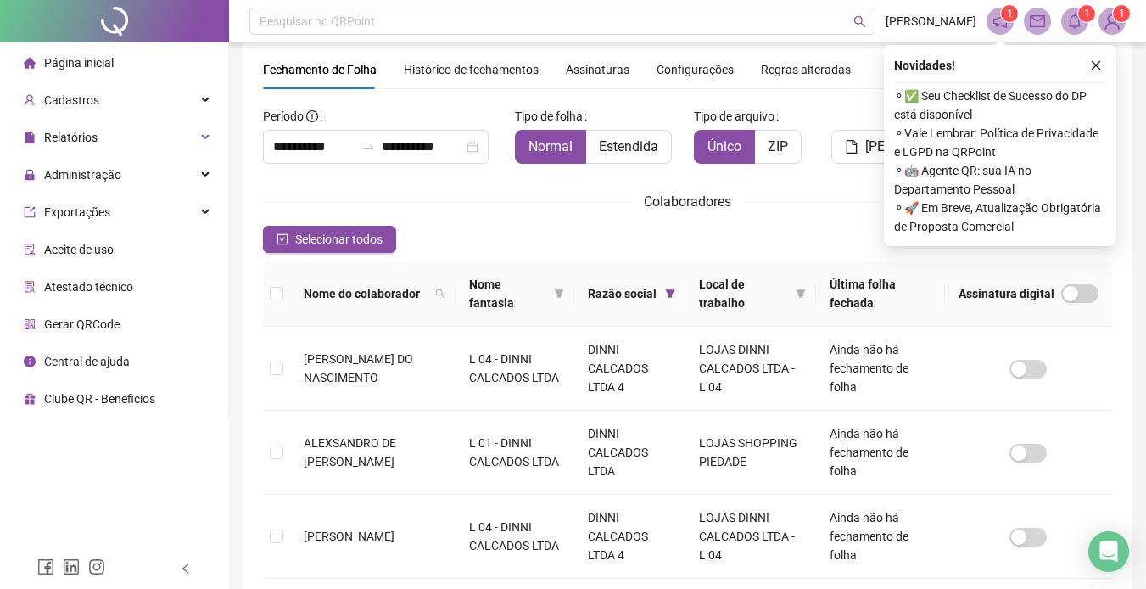
click at [283, 283] on th at bounding box center [276, 293] width 27 height 65
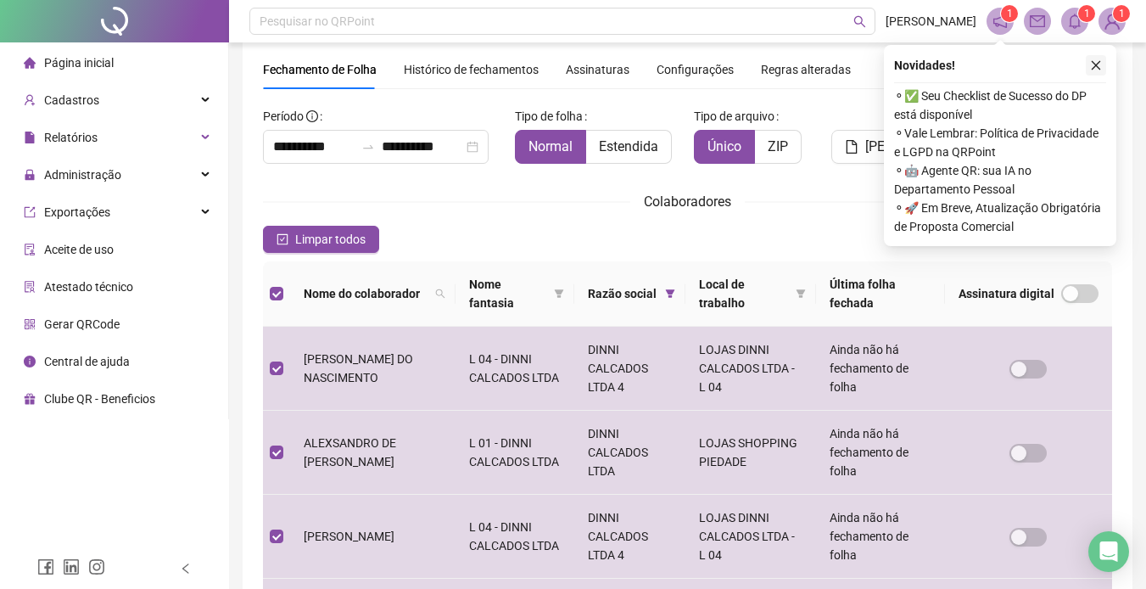
click at [1093, 56] on button "button" at bounding box center [1096, 65] width 20 height 20
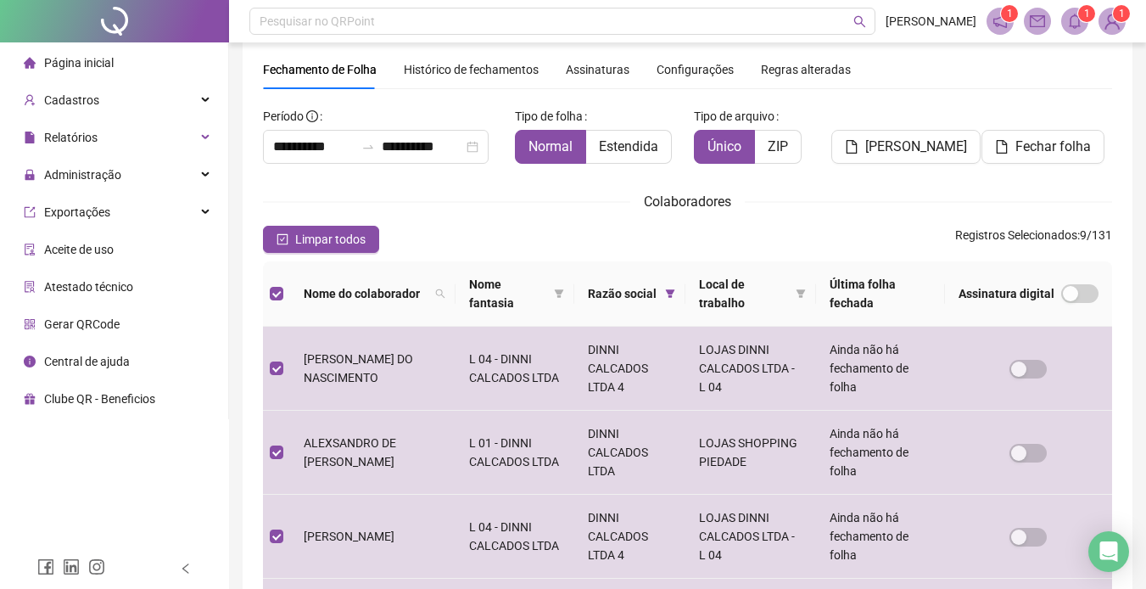
scroll to position [0, 0]
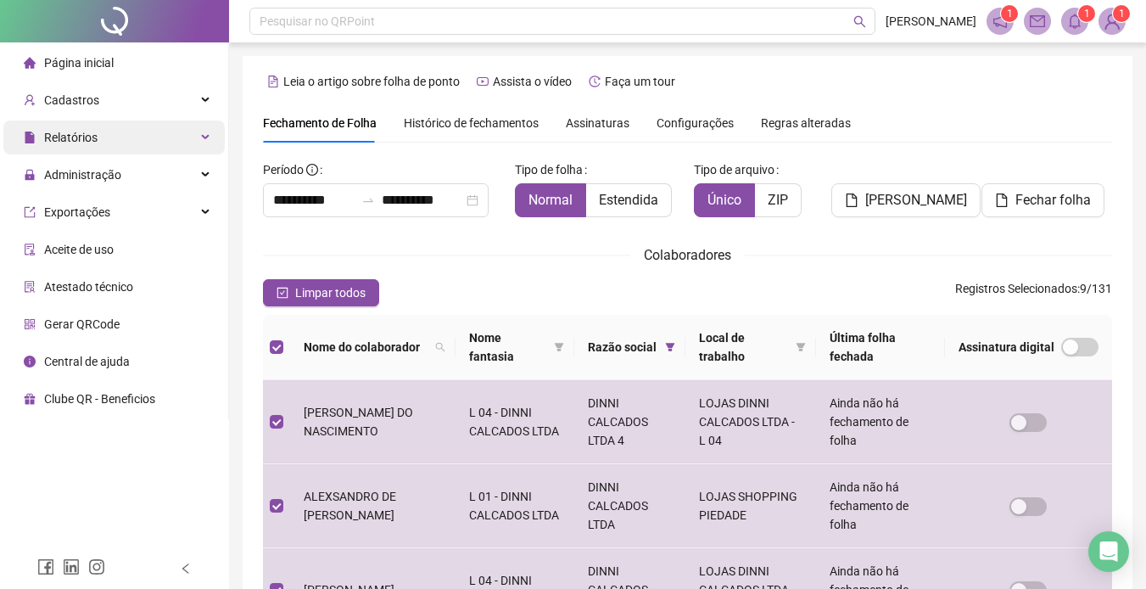
click at [117, 129] on div "Relatórios" at bounding box center [113, 137] width 221 height 34
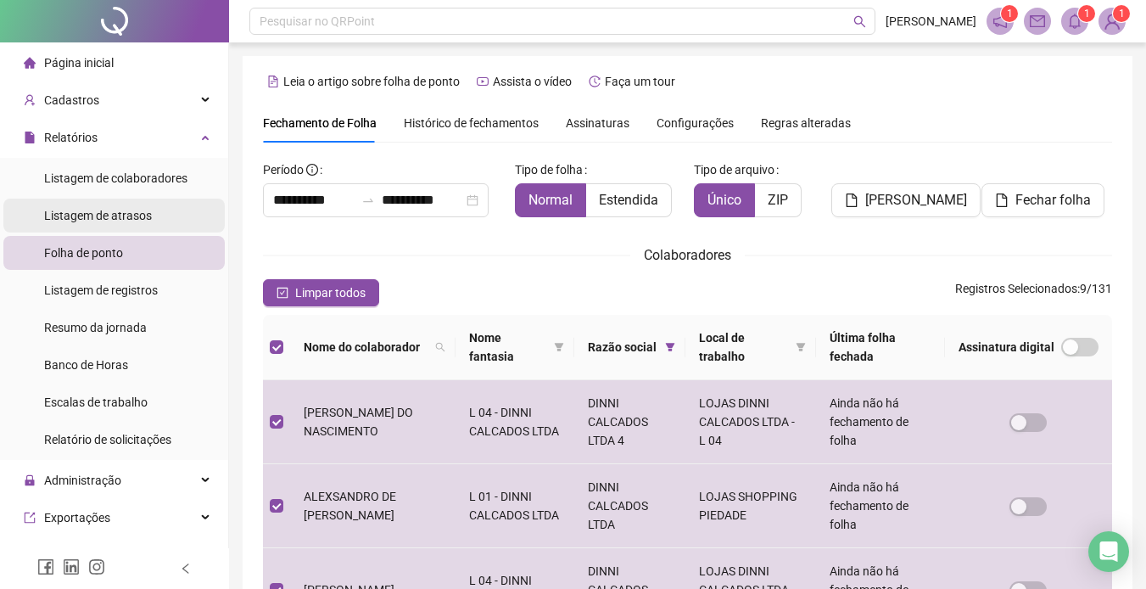
click at [133, 213] on span "Listagem de atrasos" at bounding box center [98, 216] width 108 height 14
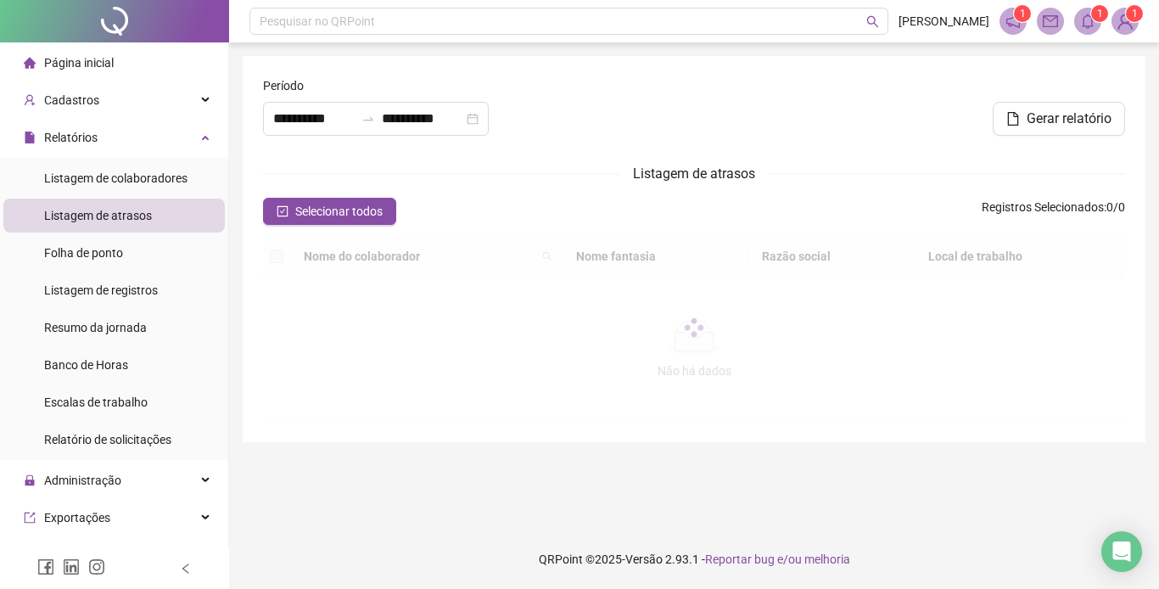
type input "**********"
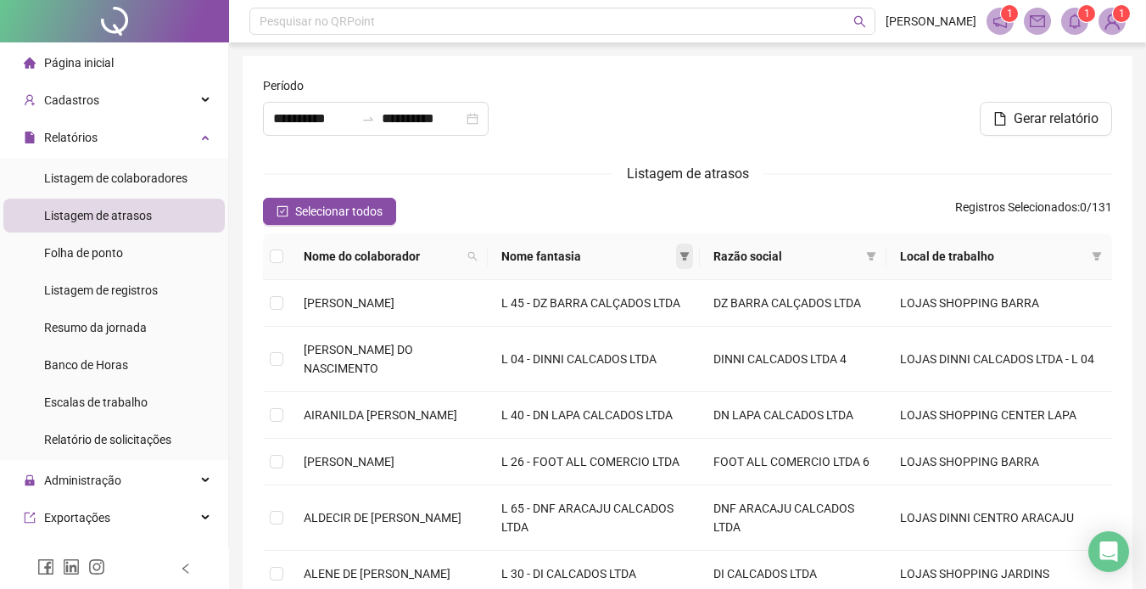
click at [693, 250] on span at bounding box center [684, 255] width 17 height 25
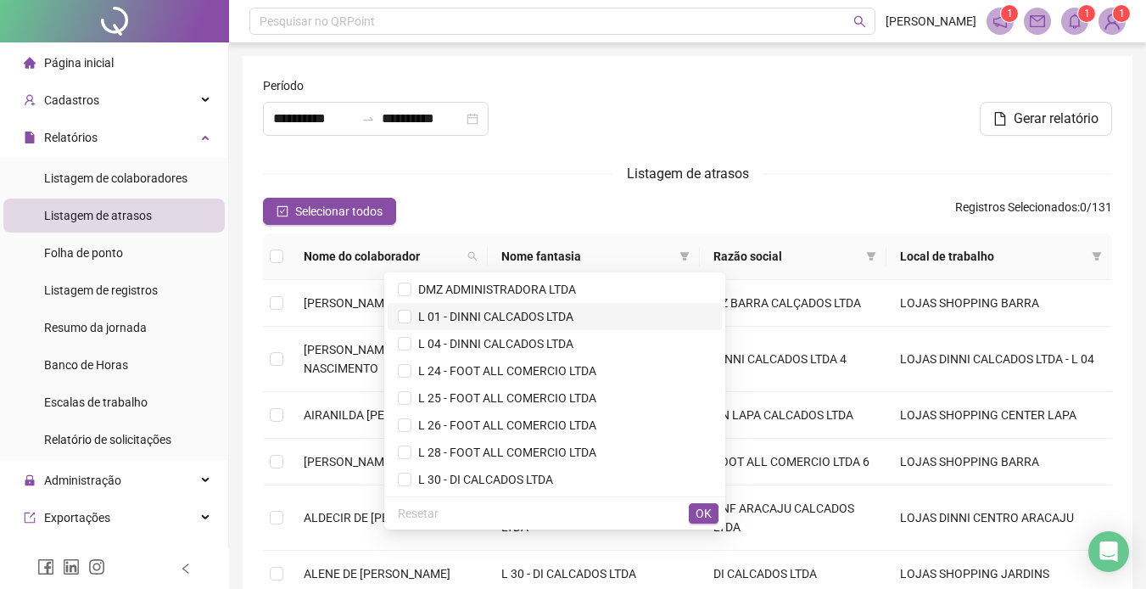
click at [429, 313] on span "L 01 - DINNI CALCADOS LTDA" at bounding box center [492, 317] width 162 height 14
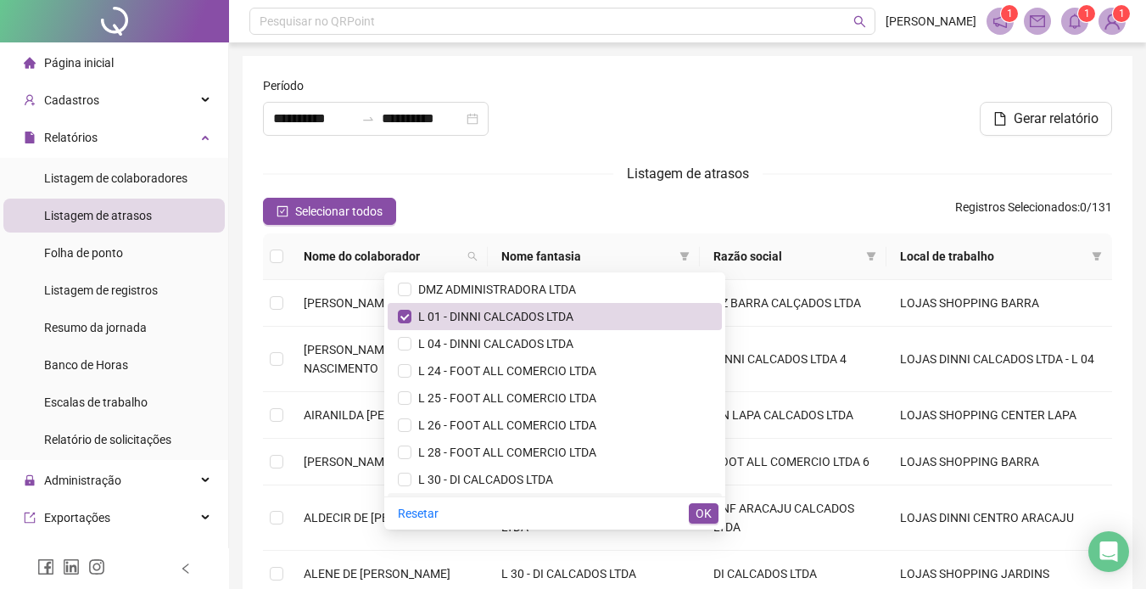
drag, startPoint x: 703, startPoint y: 506, endPoint x: 675, endPoint y: 495, distance: 30.1
click at [701, 502] on div "Resetar OK" at bounding box center [554, 512] width 341 height 33
click at [706, 505] on span "OK" at bounding box center [704, 513] width 16 height 19
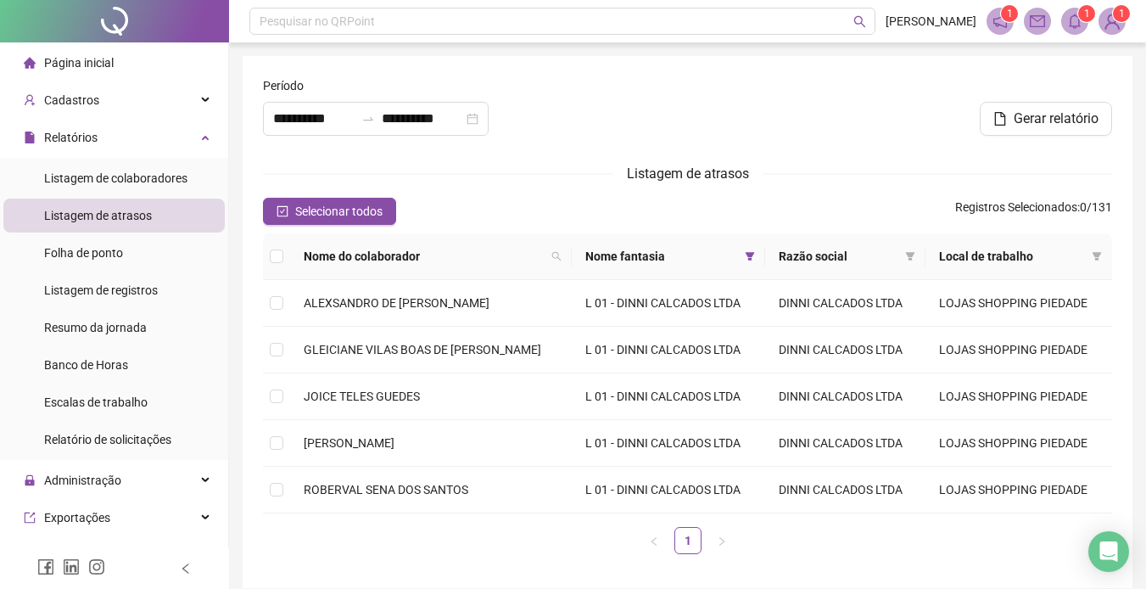
click at [284, 255] on th at bounding box center [276, 256] width 27 height 47
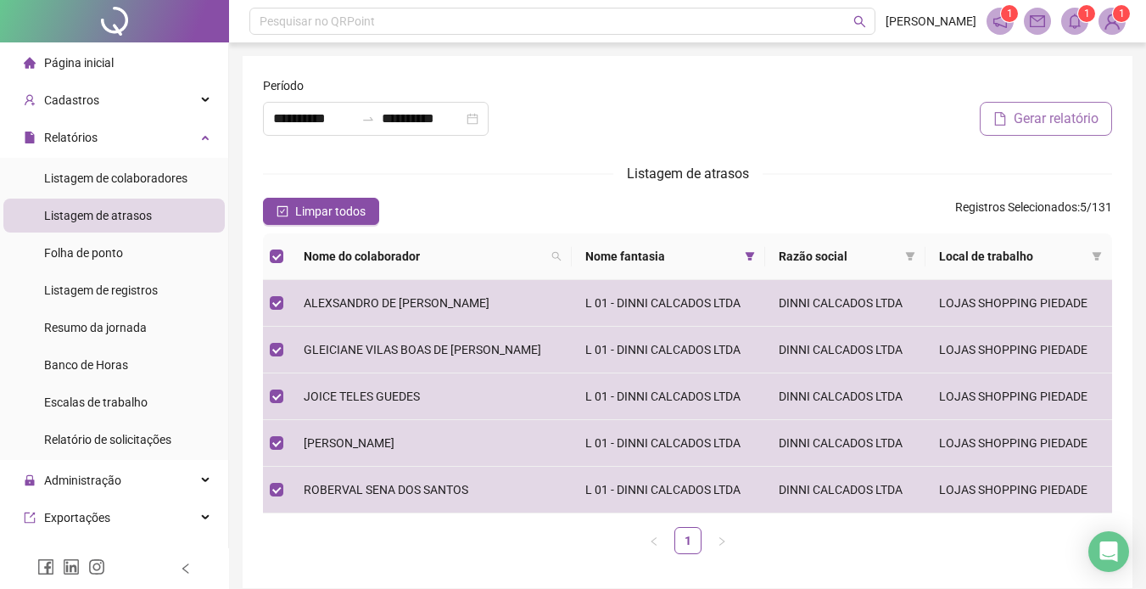
click at [1051, 112] on span "Gerar relatório" at bounding box center [1056, 119] width 85 height 20
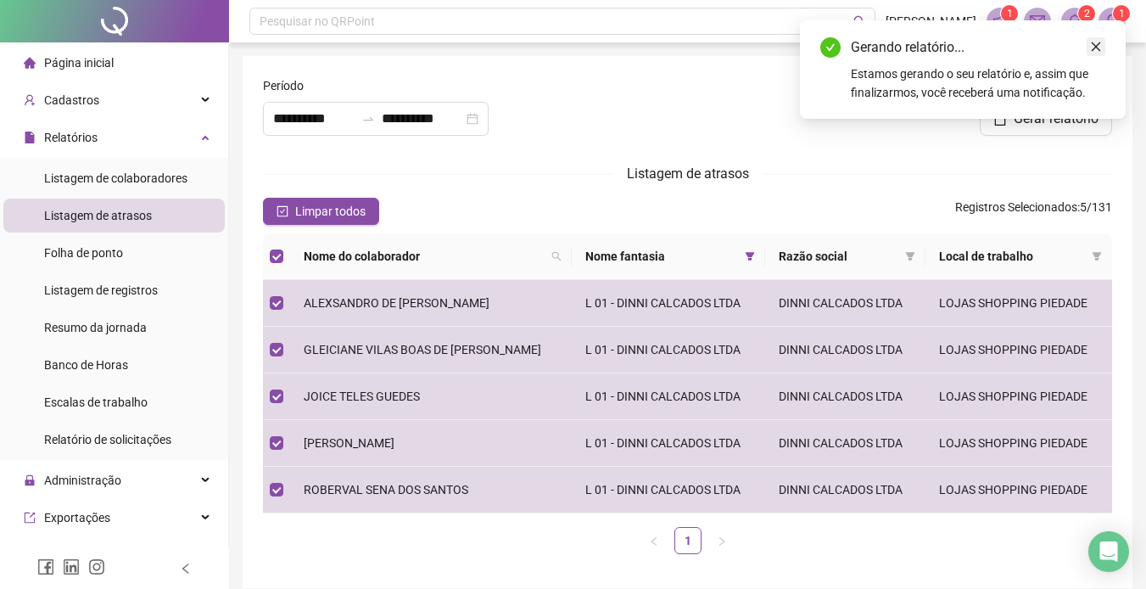
click at [1094, 42] on icon "close" at bounding box center [1096, 47] width 12 height 12
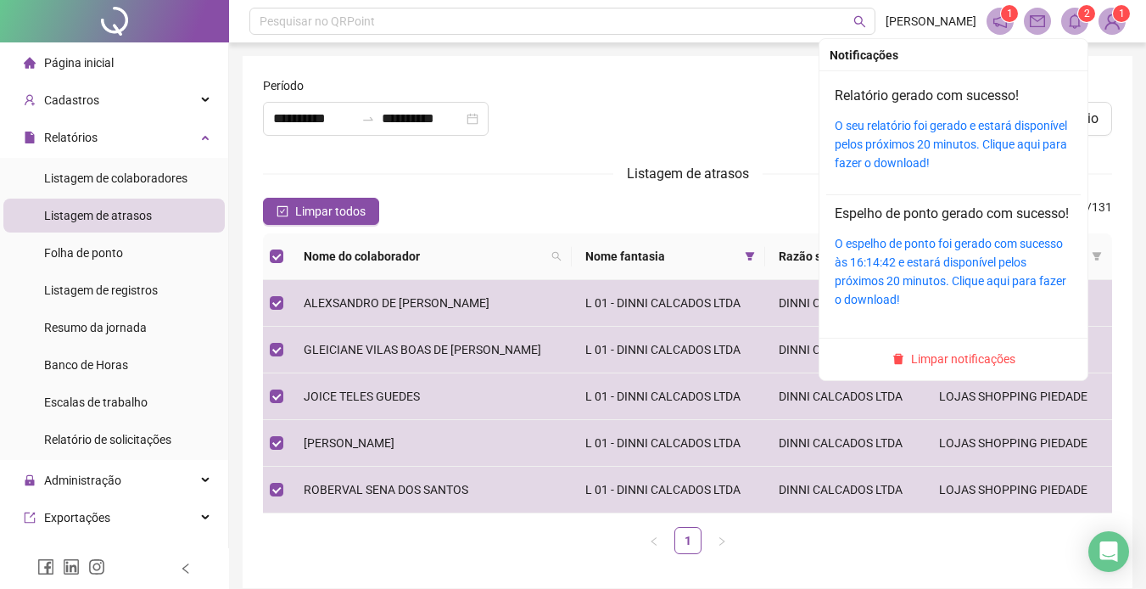
click at [1080, 14] on sup "2" at bounding box center [1086, 13] width 17 height 17
click at [921, 125] on link "O seu relatório foi gerado e estará disponível pelos próximos 20 minutos. Cliqu…" at bounding box center [951, 144] width 232 height 51
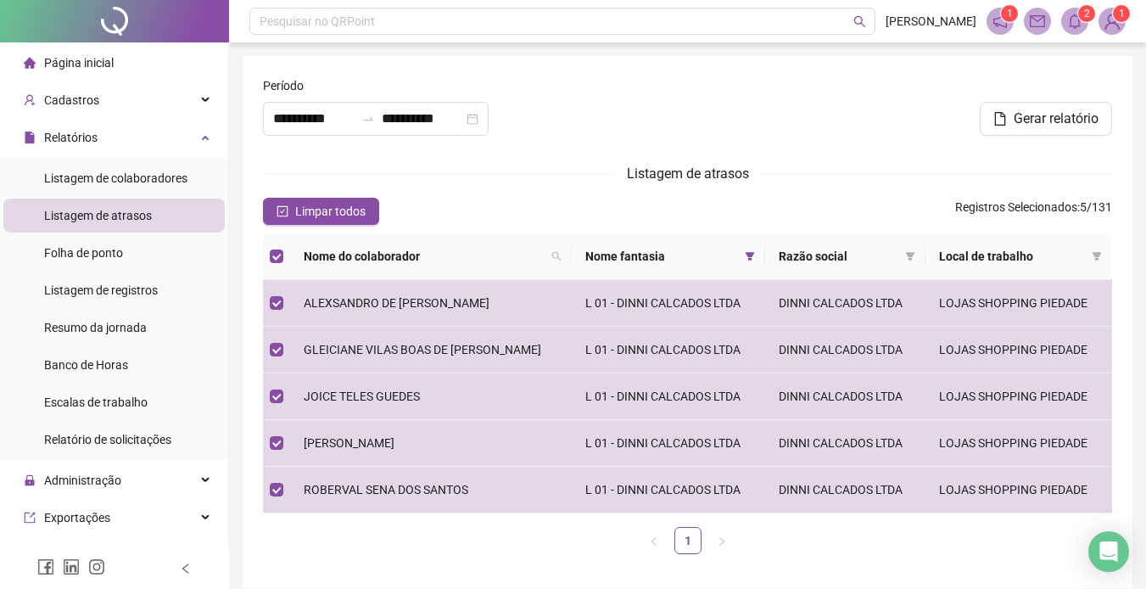
click at [534, 183] on div "Listagem de atrasos" at bounding box center [687, 173] width 849 height 21
click at [101, 246] on span "Folha de ponto" at bounding box center [83, 253] width 79 height 14
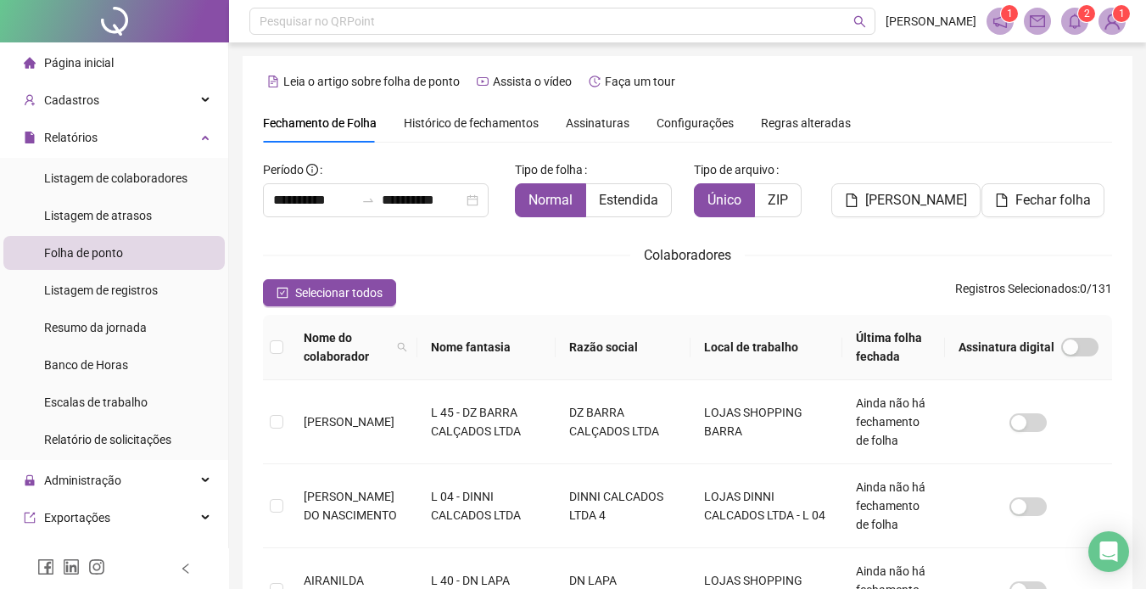
type input "**********"
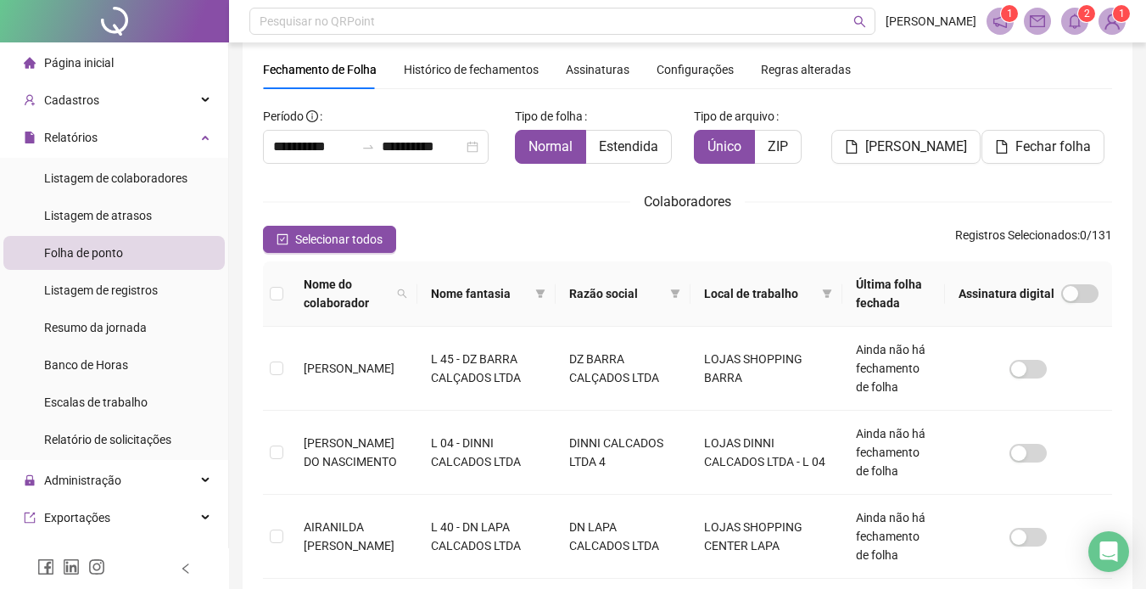
click at [663, 288] on span "Razão social" at bounding box center [616, 293] width 94 height 19
click at [679, 290] on span at bounding box center [675, 293] width 17 height 25
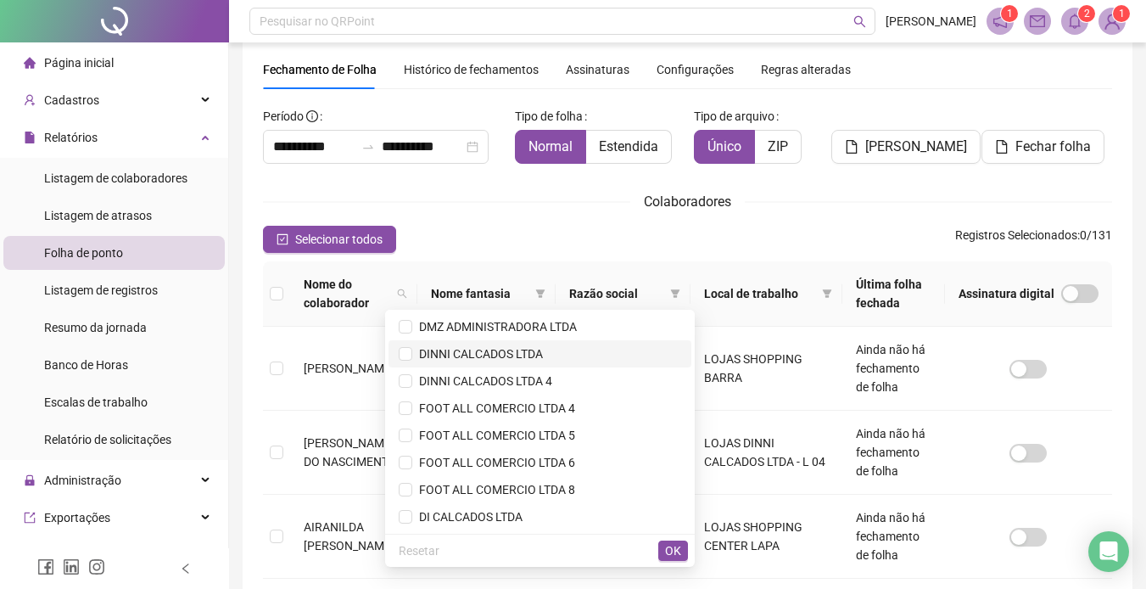
click at [459, 344] on span "DINNI CALCADOS LTDA" at bounding box center [540, 353] width 283 height 19
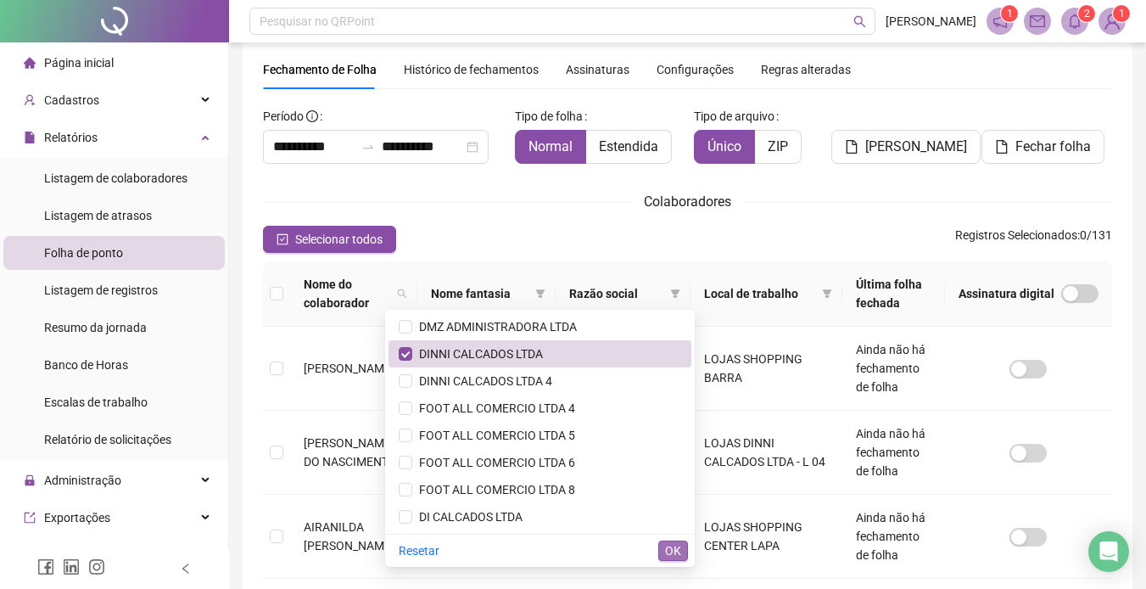
click at [665, 542] on span "OK" at bounding box center [673, 550] width 16 height 19
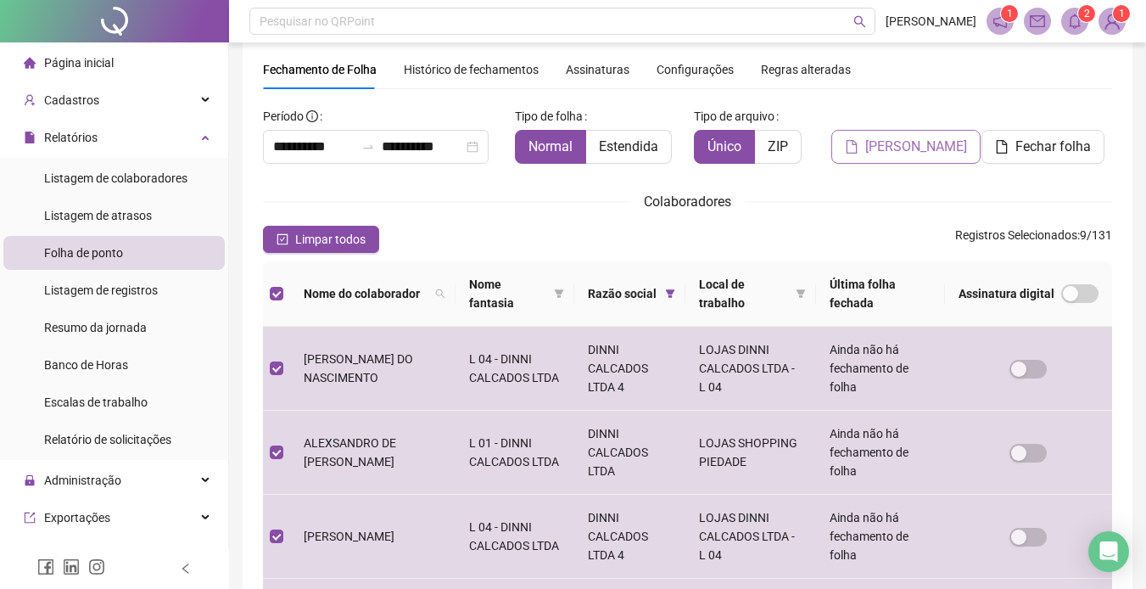
click at [914, 143] on span "[PERSON_NAME]" at bounding box center [916, 147] width 102 height 20
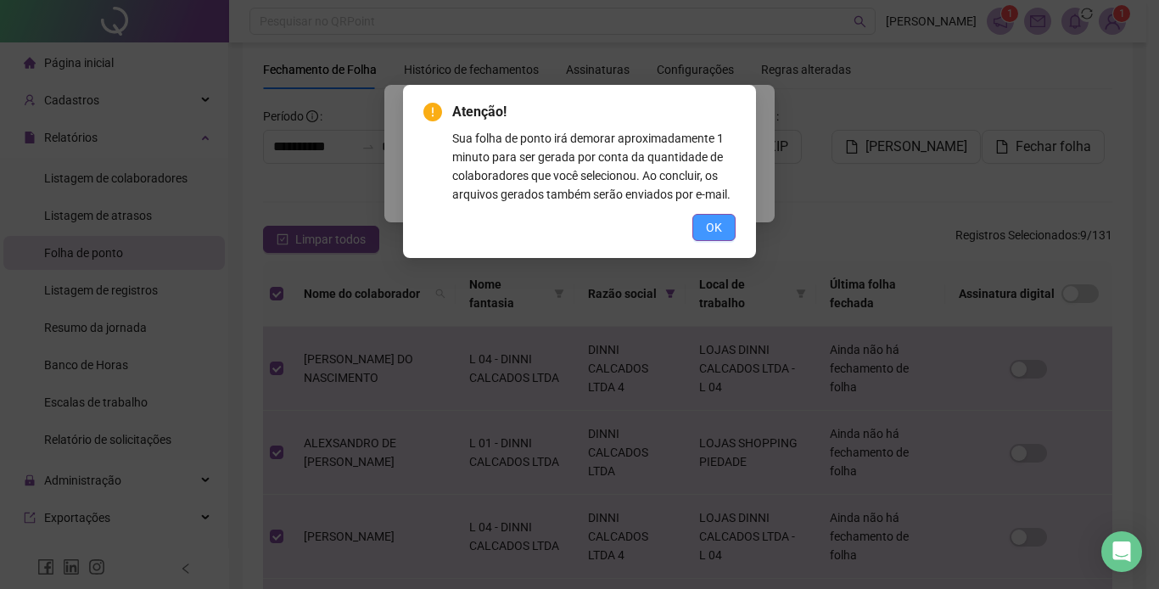
click at [709, 220] on span "OK" at bounding box center [714, 227] width 16 height 19
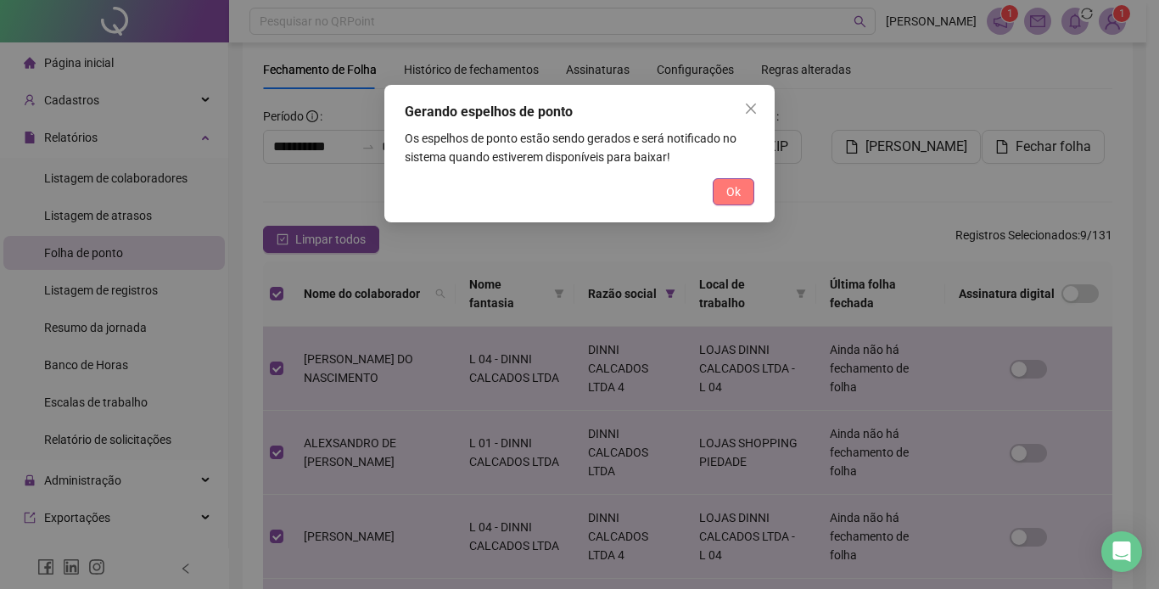
click at [734, 185] on span "Ok" at bounding box center [733, 191] width 14 height 19
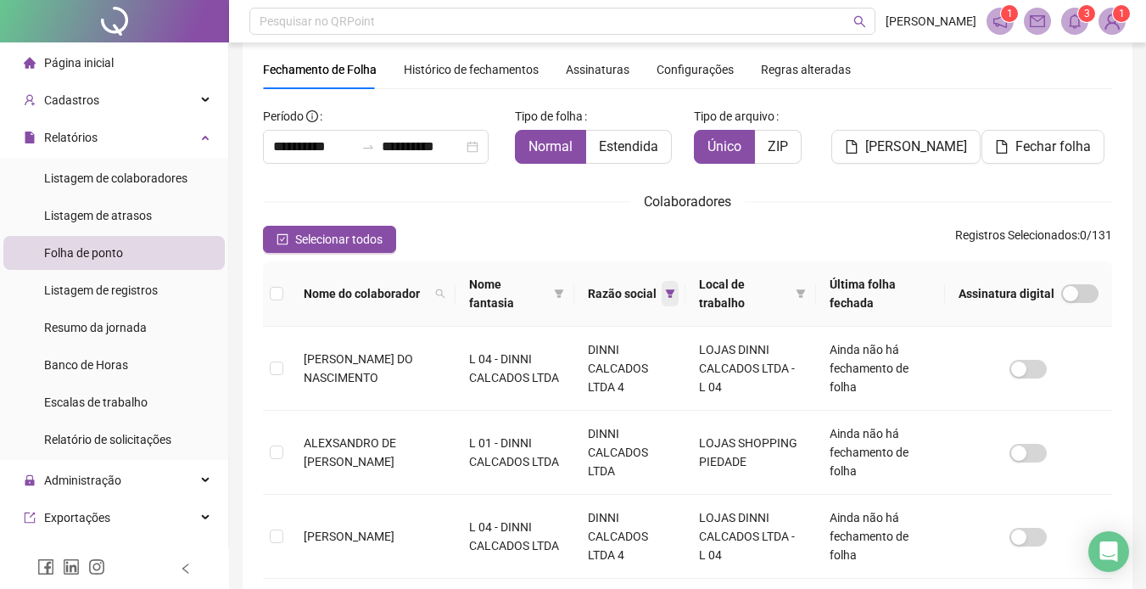
click at [675, 289] on icon "filter" at bounding box center [670, 293] width 10 height 10
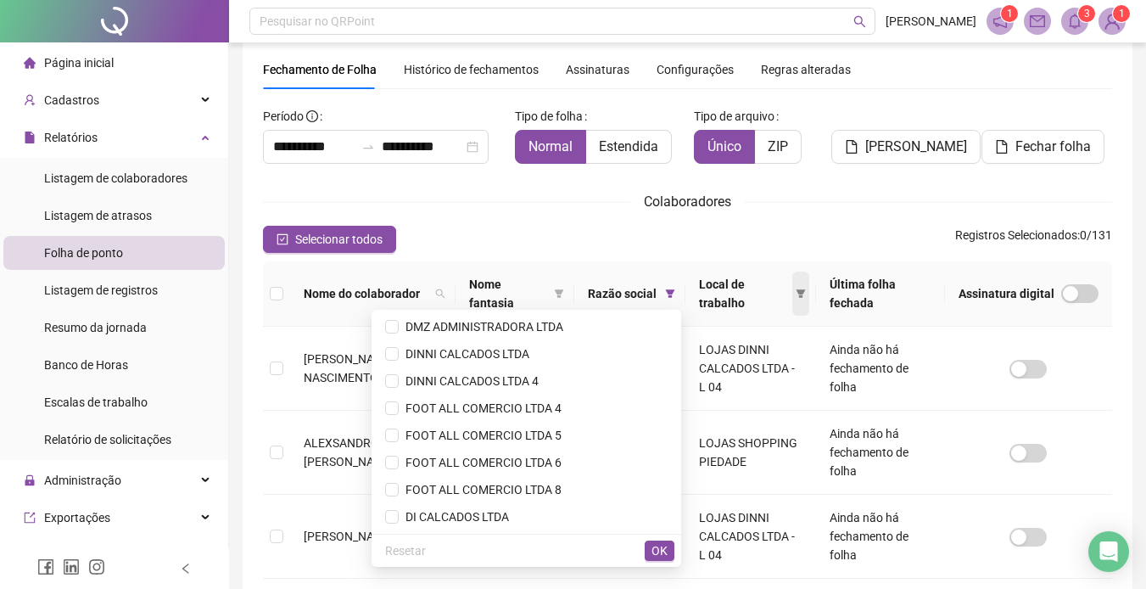
click at [798, 290] on div "Local de trabalho" at bounding box center [751, 293] width 104 height 37
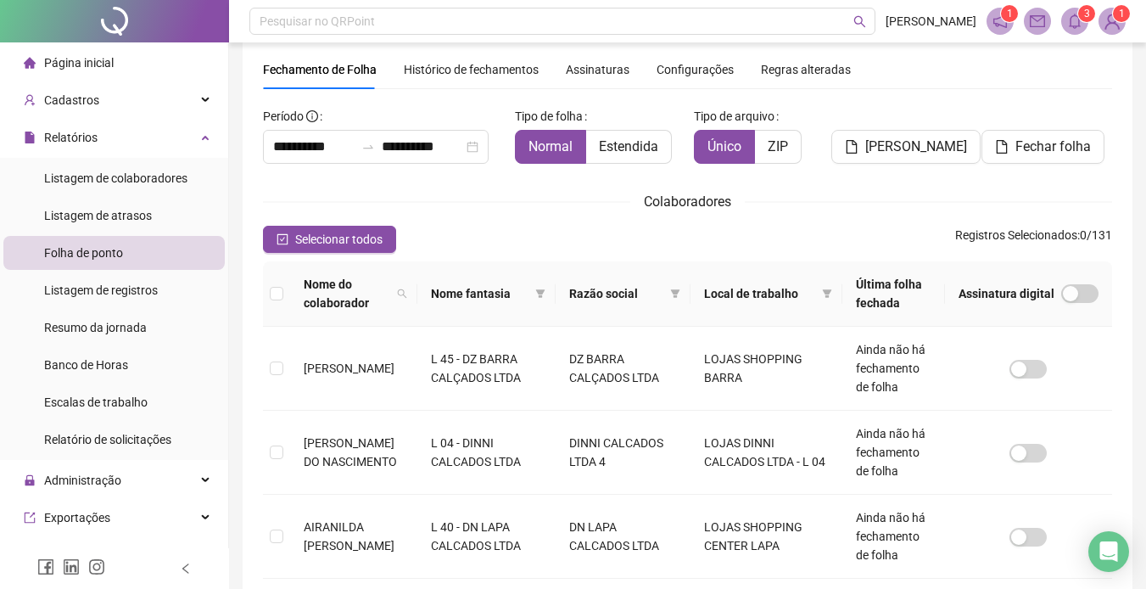
click at [809, 289] on span "Local de trabalho" at bounding box center [759, 293] width 111 height 19
click at [824, 299] on icon "filter" at bounding box center [827, 293] width 10 height 10
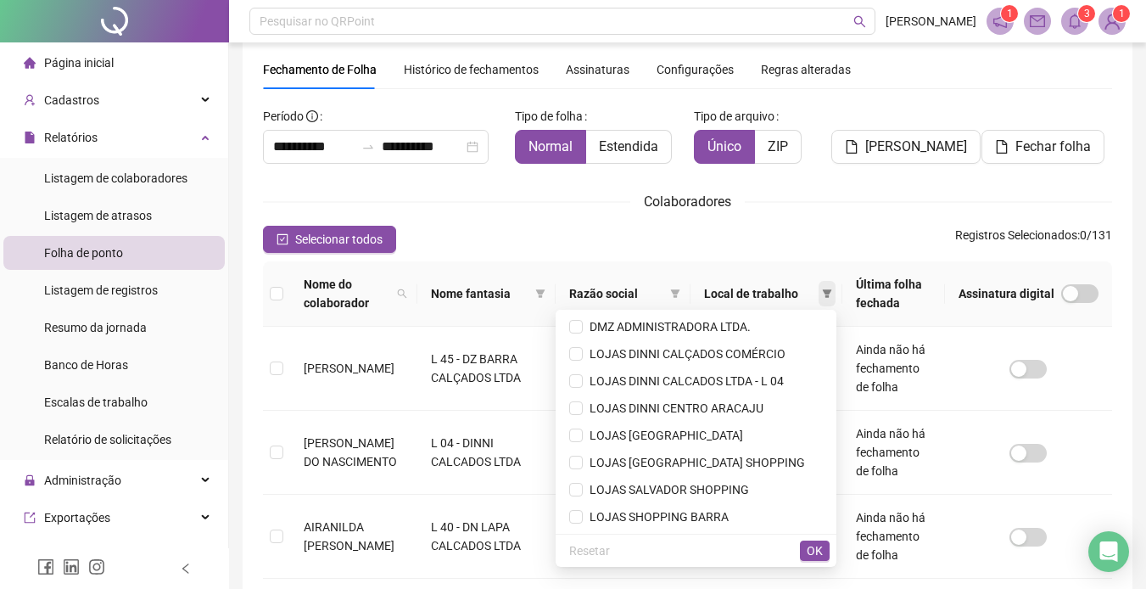
click at [826, 291] on icon "filter" at bounding box center [827, 293] width 9 height 8
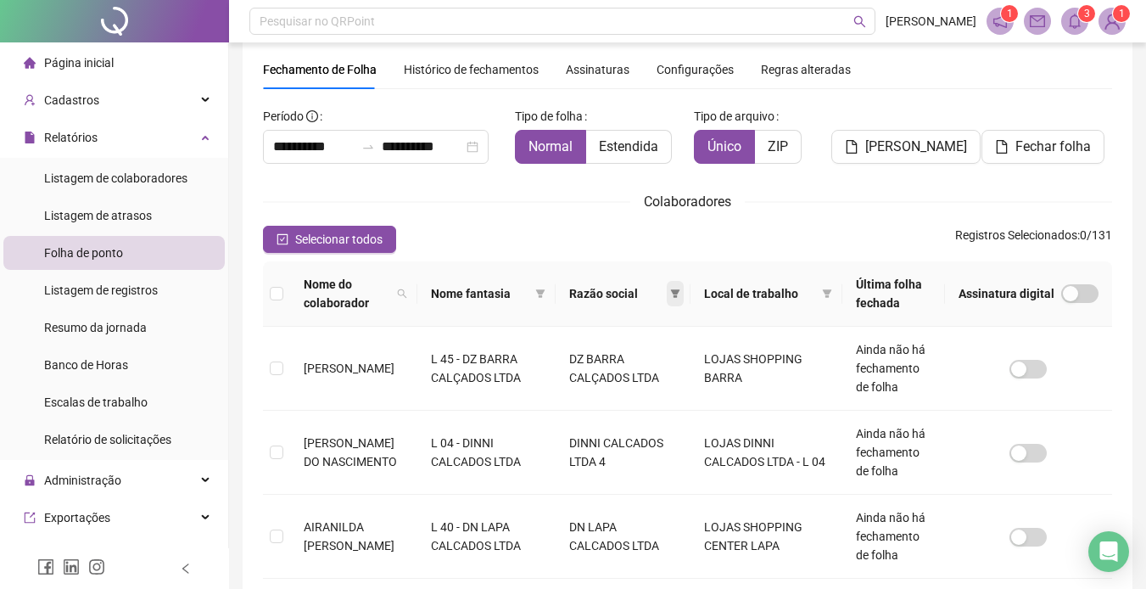
click at [683, 288] on span at bounding box center [675, 293] width 17 height 25
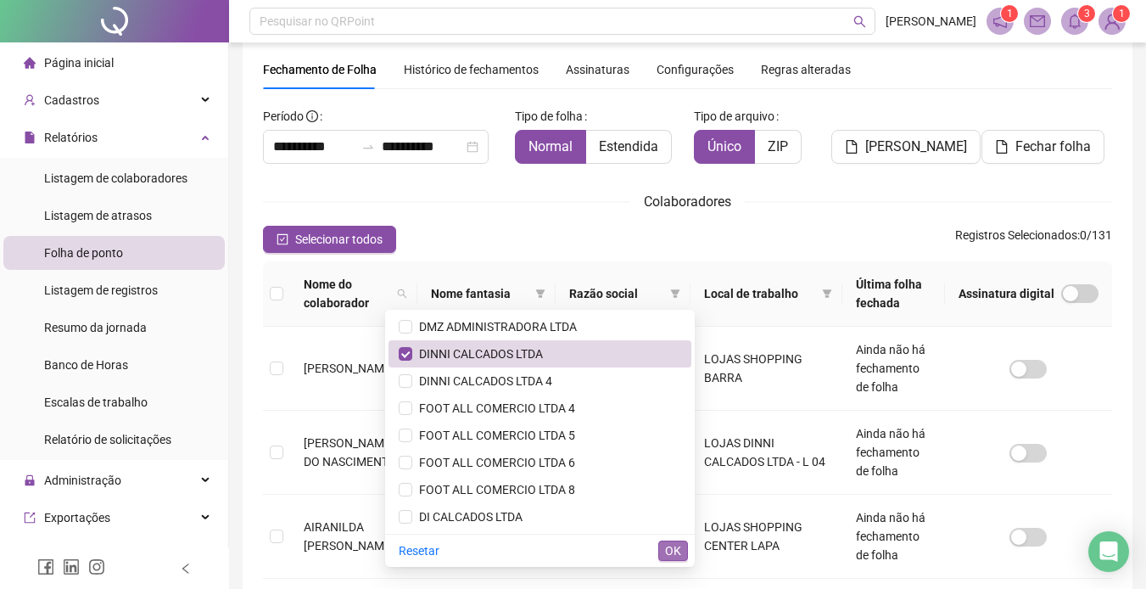
click at [673, 545] on span "OK" at bounding box center [673, 550] width 16 height 19
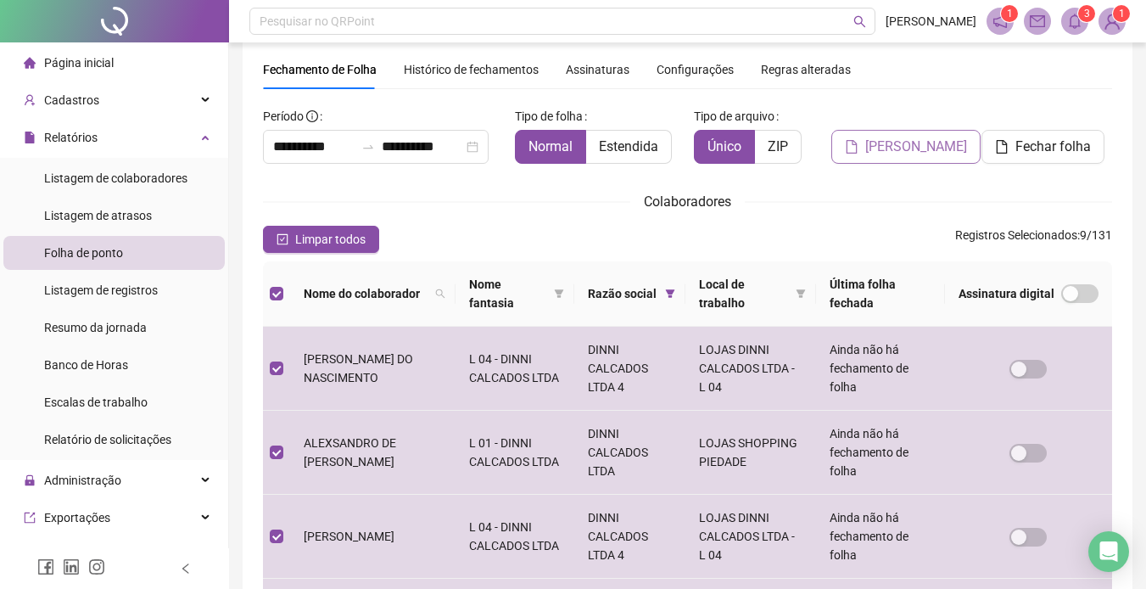
click at [905, 143] on span "[PERSON_NAME]" at bounding box center [916, 147] width 102 height 20
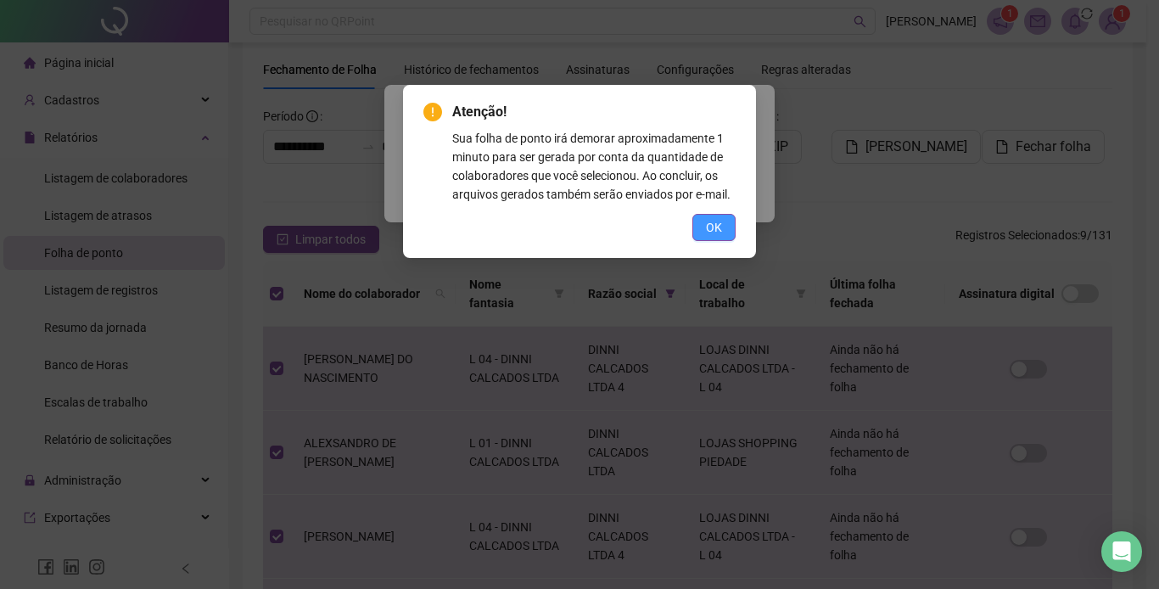
click at [705, 231] on button "OK" at bounding box center [713, 227] width 43 height 27
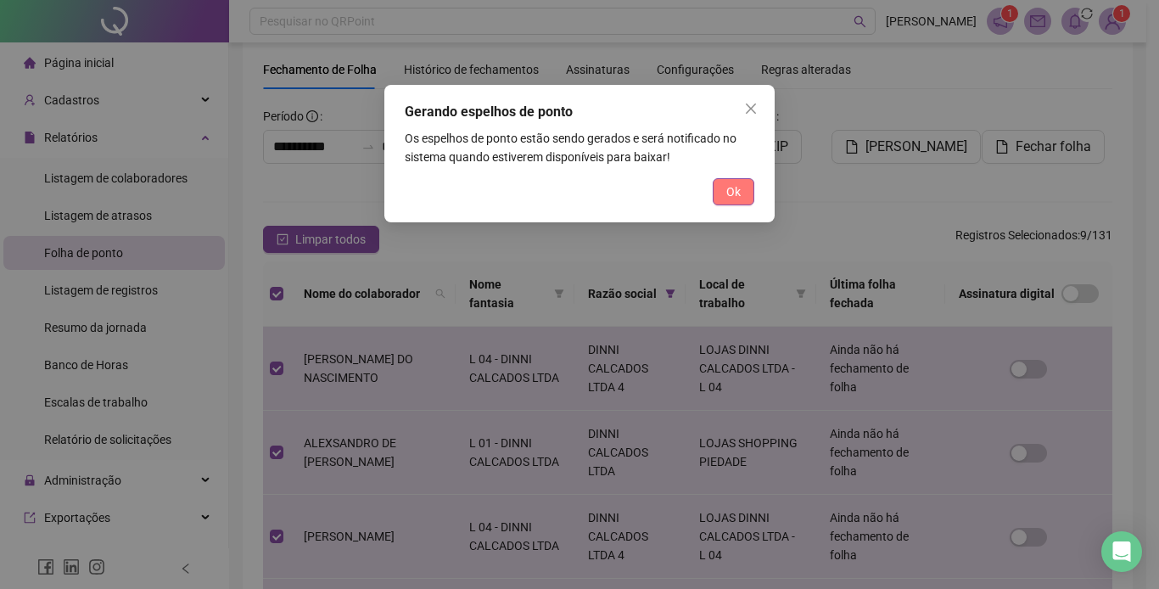
click at [729, 186] on span "Ok" at bounding box center [733, 191] width 14 height 19
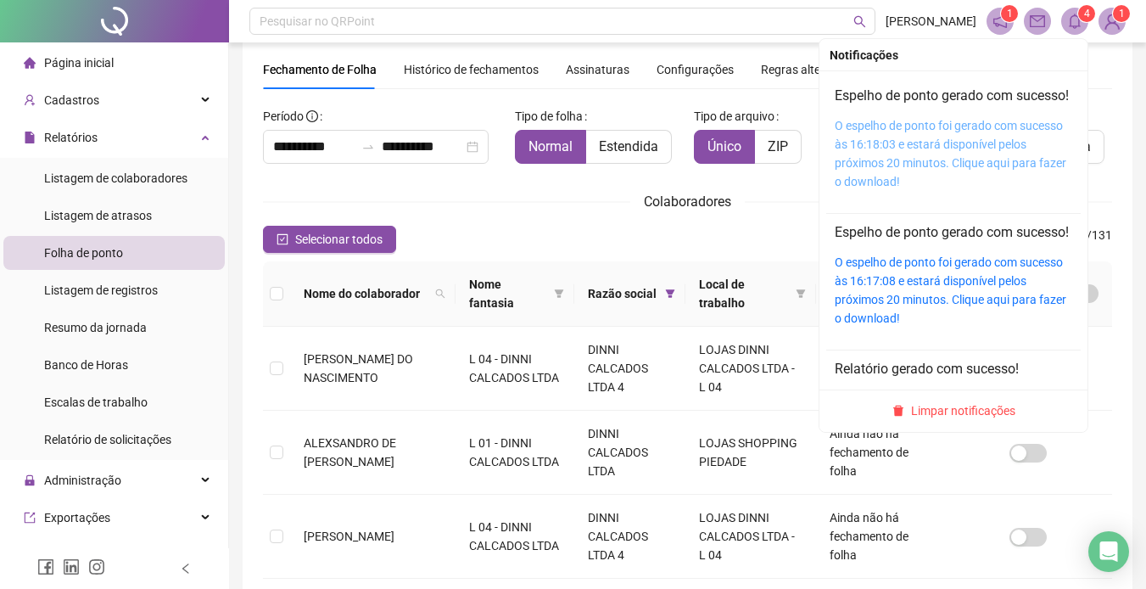
click at [871, 161] on link "O espelho de ponto foi gerado com sucesso às 16:18:03 e estará disponível pelos…" at bounding box center [951, 154] width 232 height 70
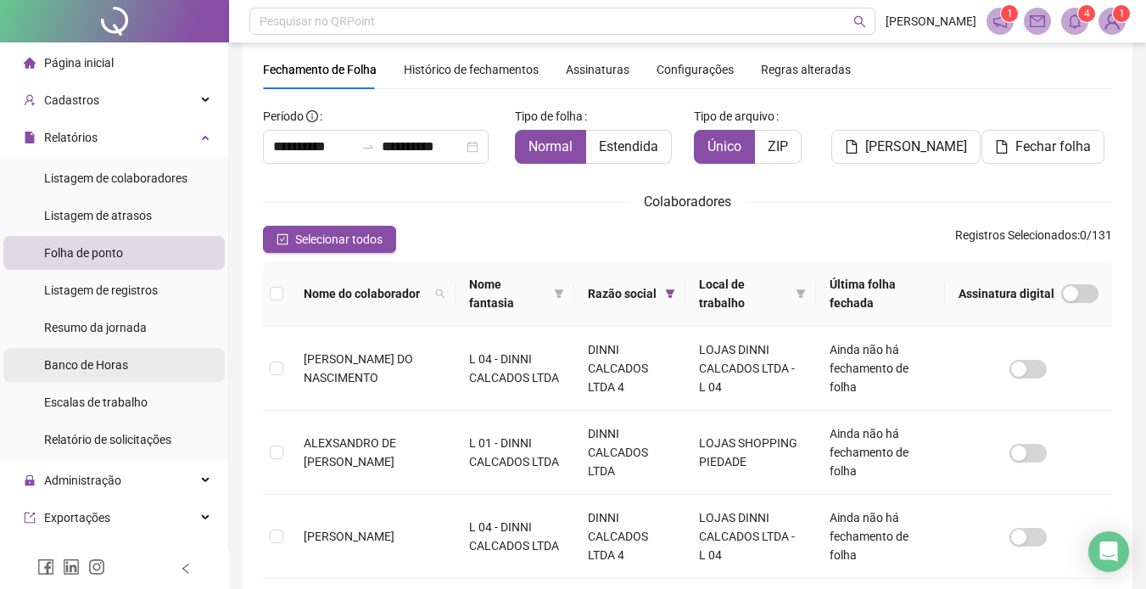
click at [107, 358] on span "Banco de Horas" at bounding box center [86, 365] width 84 height 14
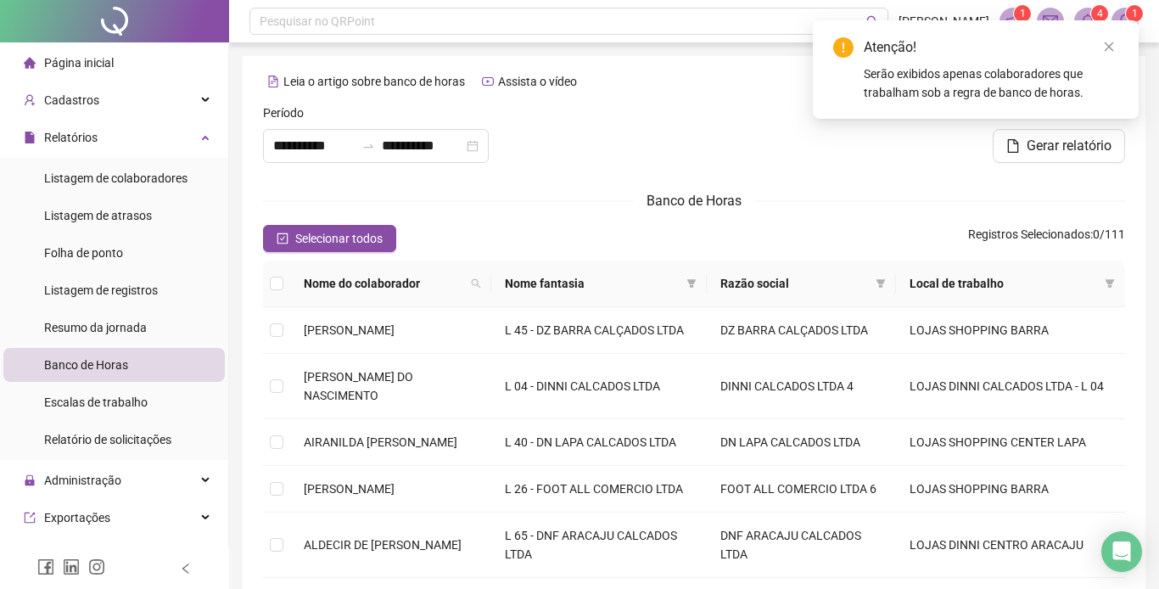
type input "**********"
click at [693, 277] on span at bounding box center [684, 283] width 17 height 25
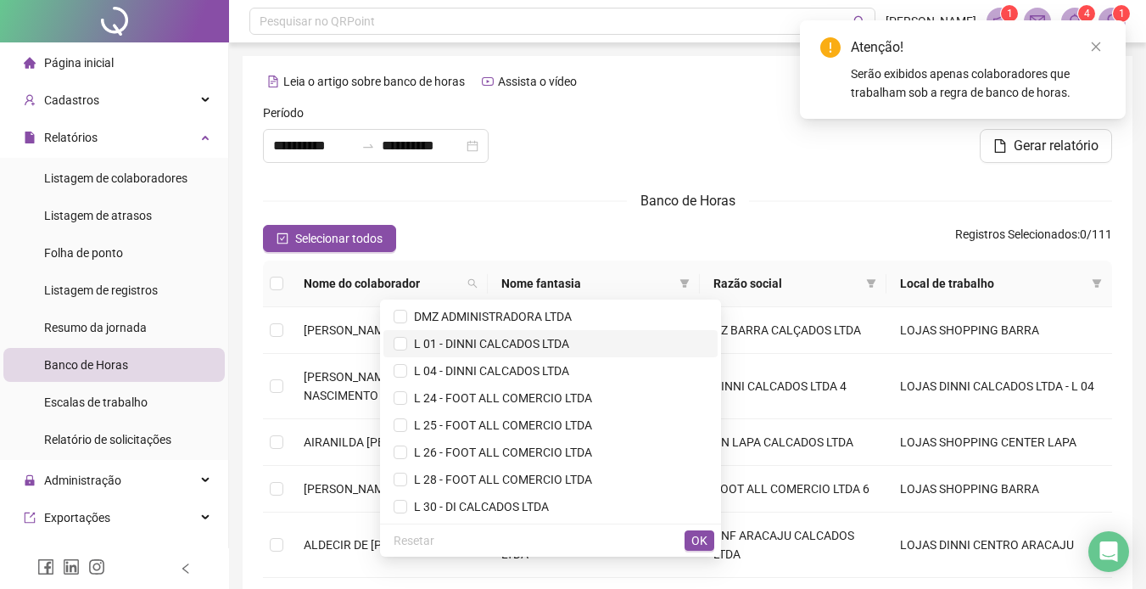
click at [448, 337] on span "L 01 - DINNI CALCADOS LTDA" at bounding box center [488, 344] width 162 height 14
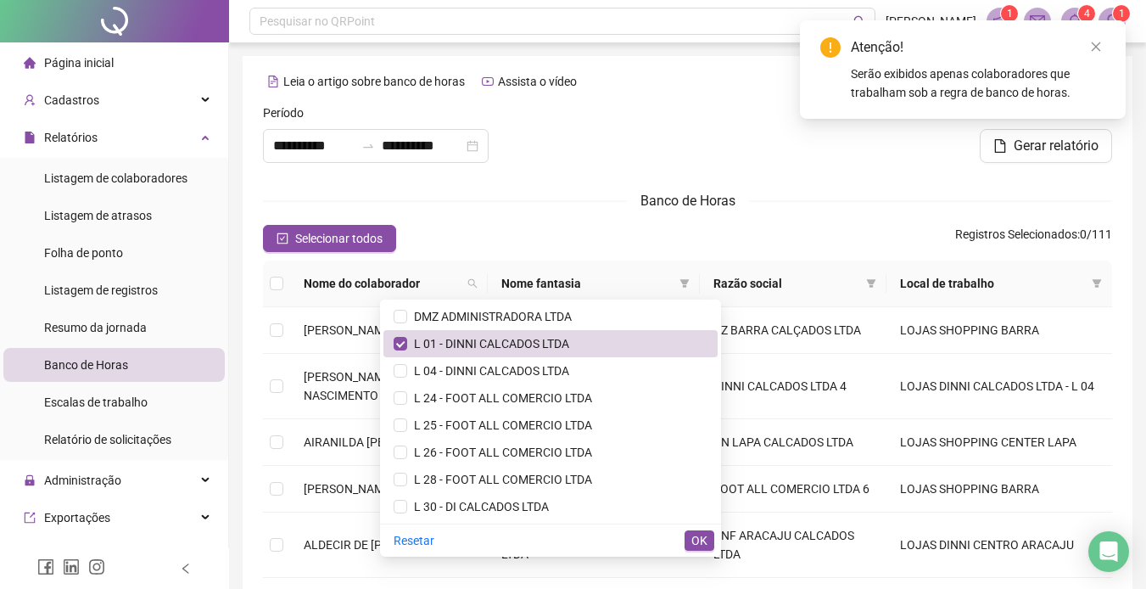
click at [697, 529] on div "Resetar OK" at bounding box center [550, 539] width 341 height 33
click at [696, 535] on span "OK" at bounding box center [699, 540] width 16 height 19
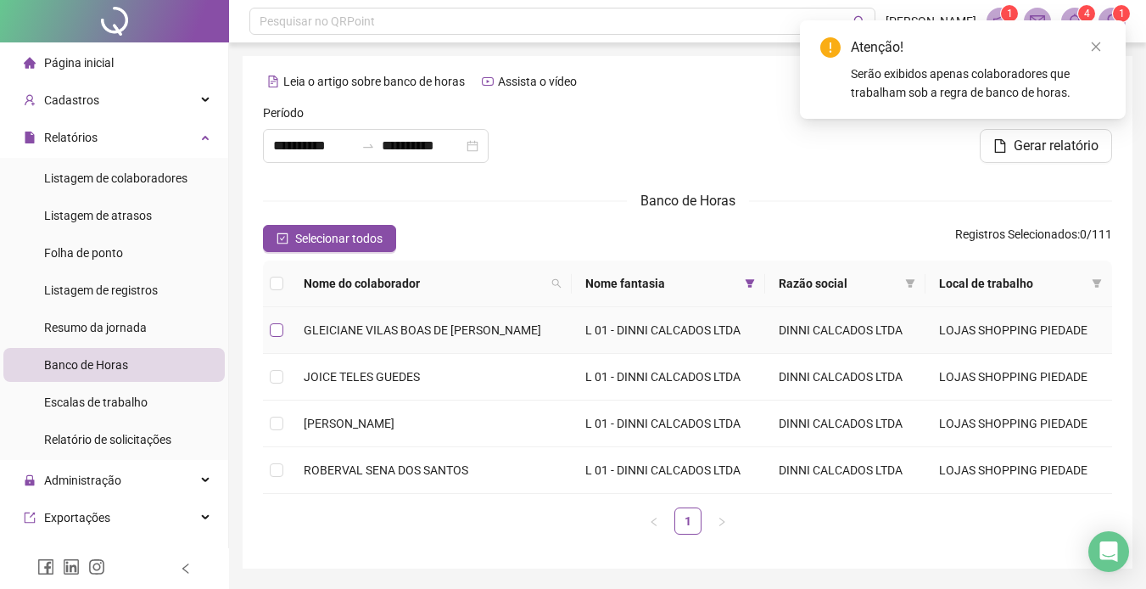
click at [283, 322] on label at bounding box center [277, 330] width 14 height 19
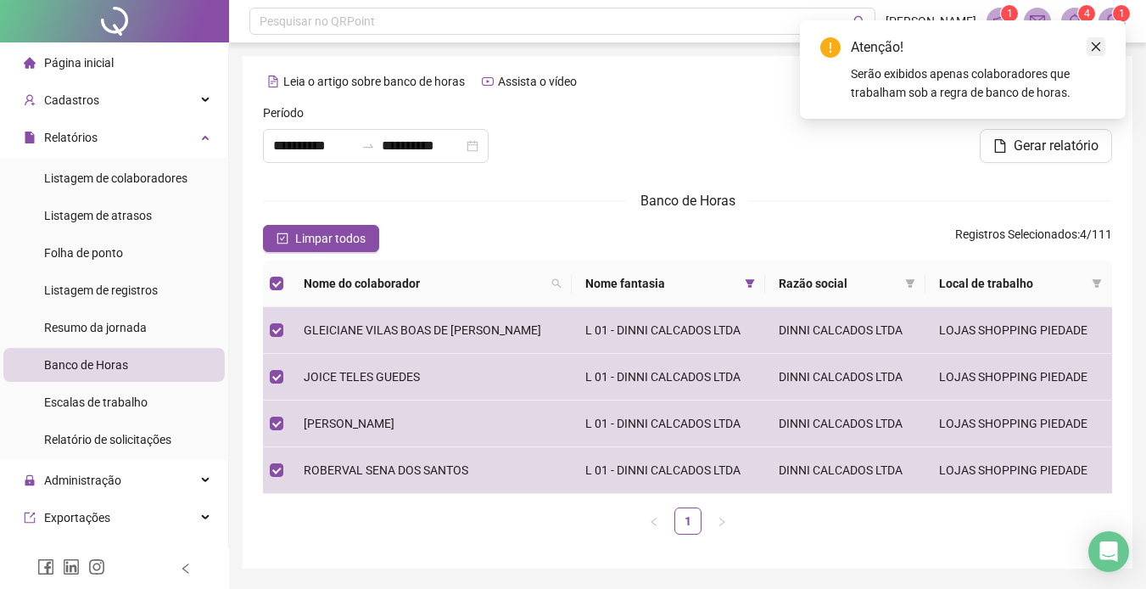
click at [1105, 43] on link "Close" at bounding box center [1096, 46] width 19 height 19
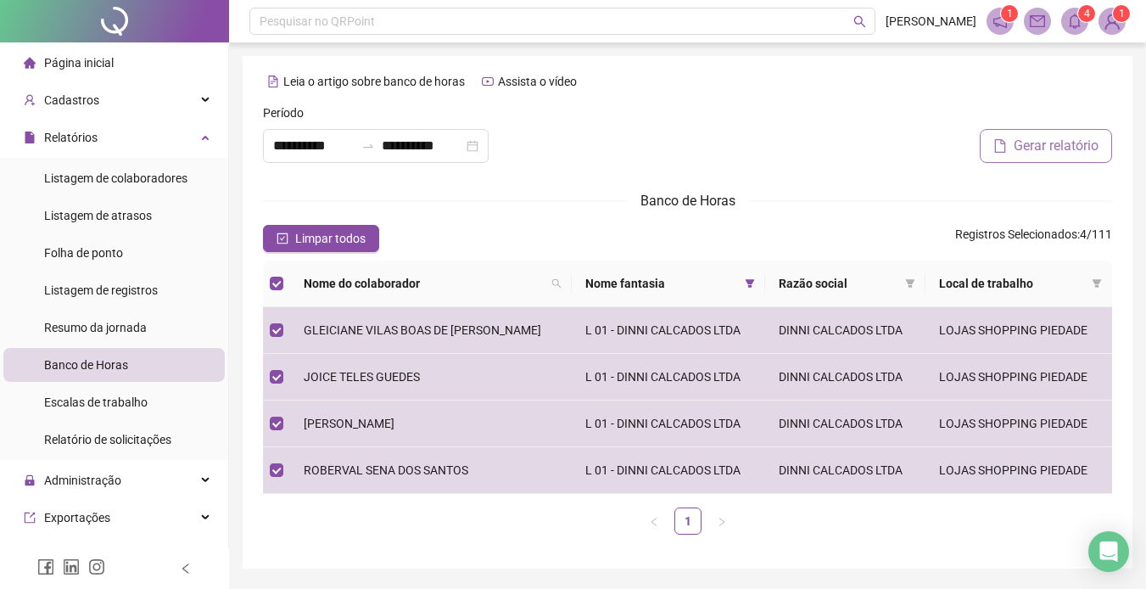
click at [1046, 136] on span "Gerar relatório" at bounding box center [1056, 146] width 85 height 20
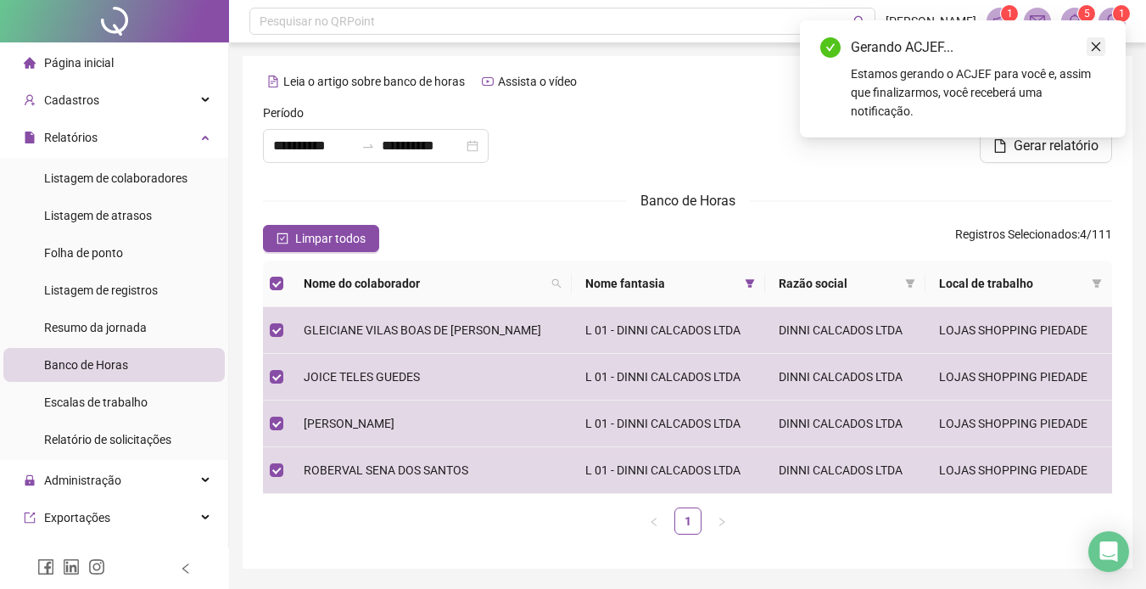
click at [1100, 41] on icon "close" at bounding box center [1096, 47] width 12 height 12
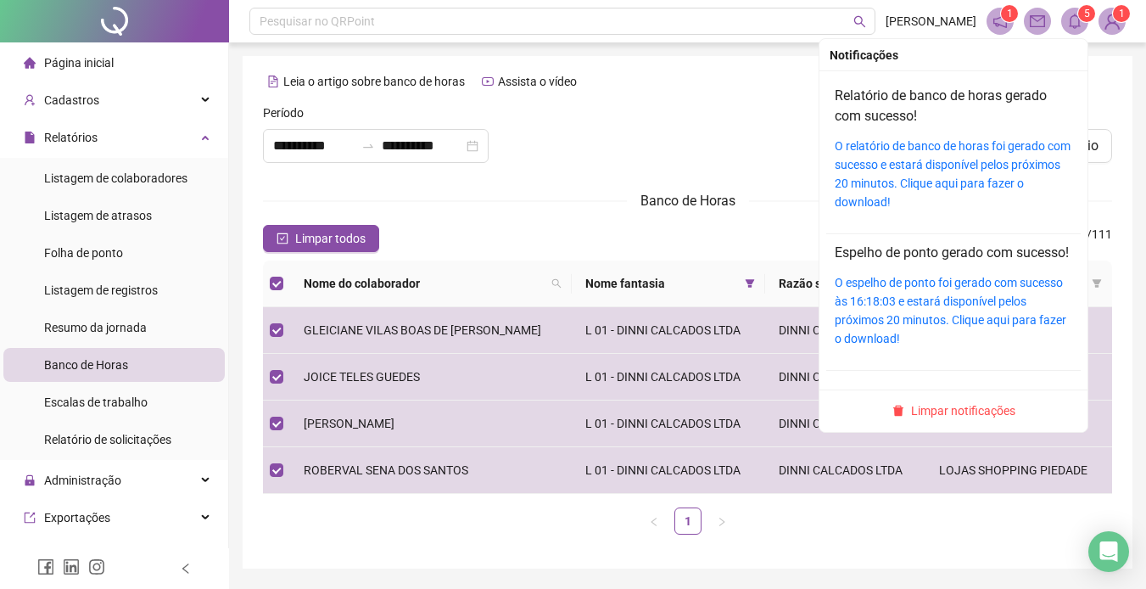
click at [1075, 16] on icon "bell" at bounding box center [1075, 21] width 12 height 15
click at [917, 152] on link "O relatório de banco de horas foi gerado com sucesso e estará disponível pelos …" at bounding box center [953, 174] width 236 height 70
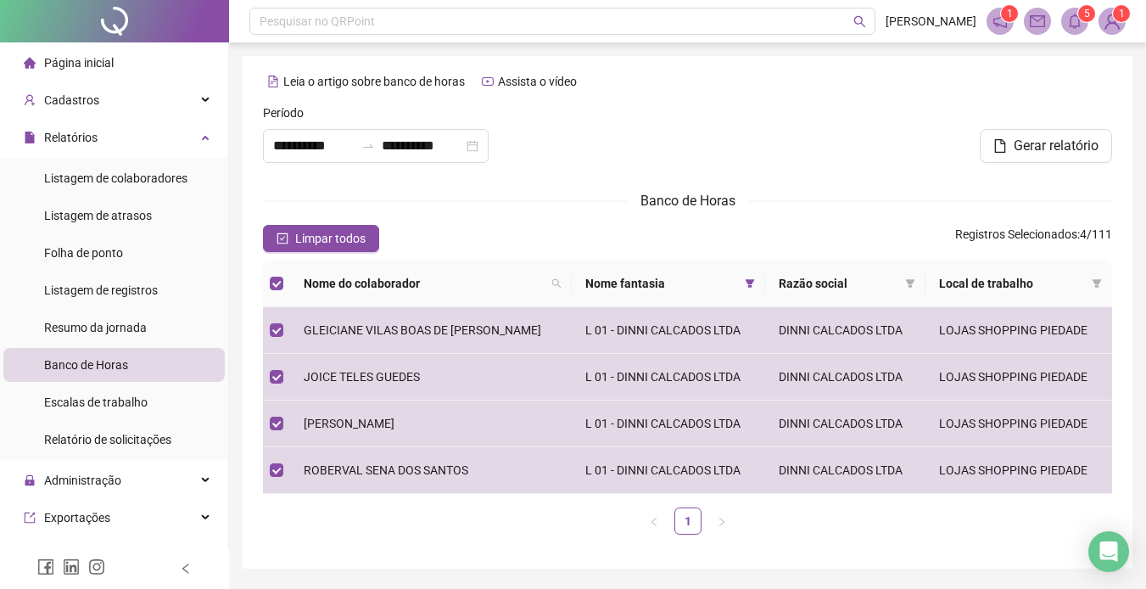
click at [456, 196] on div "Banco de Horas" at bounding box center [687, 200] width 849 height 21
click at [102, 251] on span "Folha de ponto" at bounding box center [83, 253] width 79 height 14
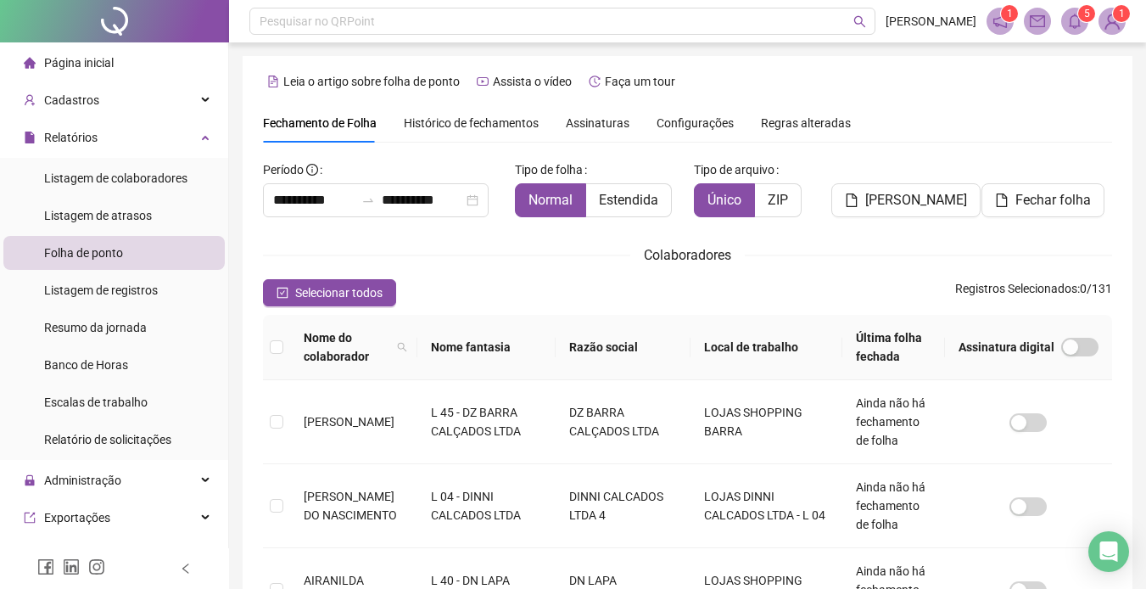
type input "**********"
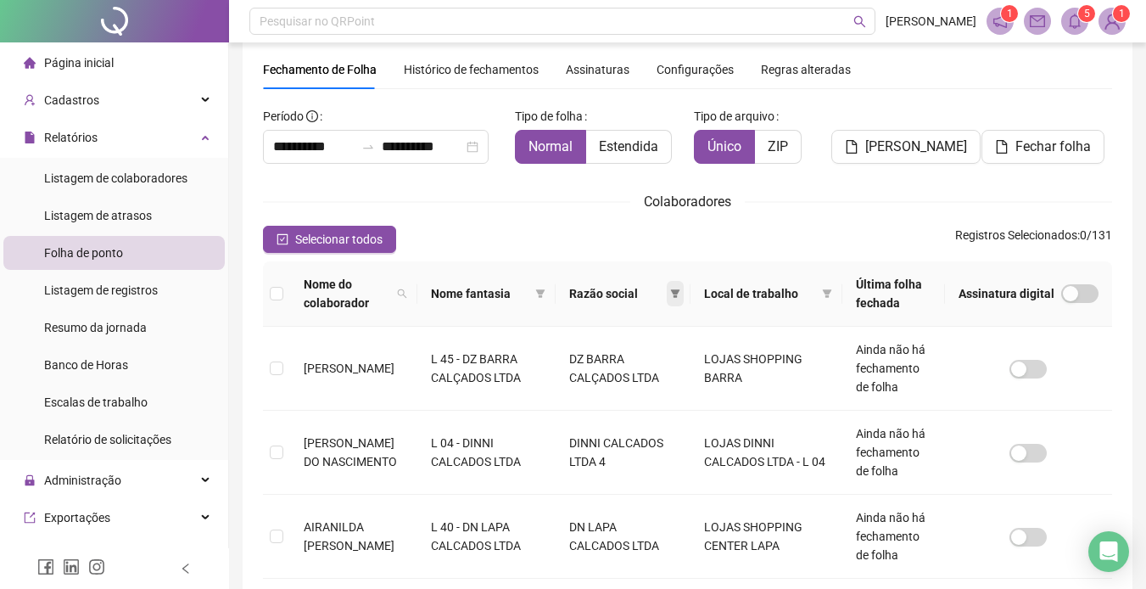
click at [681, 288] on span at bounding box center [675, 293] width 17 height 25
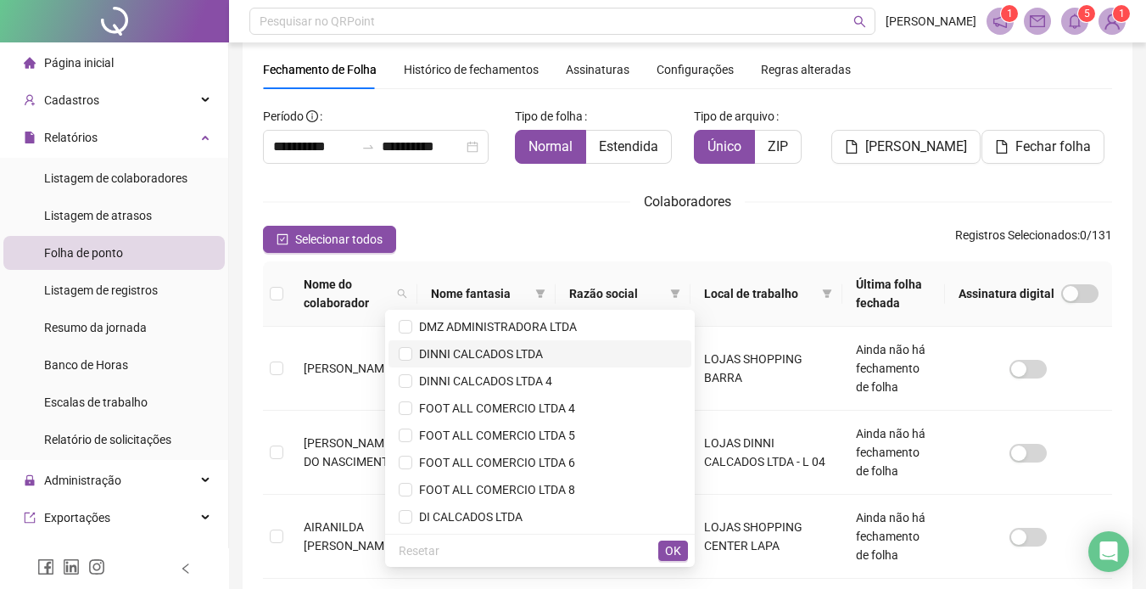
click at [446, 348] on span "DINNI CALCADOS LTDA" at bounding box center [477, 354] width 131 height 14
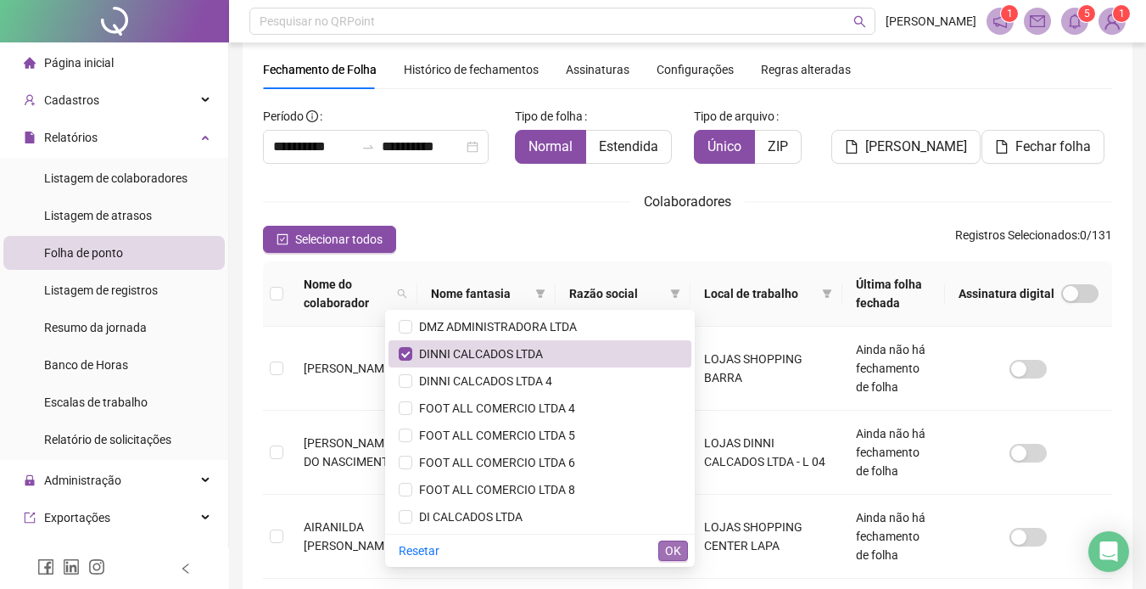
click at [676, 540] on button "OK" at bounding box center [673, 550] width 30 height 20
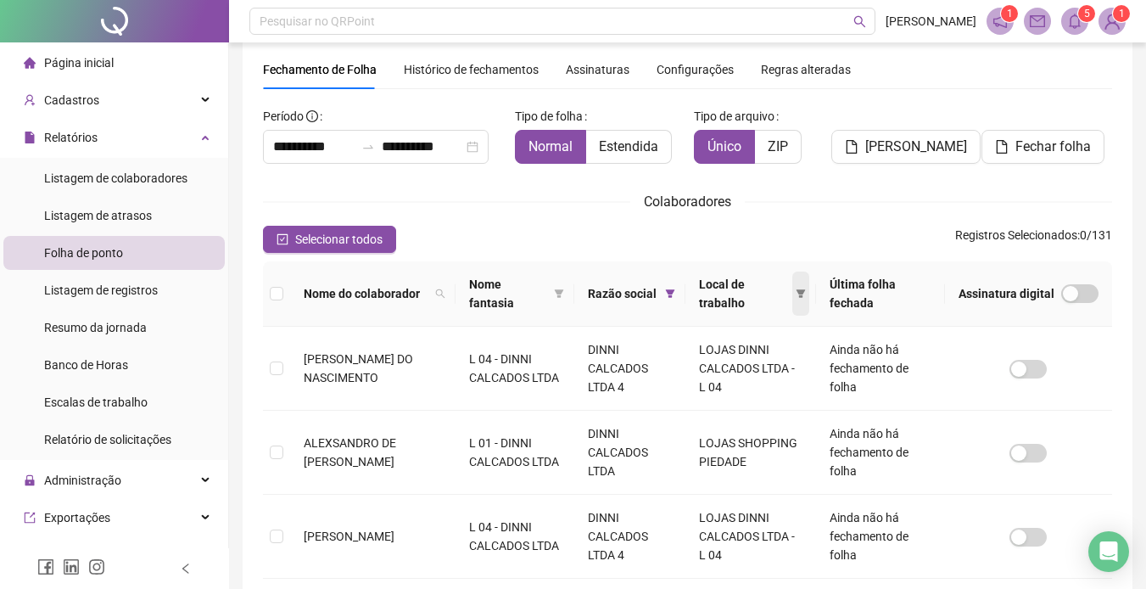
click at [800, 290] on icon "filter" at bounding box center [801, 293] width 10 height 10
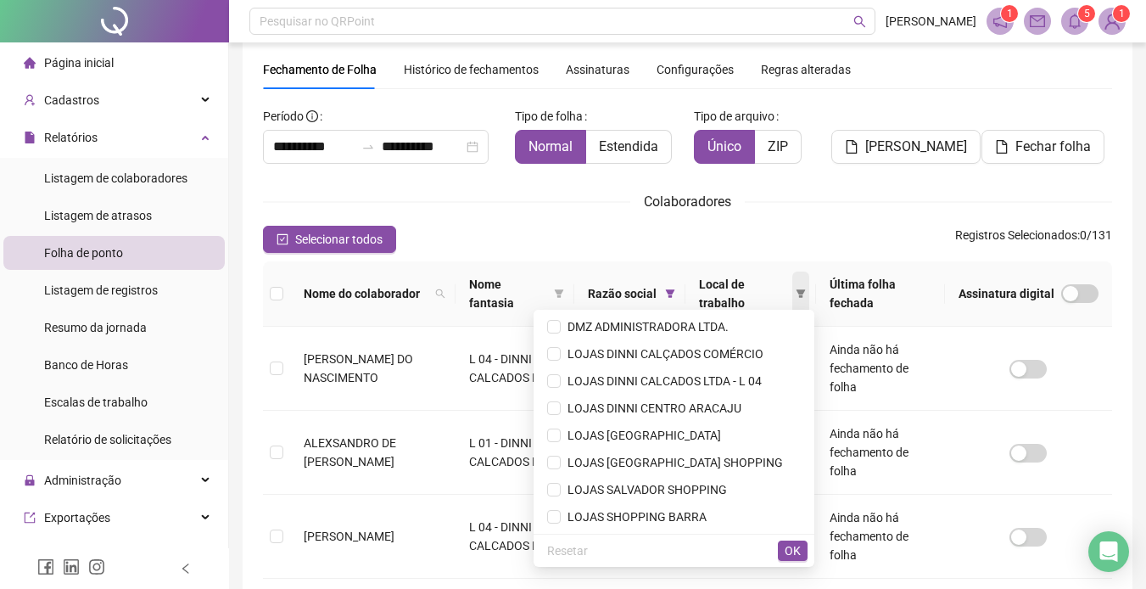
click at [800, 290] on icon "filter" at bounding box center [801, 293] width 10 height 10
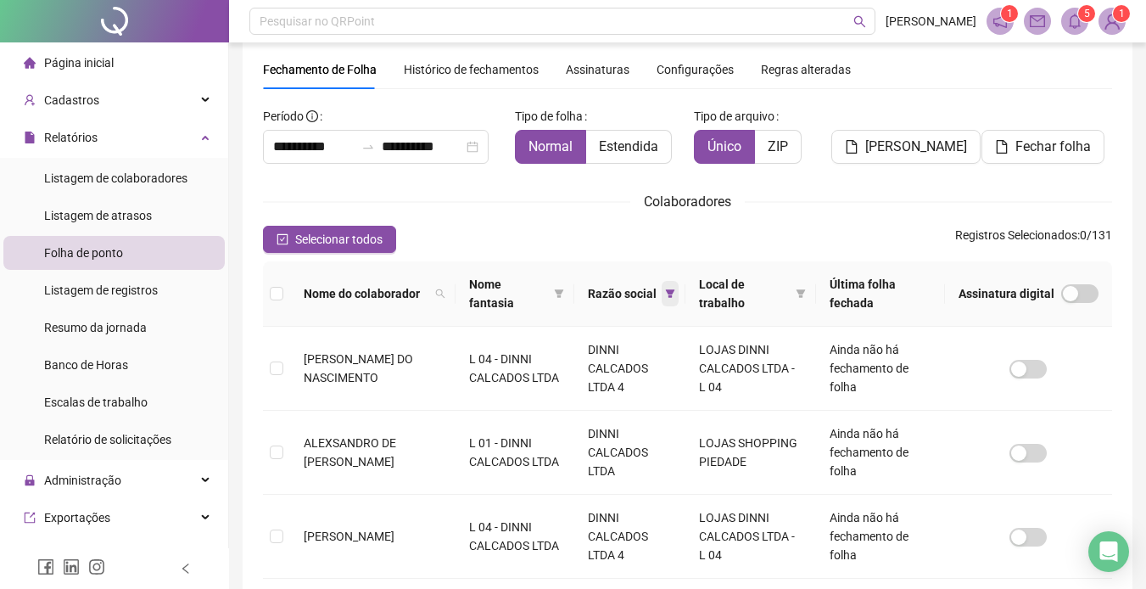
click at [667, 289] on span at bounding box center [670, 293] width 17 height 25
click at [285, 299] on th at bounding box center [276, 293] width 27 height 65
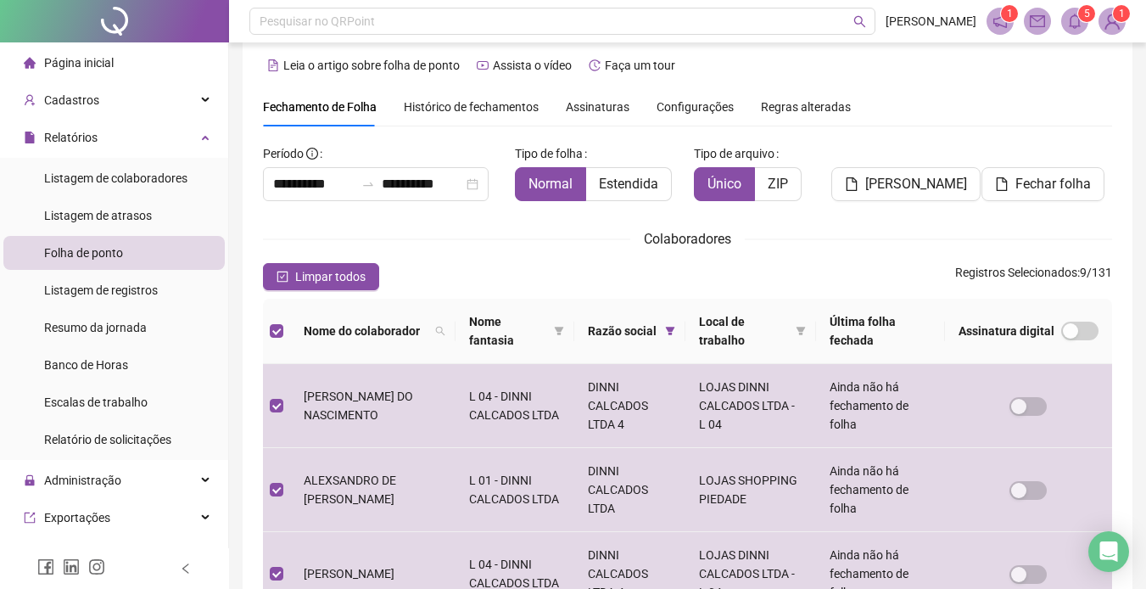
scroll to position [0, 0]
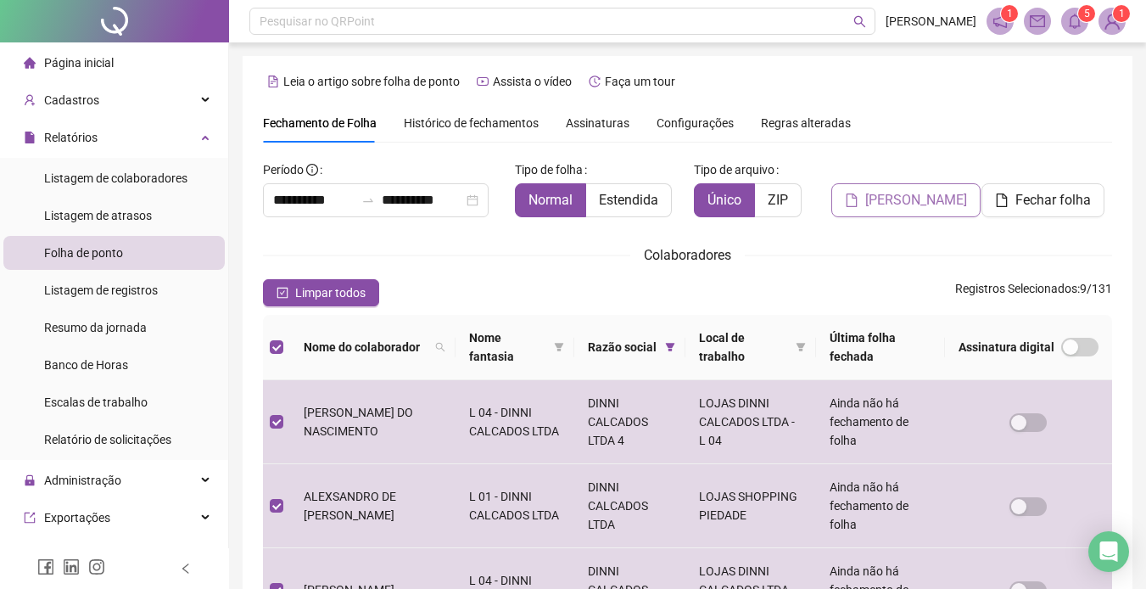
click at [931, 198] on span "[PERSON_NAME]" at bounding box center [916, 200] width 102 height 20
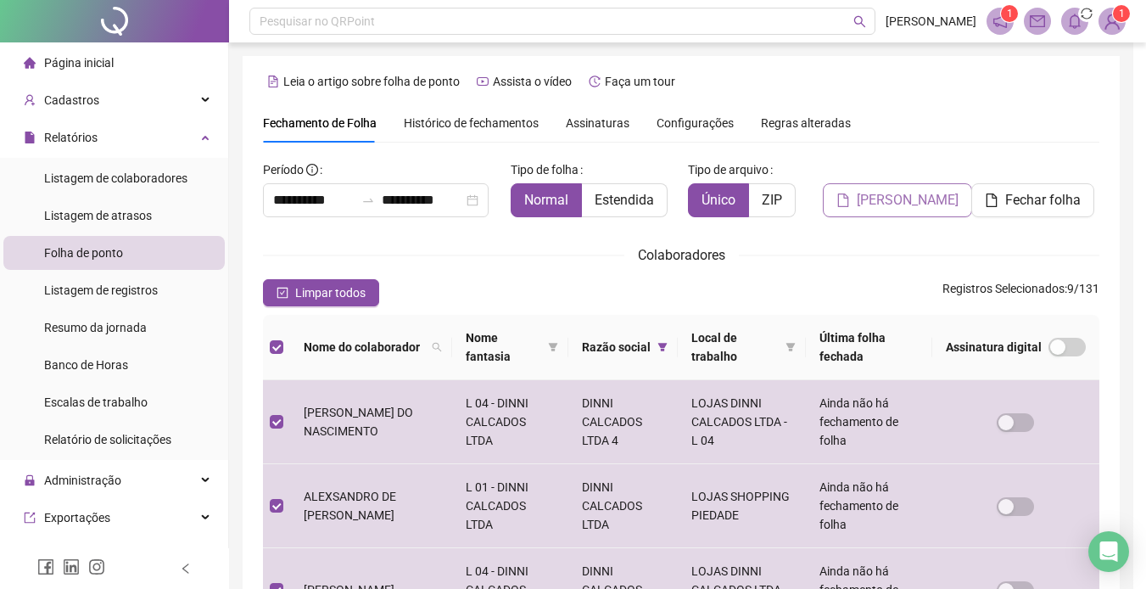
scroll to position [53, 0]
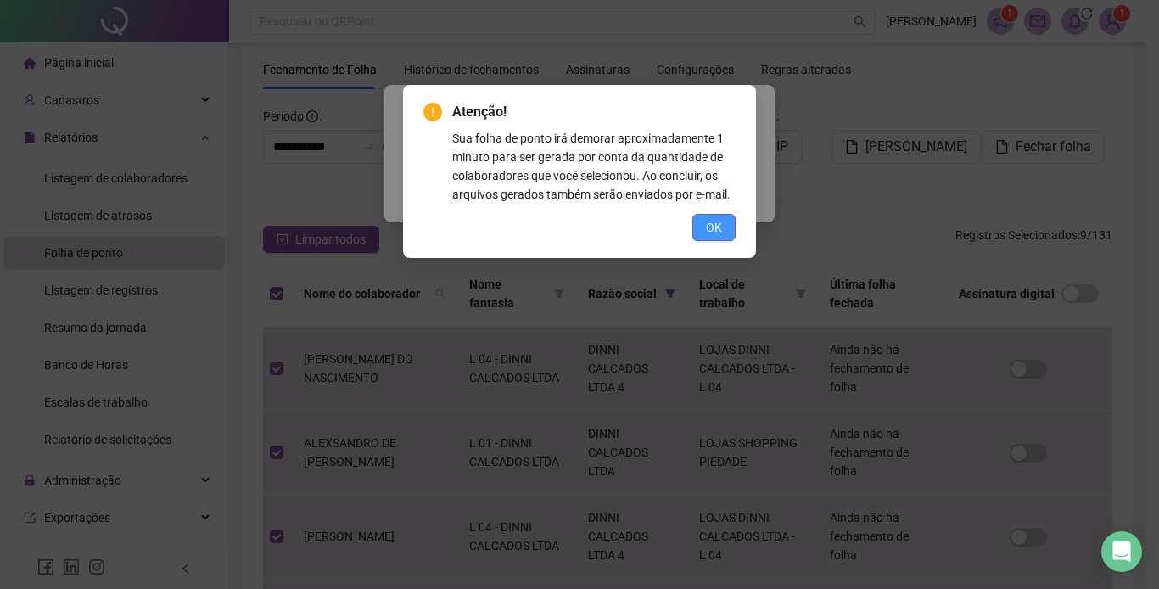
click at [726, 215] on button "OK" at bounding box center [713, 227] width 43 height 27
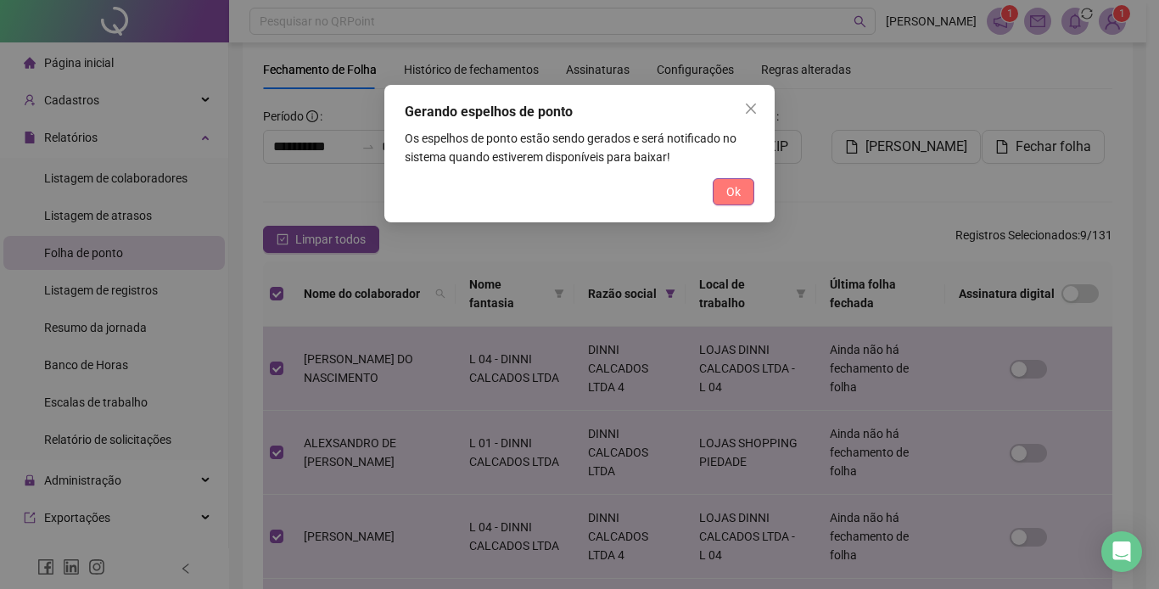
click at [735, 190] on span "Ok" at bounding box center [733, 191] width 14 height 19
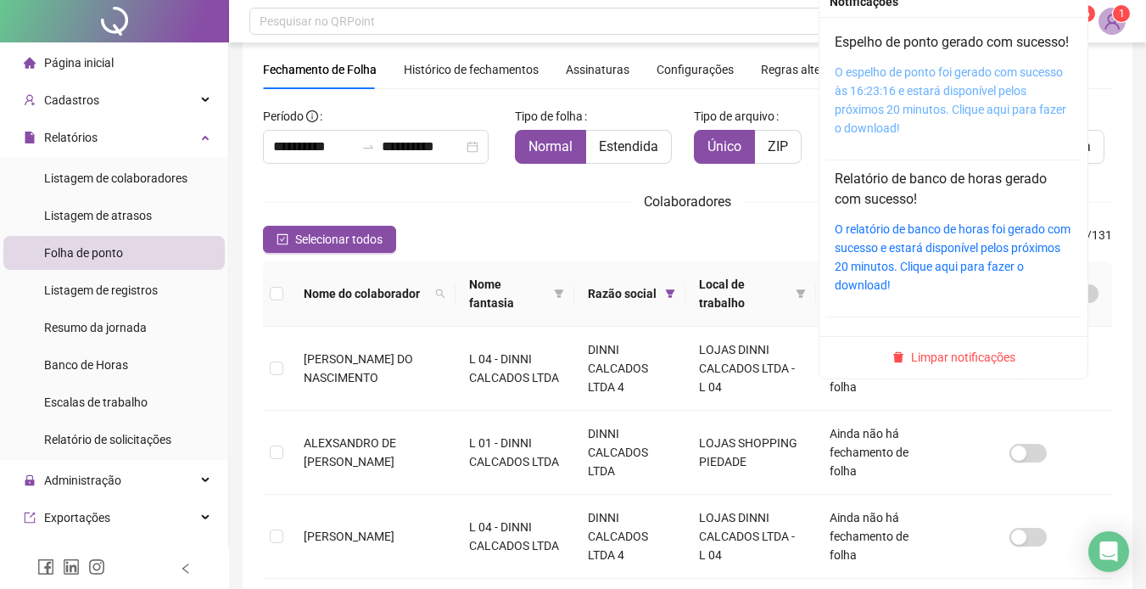
click at [908, 106] on link "O espelho de ponto foi gerado com sucesso às 16:23:16 e estará disponível pelos…" at bounding box center [951, 100] width 232 height 70
